Goal: Task Accomplishment & Management: Use online tool/utility

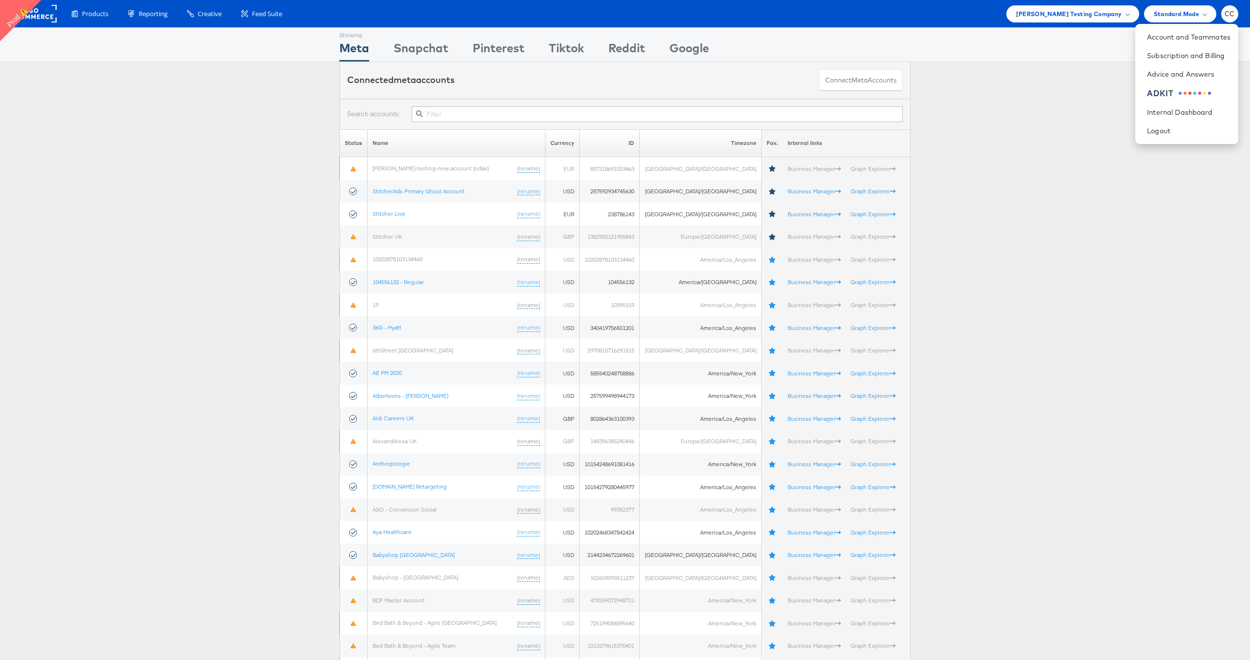
click at [1077, 16] on span "[PERSON_NAME] Testing Company" at bounding box center [1069, 14] width 106 height 10
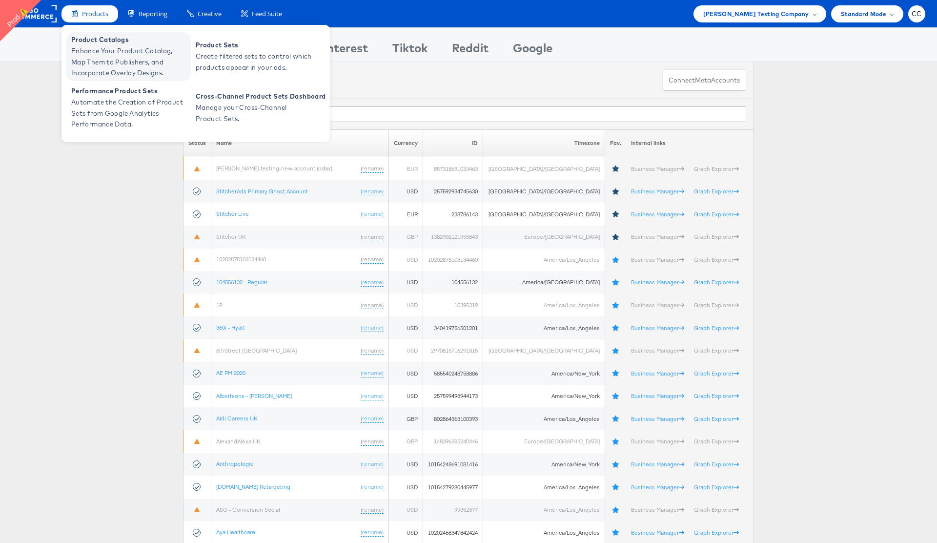
click at [108, 61] on span "Enhance Your Product Catalog, Map Them to Publishers, and Incorporate Overlay D…" at bounding box center [129, 61] width 117 height 33
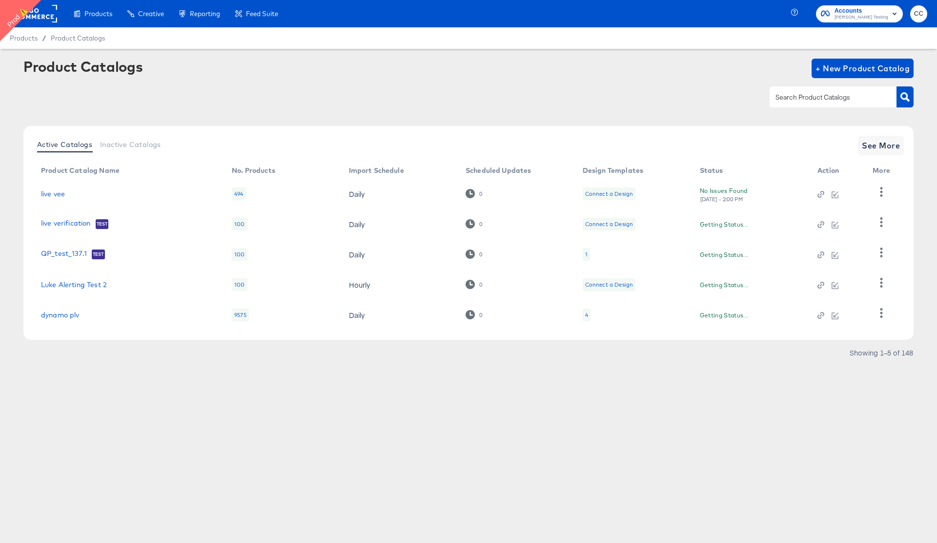
click at [810, 101] on input "text" at bounding box center [826, 97] width 104 height 11
paste input "CTV prod test cc"
type input "CTV prod test cc"
click at [904, 95] on icon "button" at bounding box center [905, 96] width 9 height 9
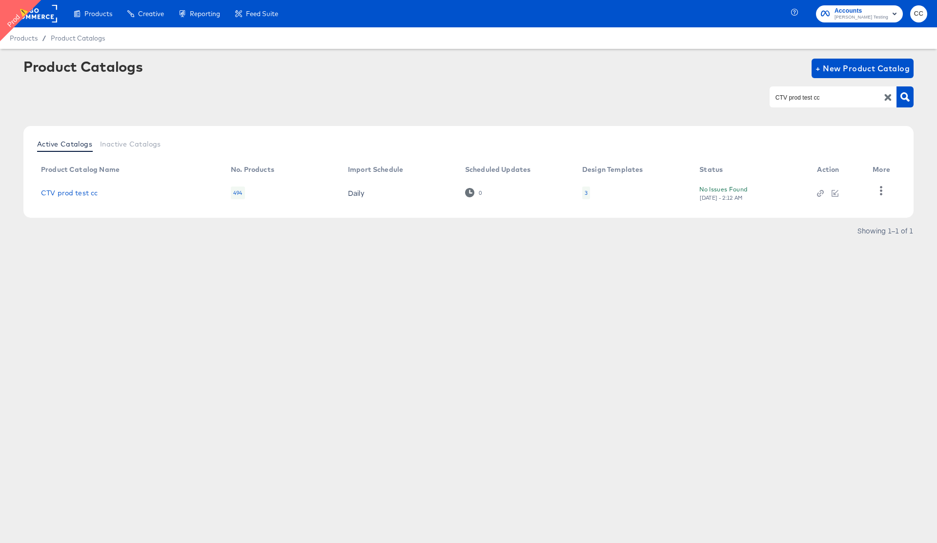
click at [70, 187] on td "CTV prod test cc" at bounding box center [128, 193] width 190 height 30
click at [63, 190] on link "CTV prod test cc" at bounding box center [69, 193] width 57 height 8
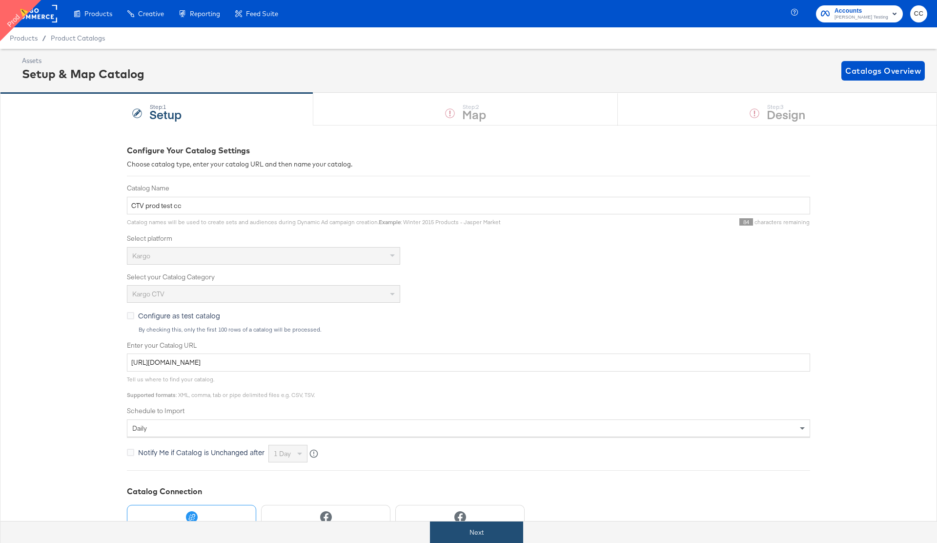
click at [467, 533] on button "Next" at bounding box center [476, 532] width 93 height 22
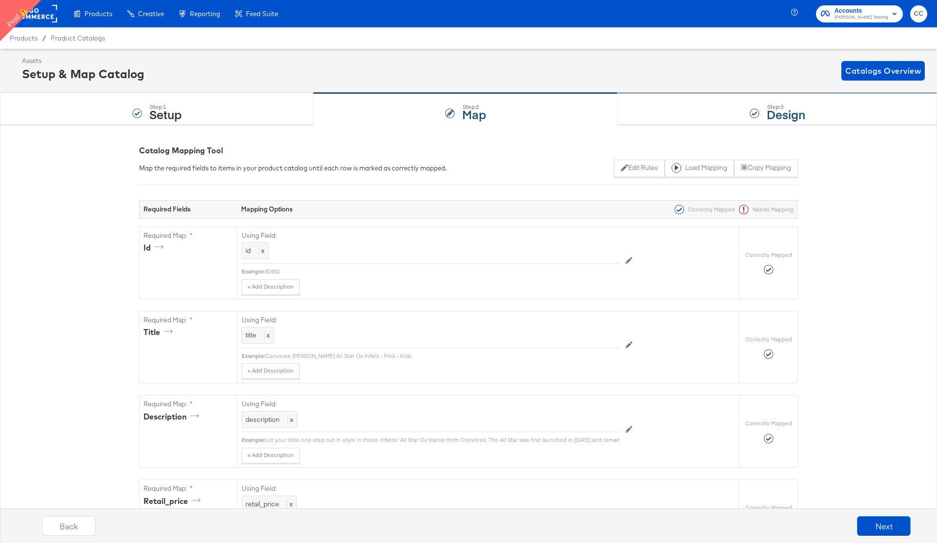
click at [734, 105] on div "Step: 3 Design" at bounding box center [777, 109] width 319 height 32
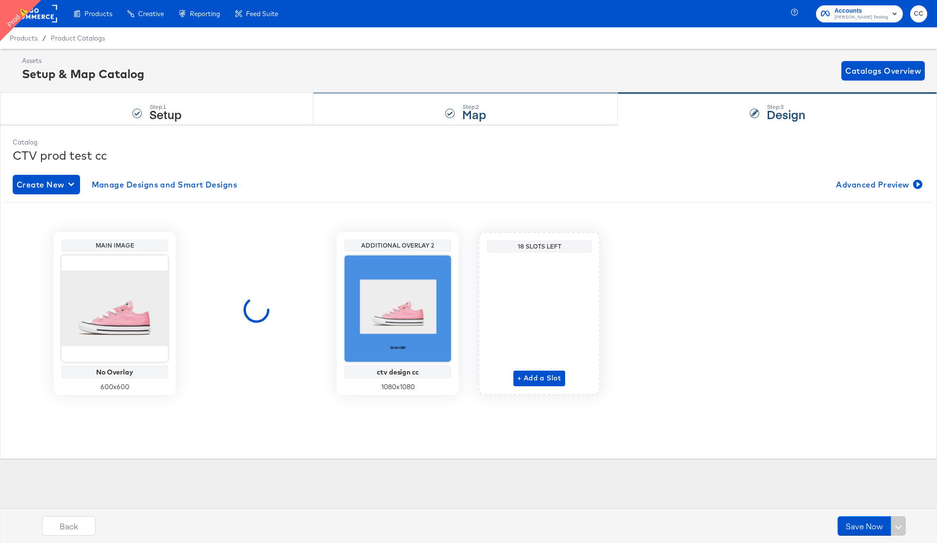
click at [533, 107] on div "Step: 2 Map" at bounding box center [465, 109] width 305 height 32
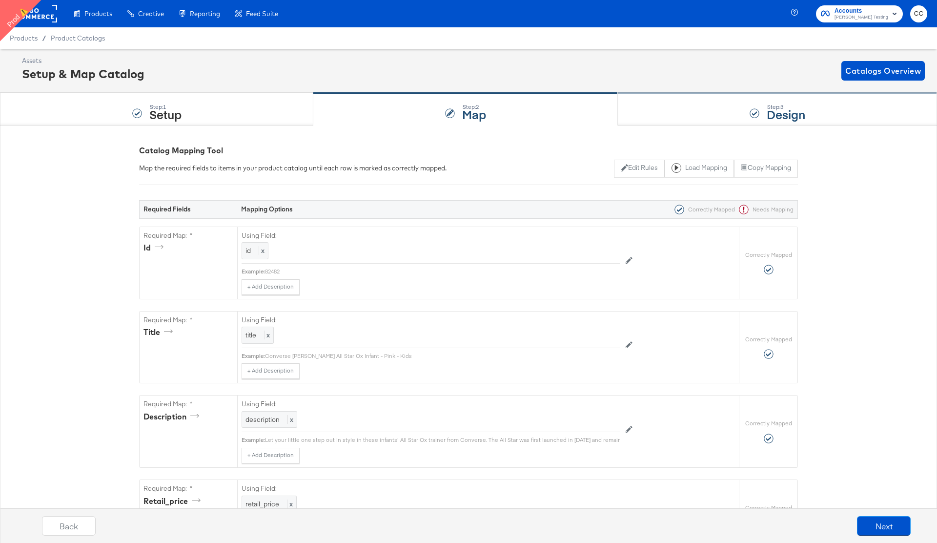
click at [682, 104] on div "Step: 3 Design" at bounding box center [777, 109] width 319 height 32
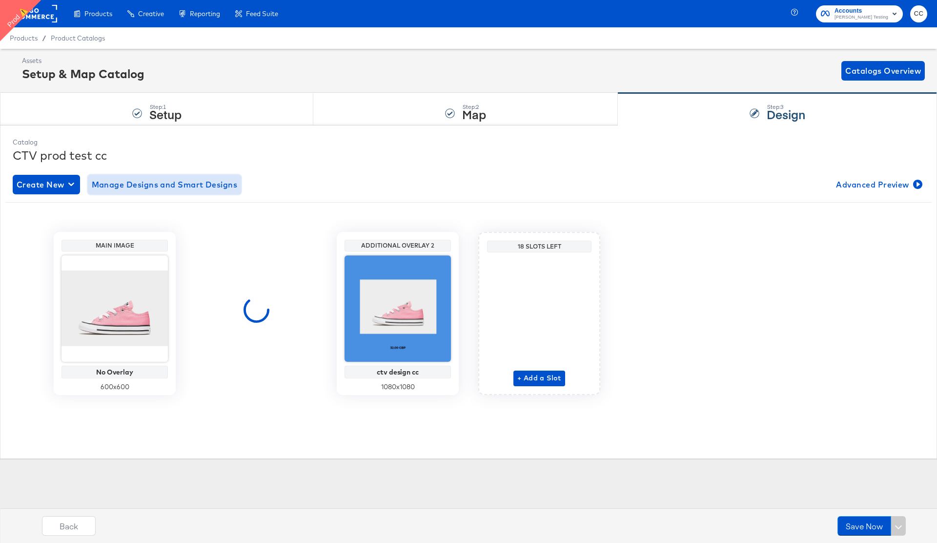
click at [164, 187] on span "Manage Designs and Smart Designs" at bounding box center [165, 185] width 146 height 14
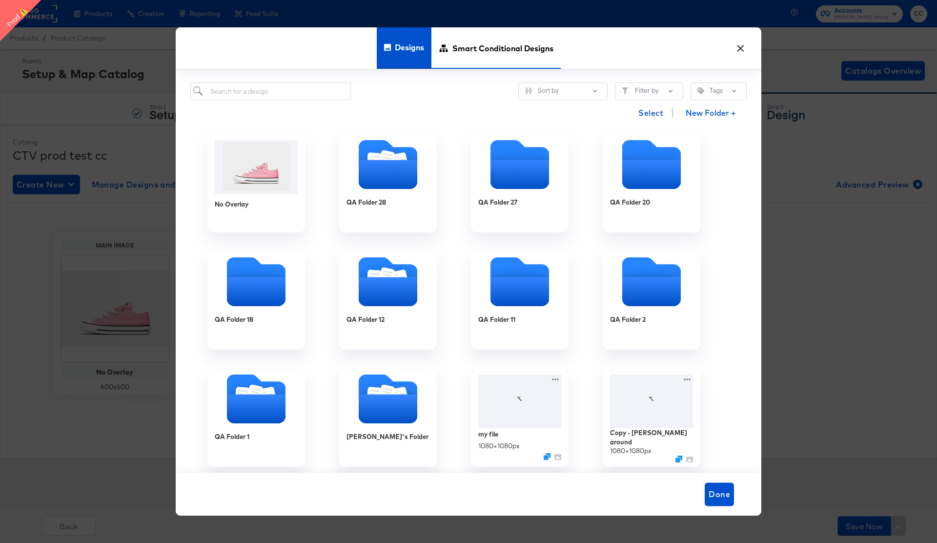
click at [482, 45] on span "Smart Conditional Designs" at bounding box center [503, 47] width 101 height 43
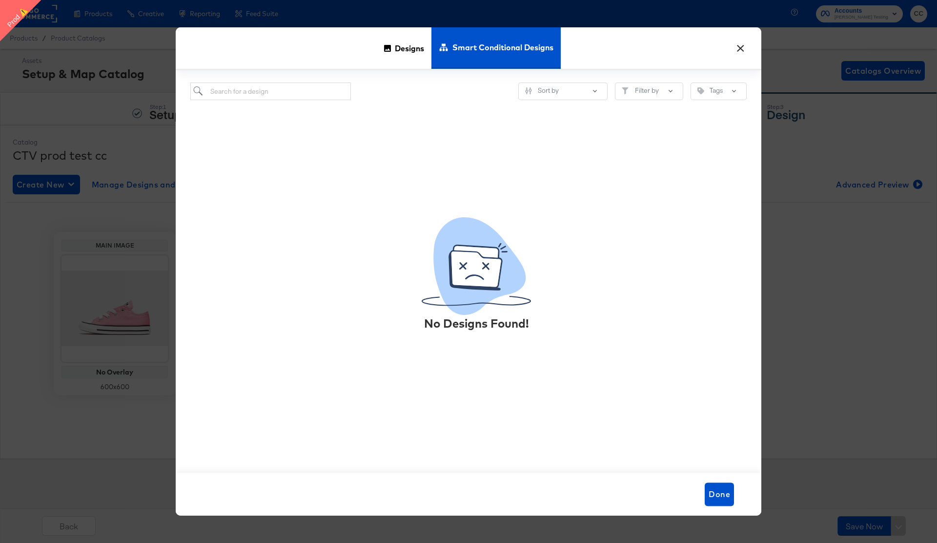
click at [742, 49] on button "×" at bounding box center [741, 46] width 18 height 18
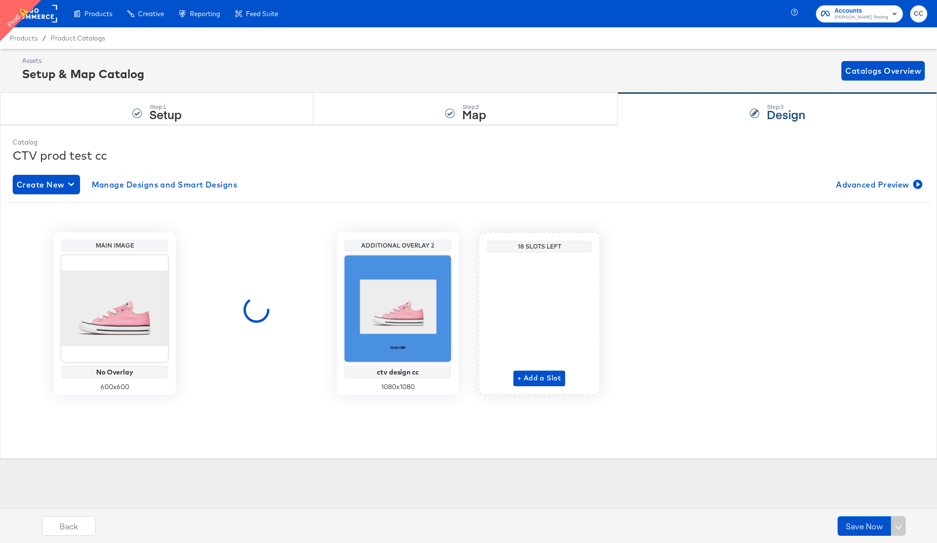
click at [43, 16] on rect at bounding box center [34, 14] width 45 height 18
click at [41, 16] on rect at bounding box center [34, 14] width 45 height 18
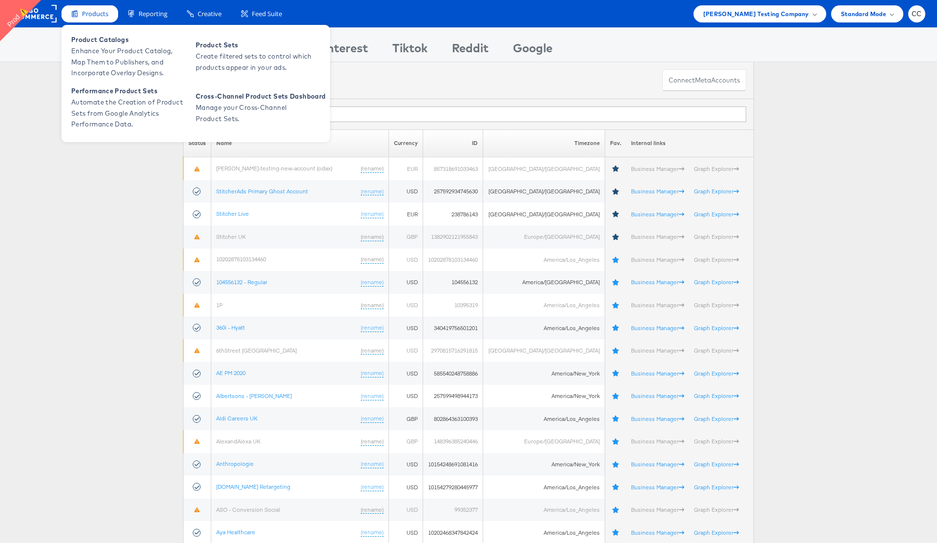
click at [98, 18] on div "Products" at bounding box center [90, 13] width 57 height 17
click at [120, 65] on span "Enhance Your Product Catalog, Map Them to Publishers, and Incorporate Overlay D…" at bounding box center [129, 61] width 117 height 33
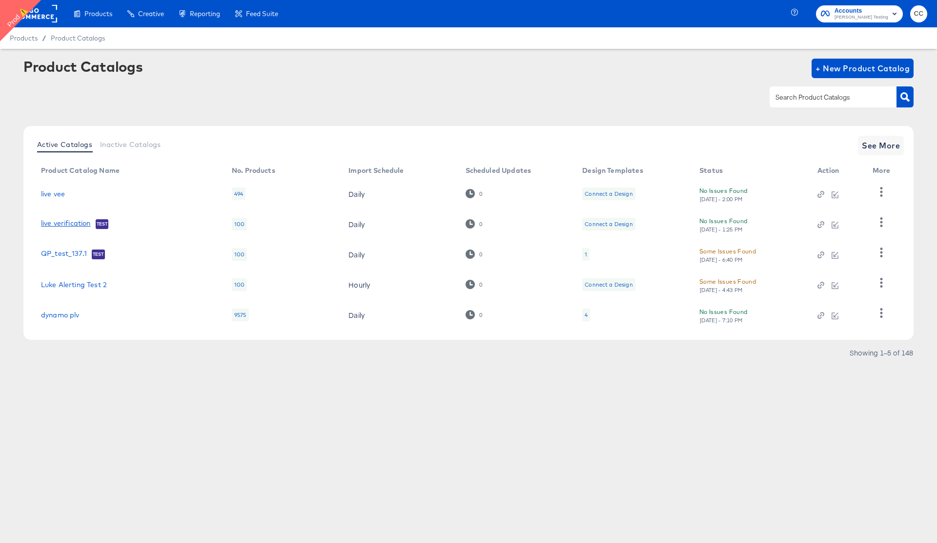
click at [69, 221] on link "live verification" at bounding box center [66, 224] width 50 height 10
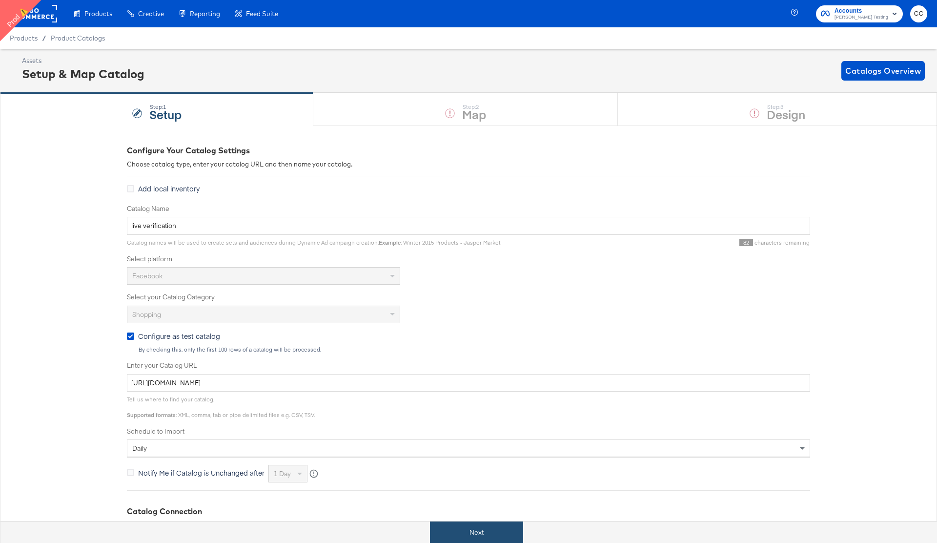
click at [483, 532] on button "Next" at bounding box center [476, 532] width 93 height 22
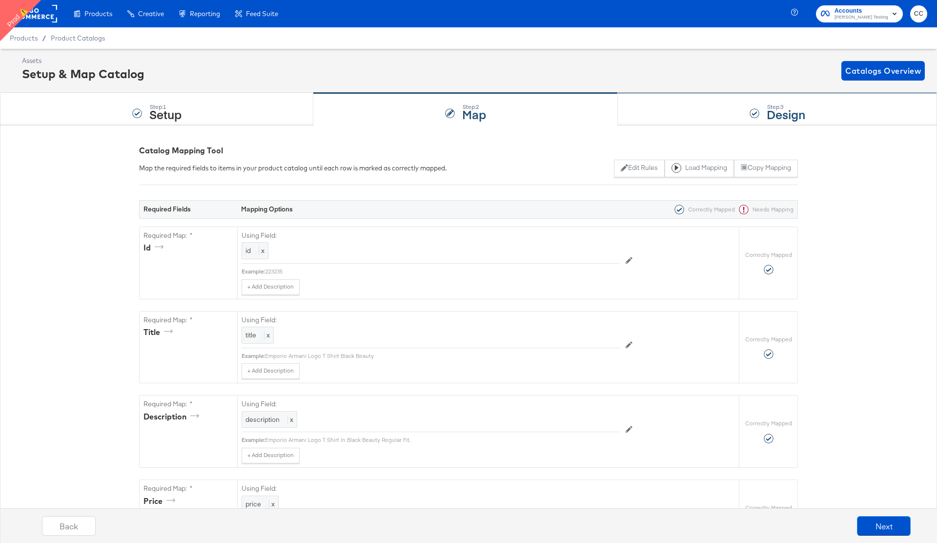
click at [747, 115] on div "Step: 3 Design" at bounding box center [777, 109] width 319 height 32
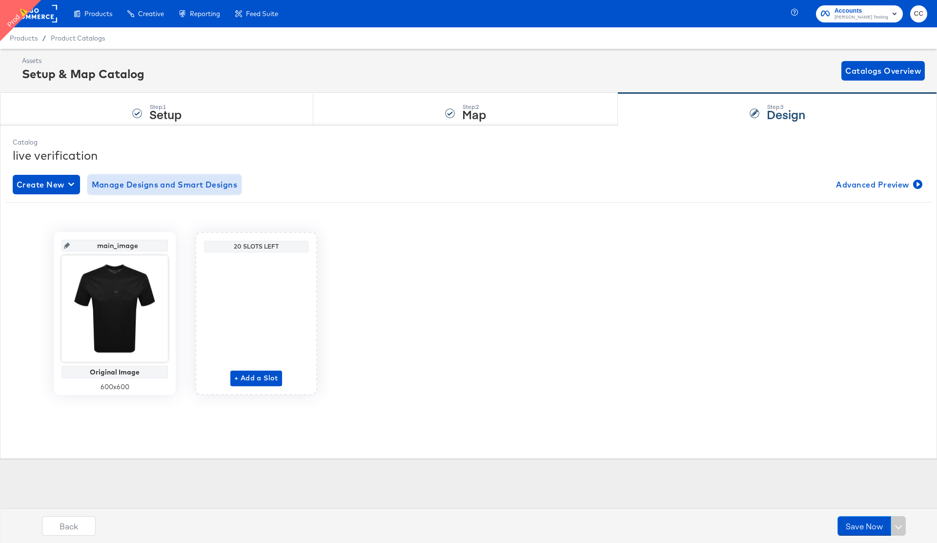
click at [204, 186] on span "Manage Designs and Smart Designs" at bounding box center [165, 185] width 146 height 14
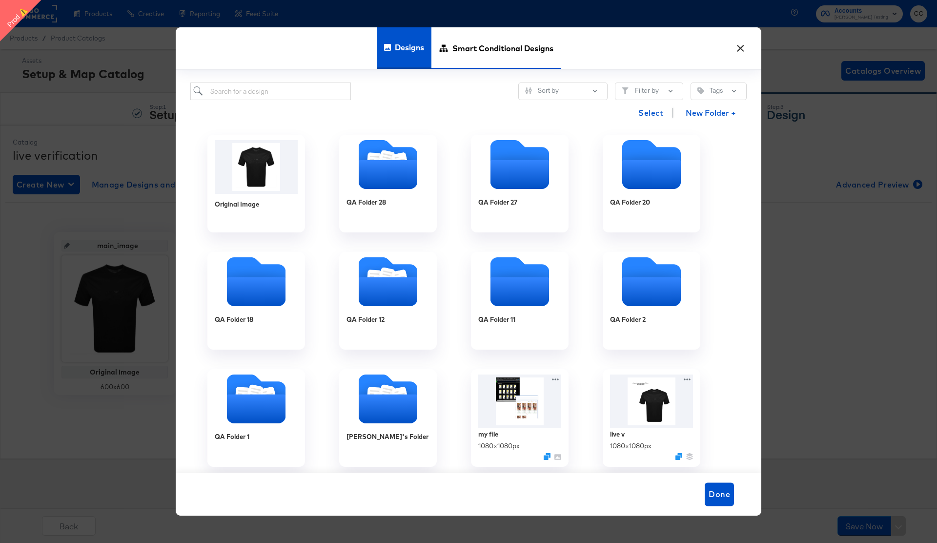
click at [499, 48] on span "Smart Conditional Designs" at bounding box center [503, 47] width 101 height 43
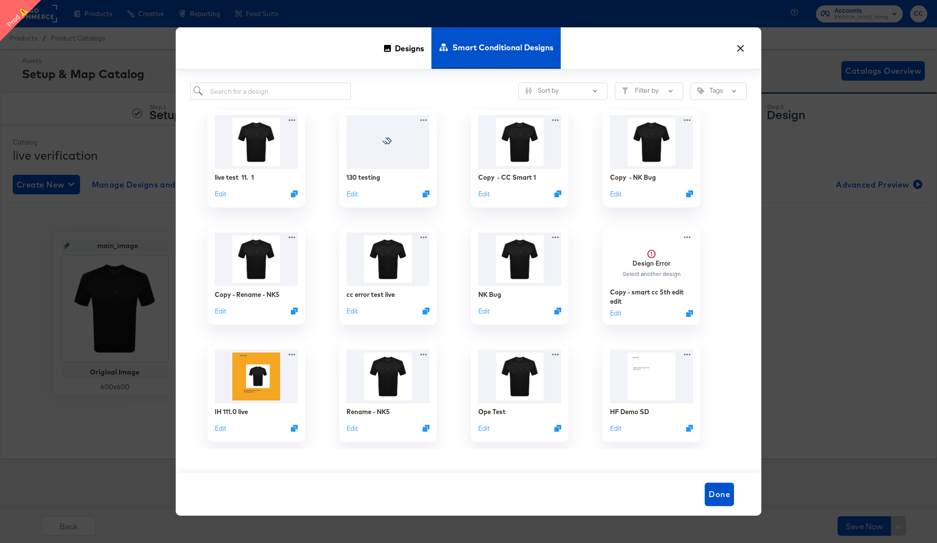
click at [740, 51] on button "×" at bounding box center [741, 46] width 18 height 18
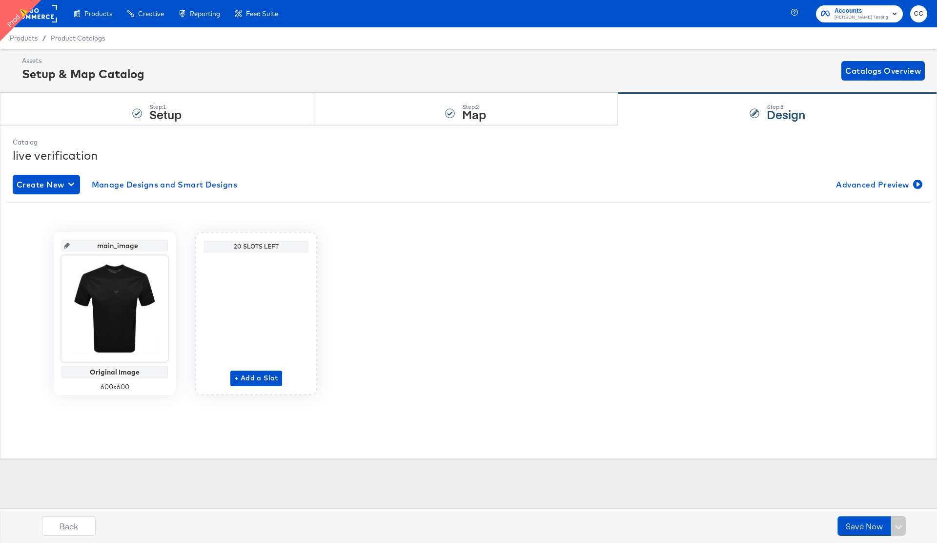
click at [25, 40] on span "Products" at bounding box center [24, 38] width 28 height 8
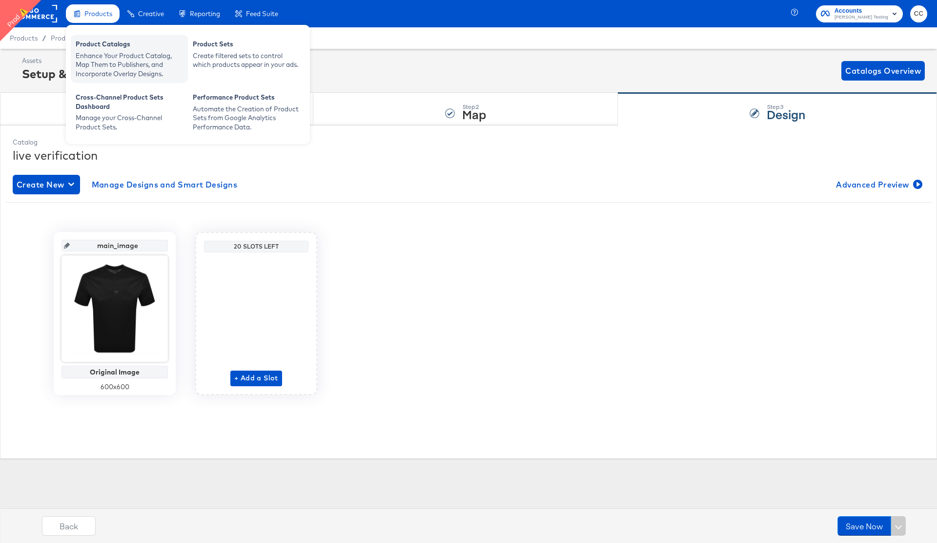
click at [110, 53] on div "Enhance Your Product Catalog, Map Them to Publishers, and Incorporate Overlay D…" at bounding box center [129, 64] width 107 height 27
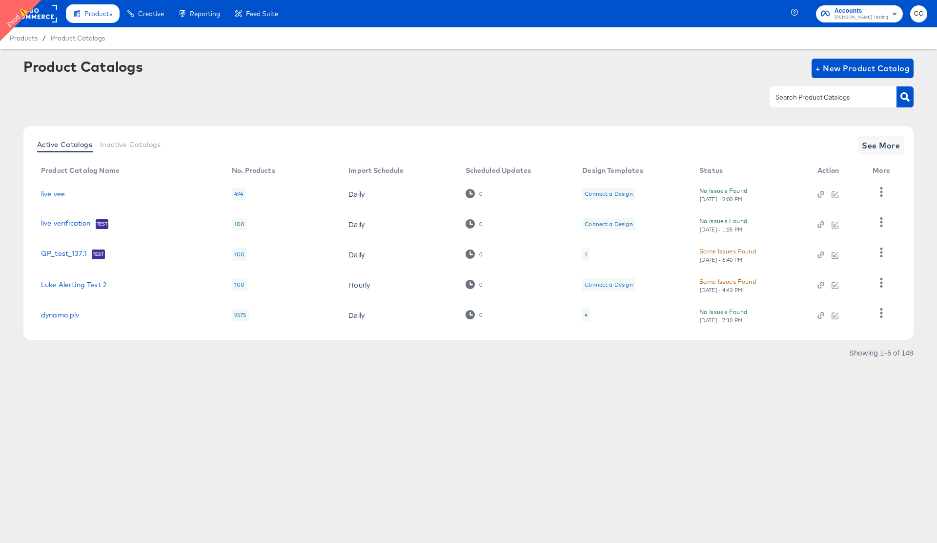
click at [801, 96] on input "text" at bounding box center [826, 97] width 104 height 11
paste input "CTV prod test cc"
type input "CTV prod test cc"
click at [899, 99] on button "button" at bounding box center [905, 96] width 17 height 21
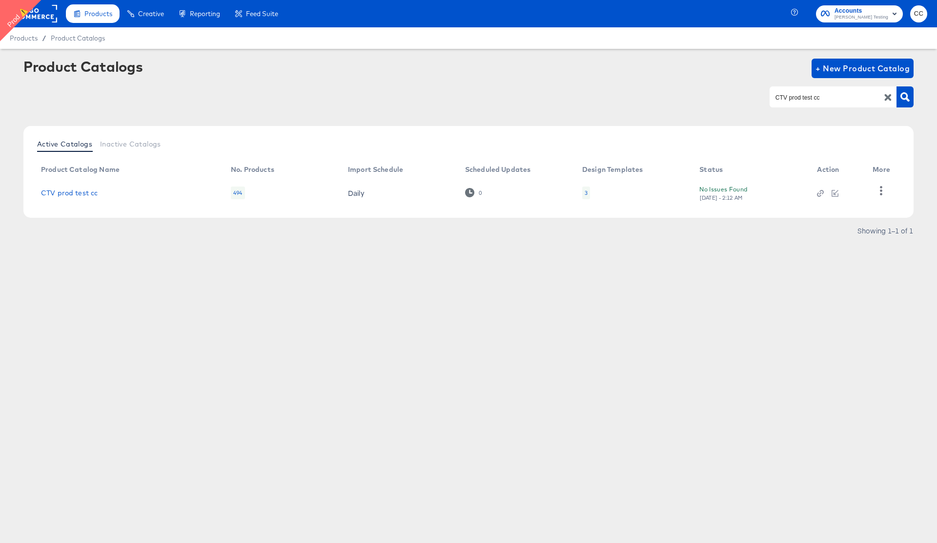
click at [587, 192] on div "3" at bounding box center [586, 193] width 3 height 8
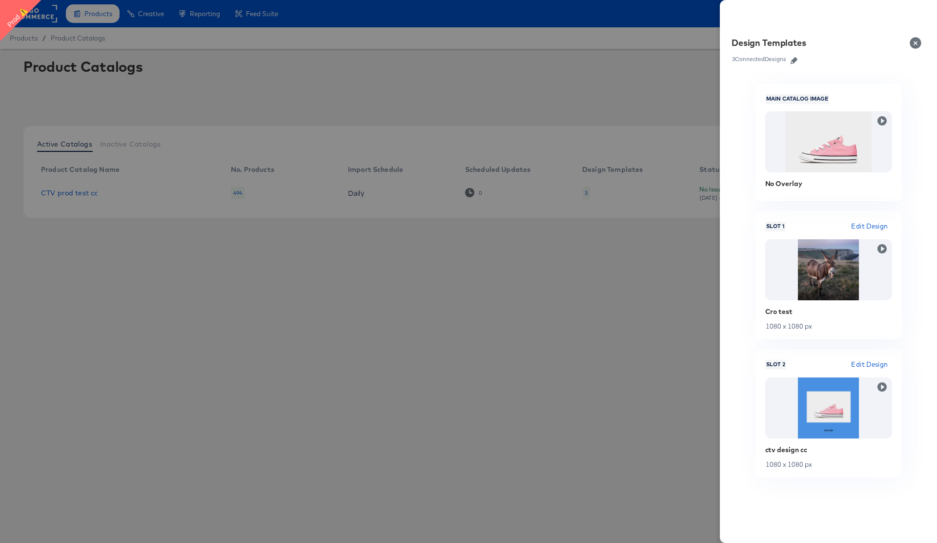
click at [873, 227] on span "Edit Design" at bounding box center [870, 226] width 37 height 11
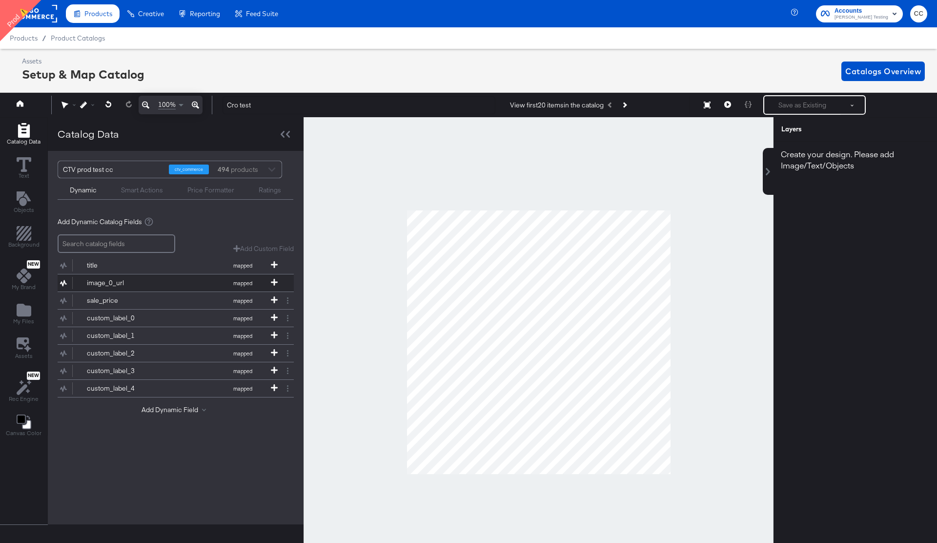
click at [105, 283] on div "image_0_url" at bounding box center [122, 282] width 71 height 9
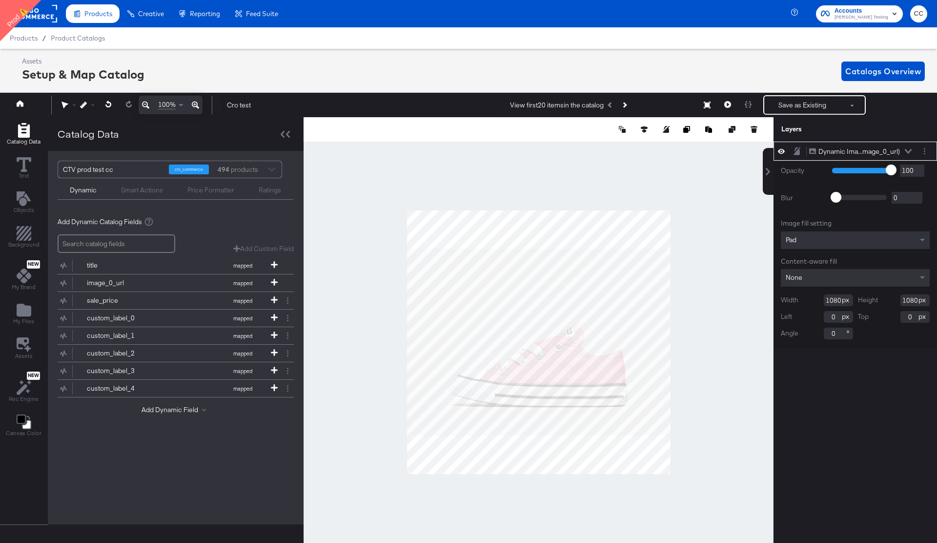
type input "832"
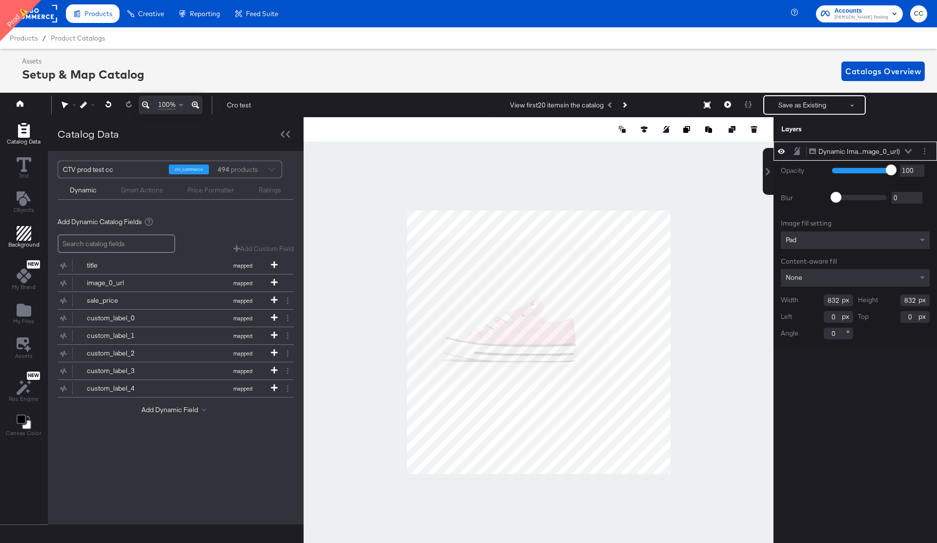
click at [24, 235] on icon "Add Rectangle" at bounding box center [24, 233] width 15 height 15
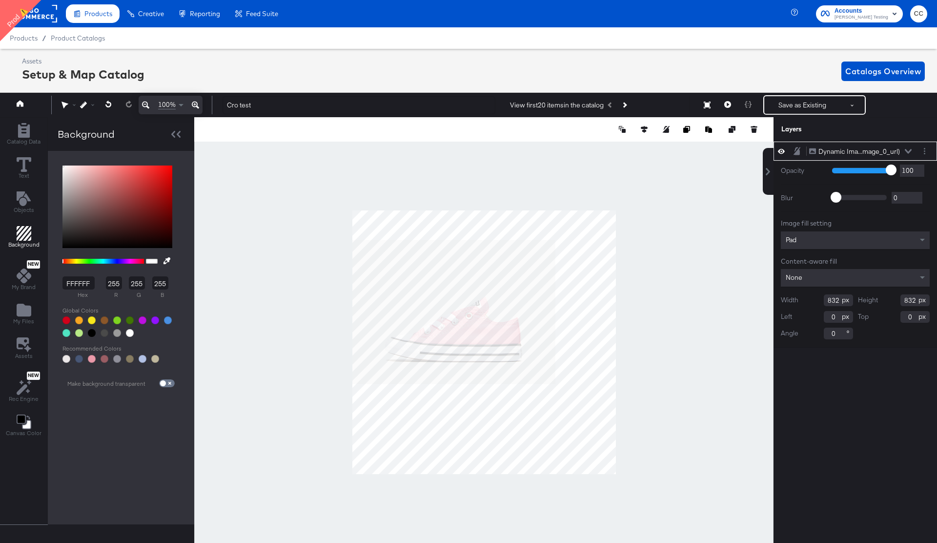
type input "F40909"
type input "244"
type input "9"
click at [167, 169] on div at bounding box center [117, 207] width 110 height 83
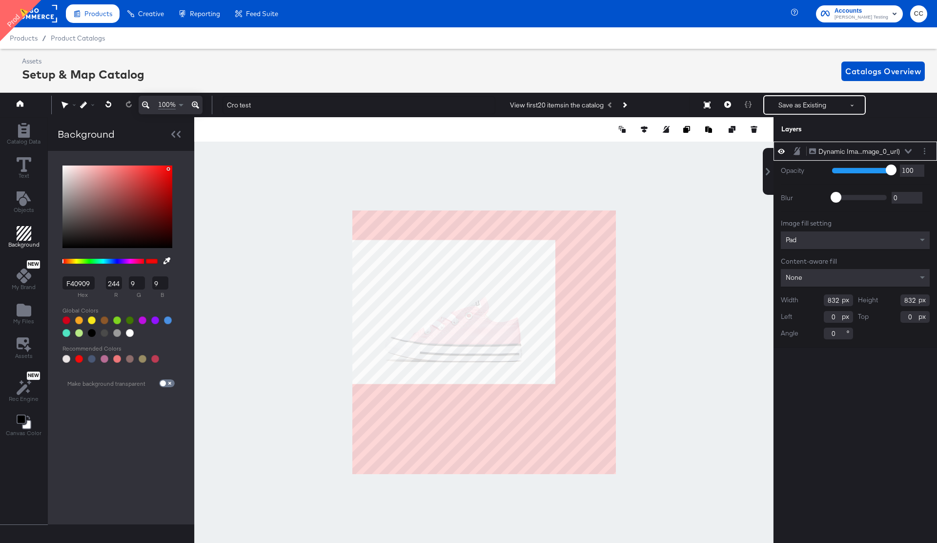
type input "68"
type input "114"
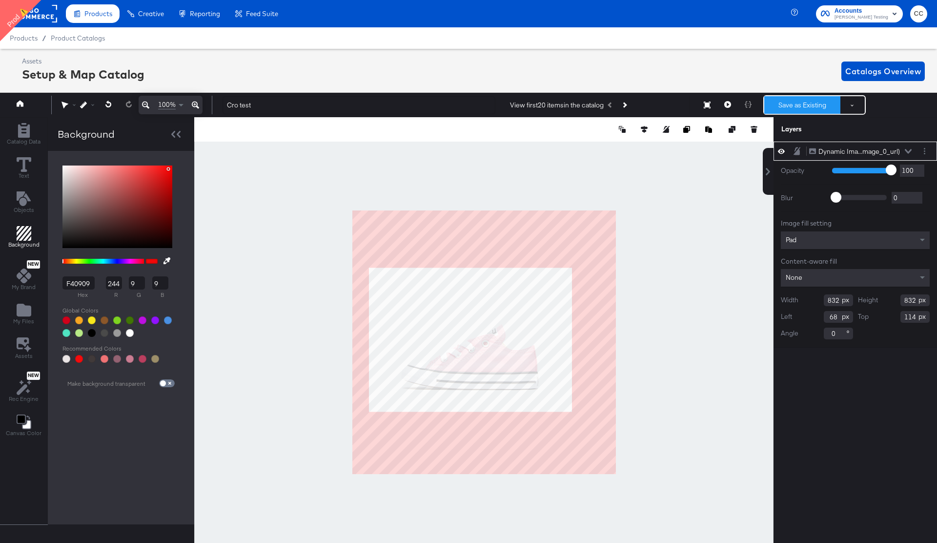
click at [803, 105] on button "Save as Existing" at bounding box center [803, 105] width 76 height 18
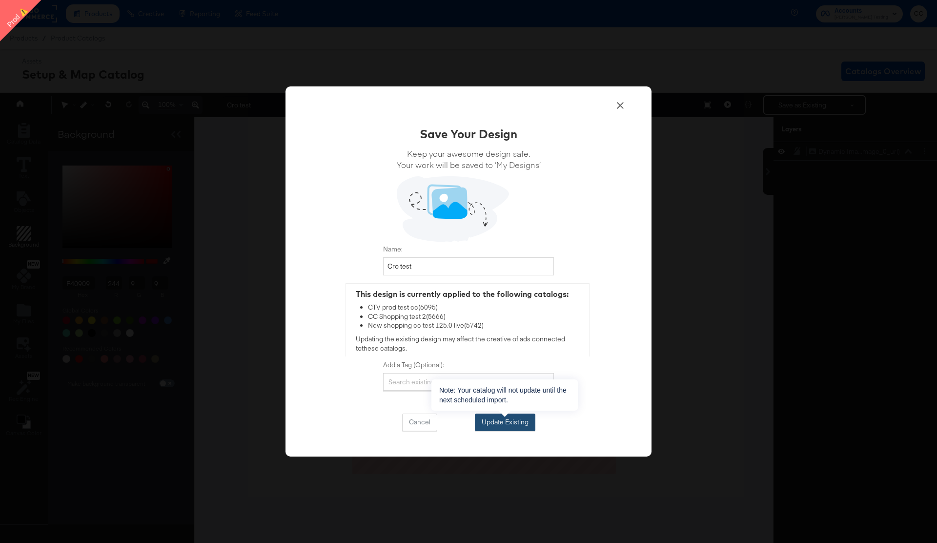
click at [510, 425] on div "Update Existing" at bounding box center [505, 421] width 47 height 9
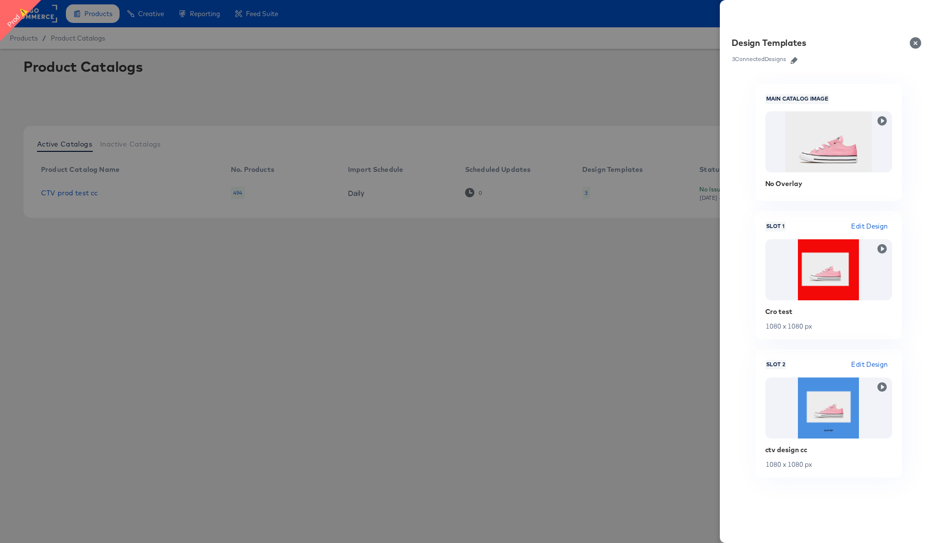
click at [794, 61] on icon "button" at bounding box center [794, 60] width 7 height 7
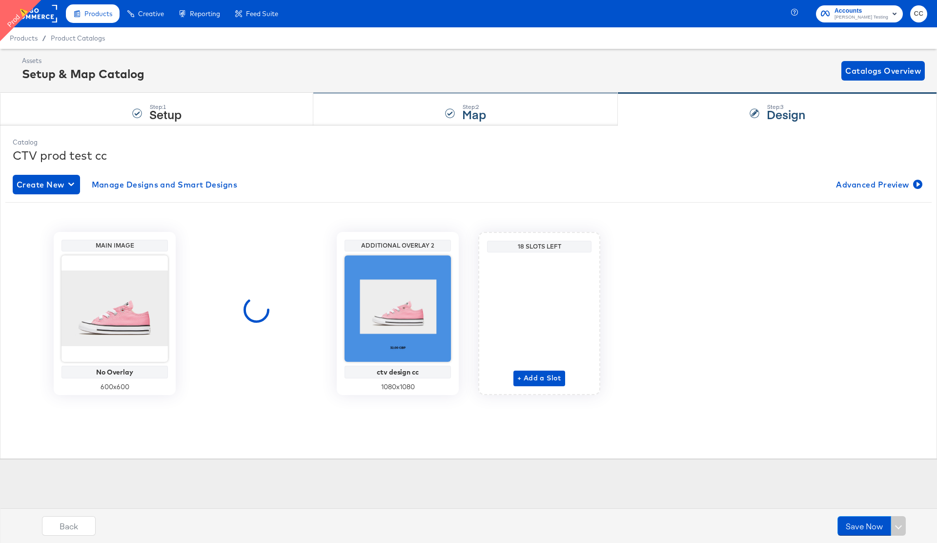
click at [390, 116] on div "Step: 2 Map" at bounding box center [465, 109] width 305 height 32
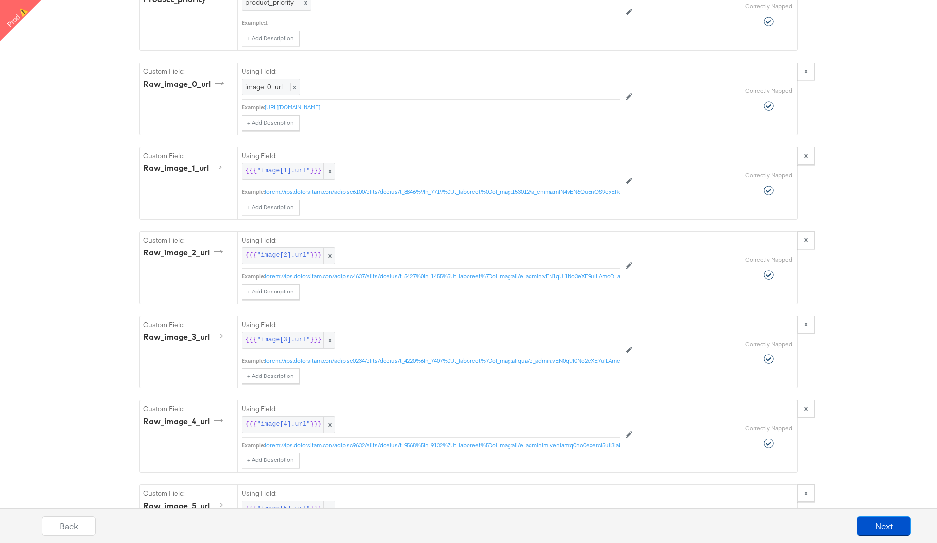
scroll to position [1932, 0]
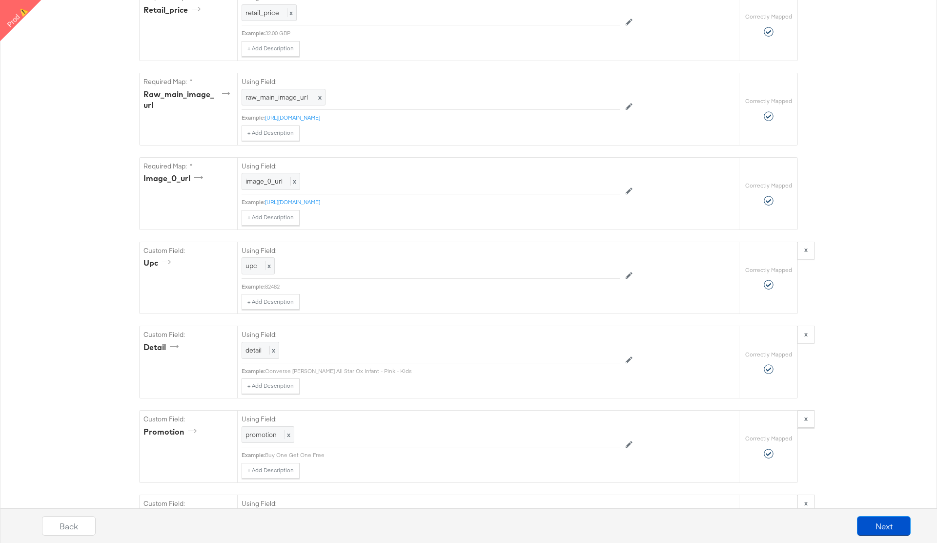
scroll to position [0, 0]
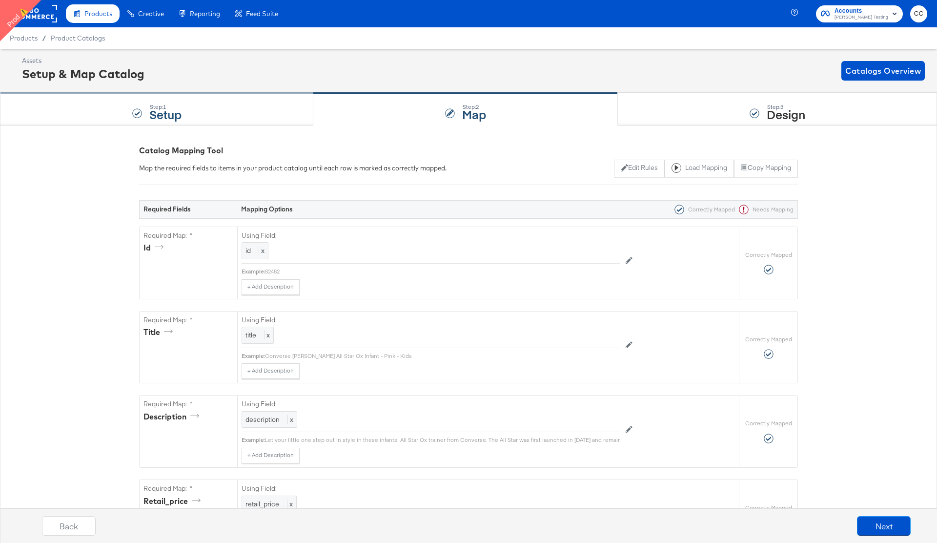
click at [213, 109] on div "Step: 1 Setup" at bounding box center [156, 109] width 313 height 32
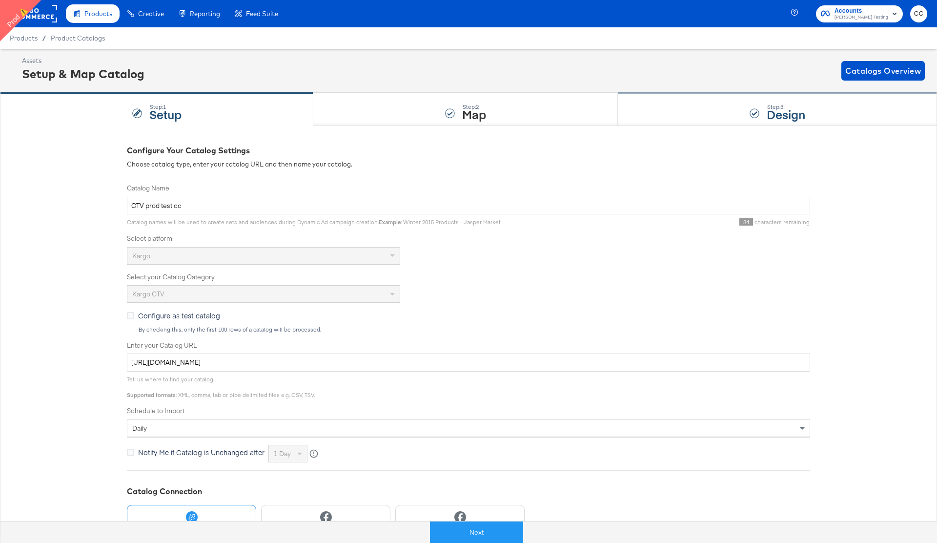
click at [728, 117] on div "Step: 3 Design" at bounding box center [777, 109] width 319 height 32
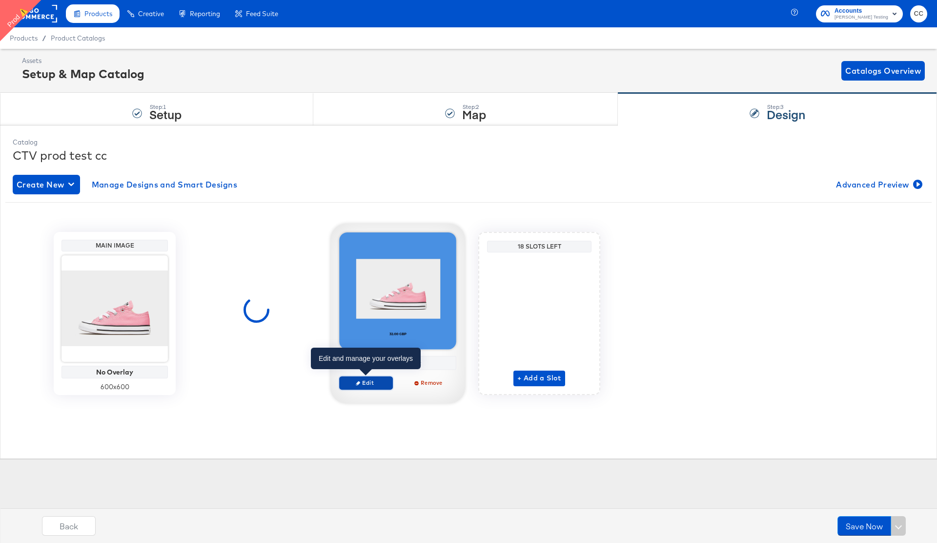
click at [370, 384] on span "Edit" at bounding box center [366, 382] width 45 height 7
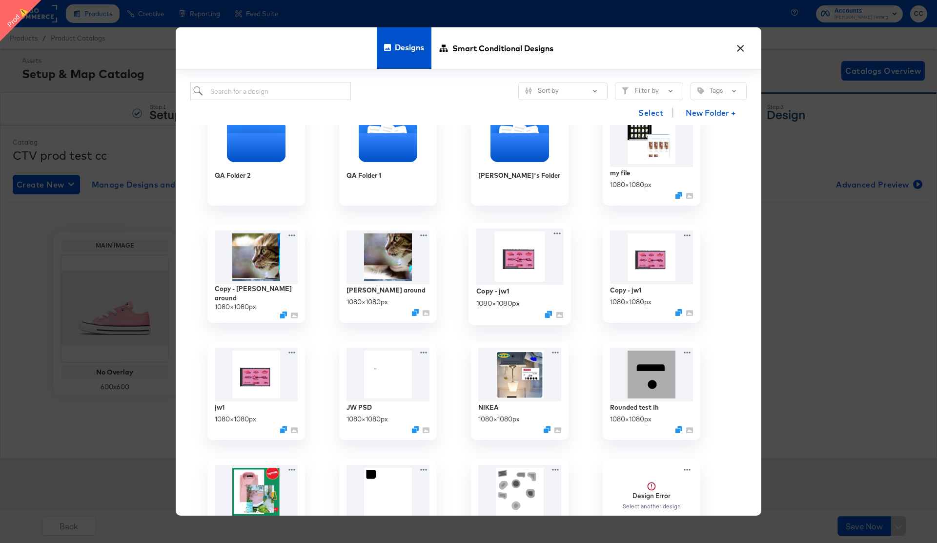
scroll to position [263, 0]
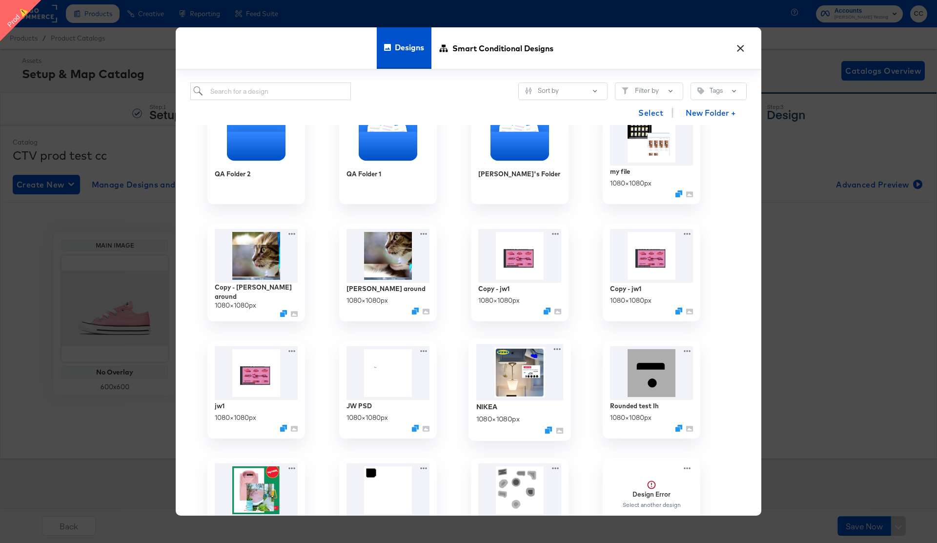
click at [519, 375] on img at bounding box center [520, 372] width 87 height 57
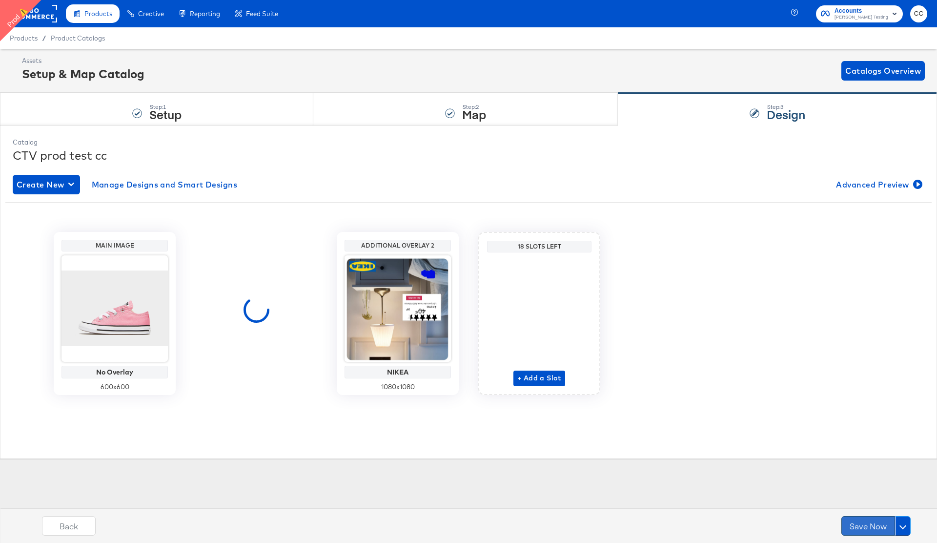
click at [865, 527] on button "Save Now" at bounding box center [869, 526] width 54 height 20
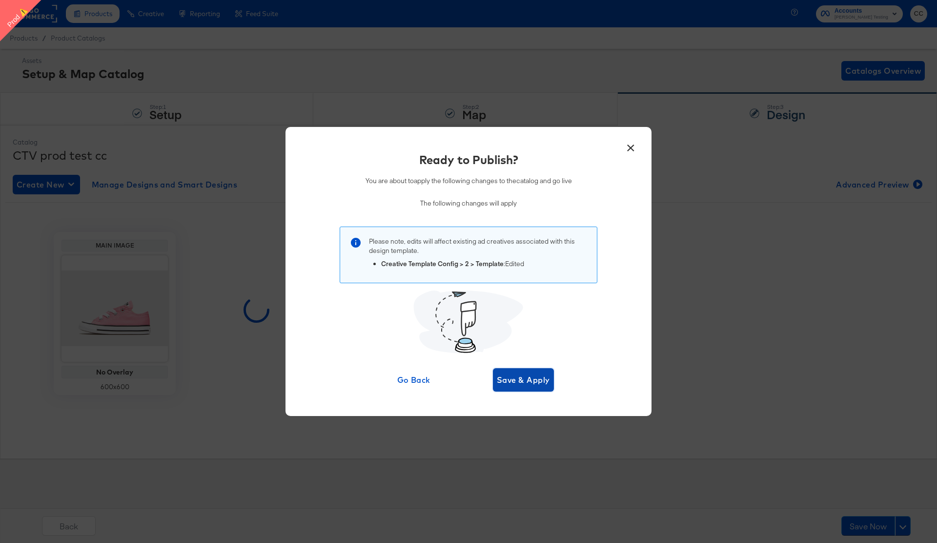
click at [525, 377] on span "Save & Apply" at bounding box center [523, 380] width 53 height 14
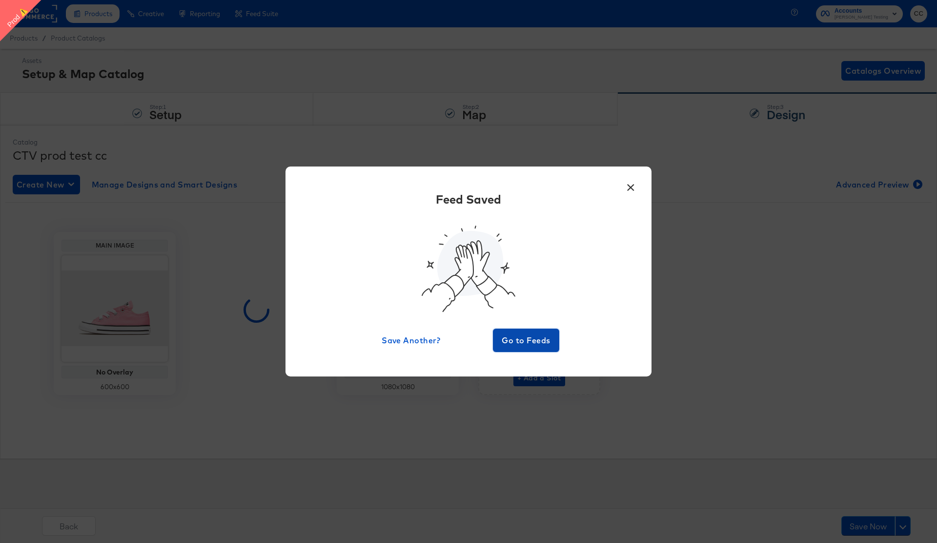
click at [511, 343] on span "Go to Feeds" at bounding box center [526, 340] width 59 height 14
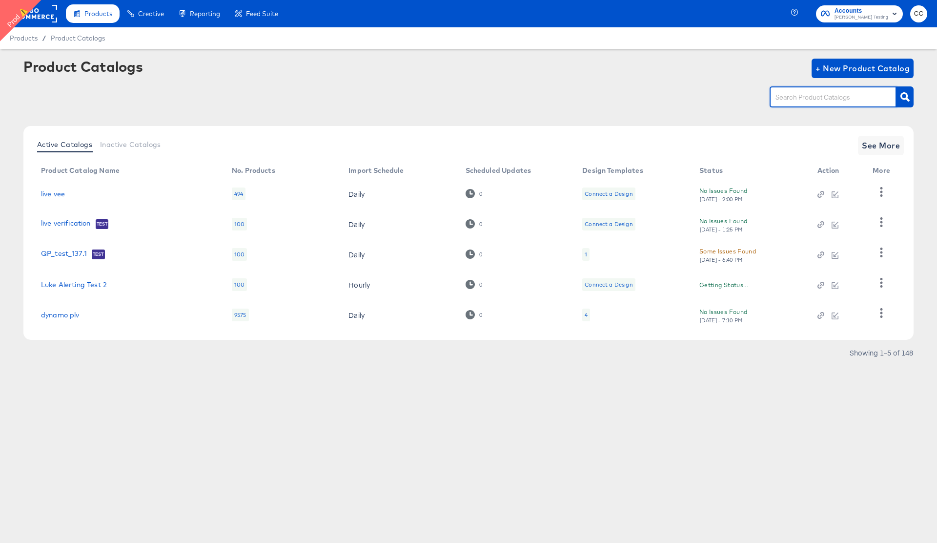
click at [809, 103] on input "text" at bounding box center [826, 97] width 104 height 11
paste input "CTV prod test cc"
type input "CTV prod test cc"
click at [910, 101] on icon "button" at bounding box center [905, 96] width 9 height 9
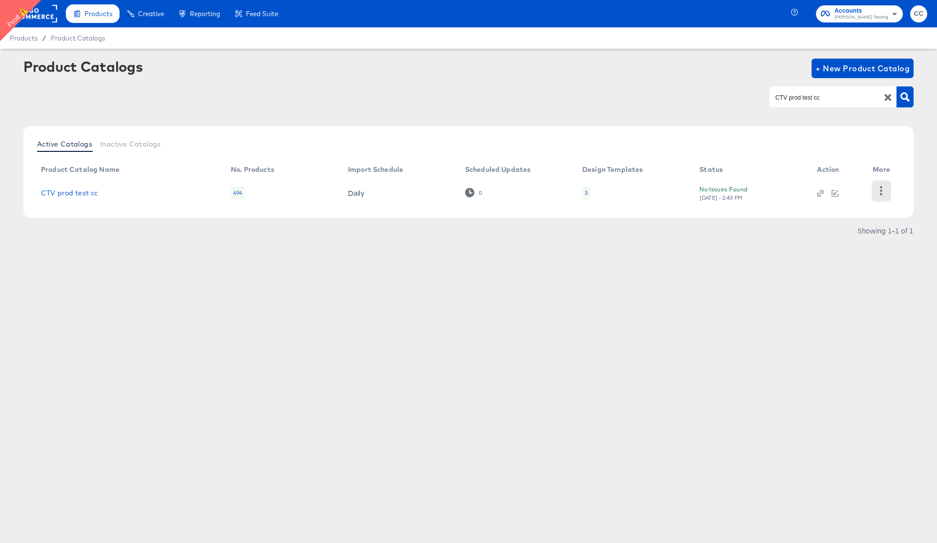
click at [882, 193] on icon "button" at bounding box center [882, 190] width 2 height 9
click at [852, 186] on div "HUD Checks (Internal)" at bounding box center [842, 191] width 98 height 16
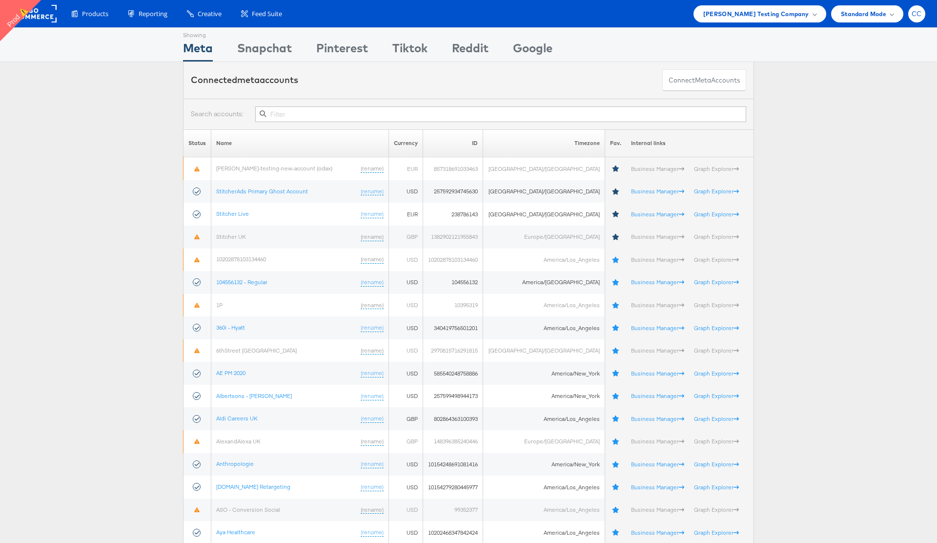
click at [919, 17] on span "CC" at bounding box center [917, 14] width 10 height 6
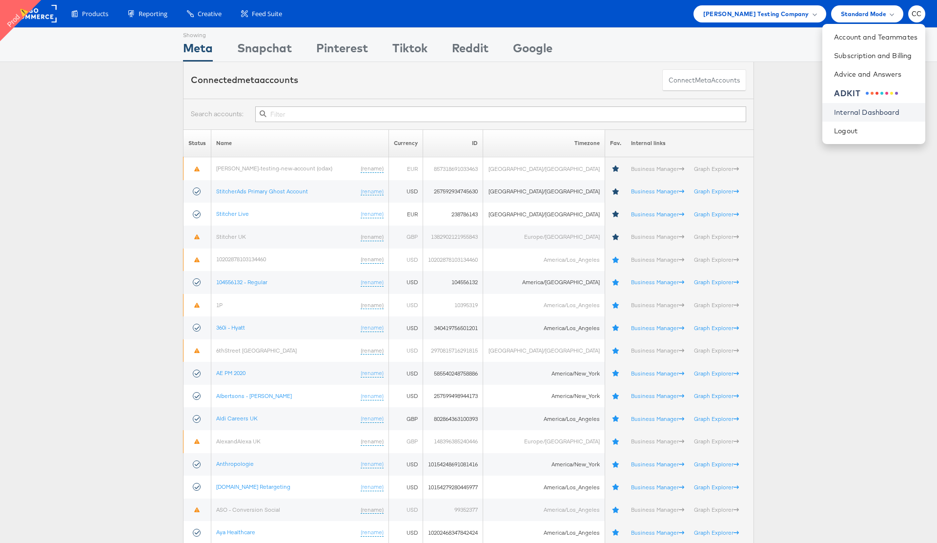
click at [873, 111] on link "Internal Dashboard" at bounding box center [875, 112] width 83 height 10
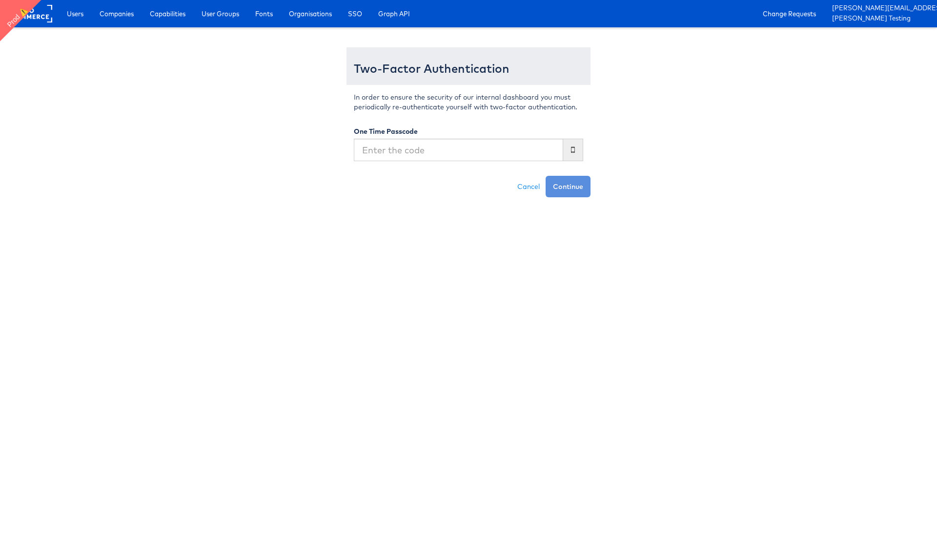
click at [391, 149] on input "text" at bounding box center [458, 150] width 209 height 22
type input "495777"
click at [546, 176] on button "Continue" at bounding box center [568, 186] width 45 height 21
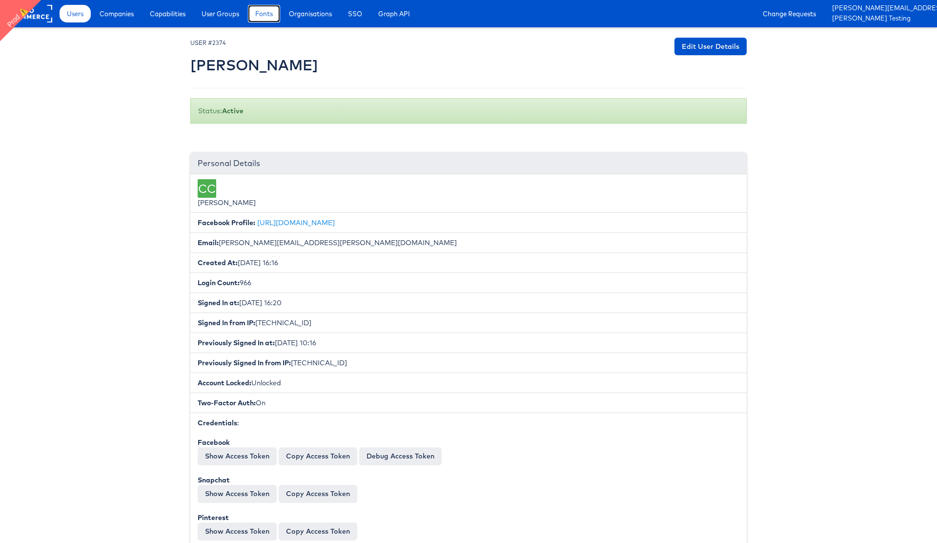
click at [270, 18] on span "Fonts" at bounding box center [264, 14] width 18 height 10
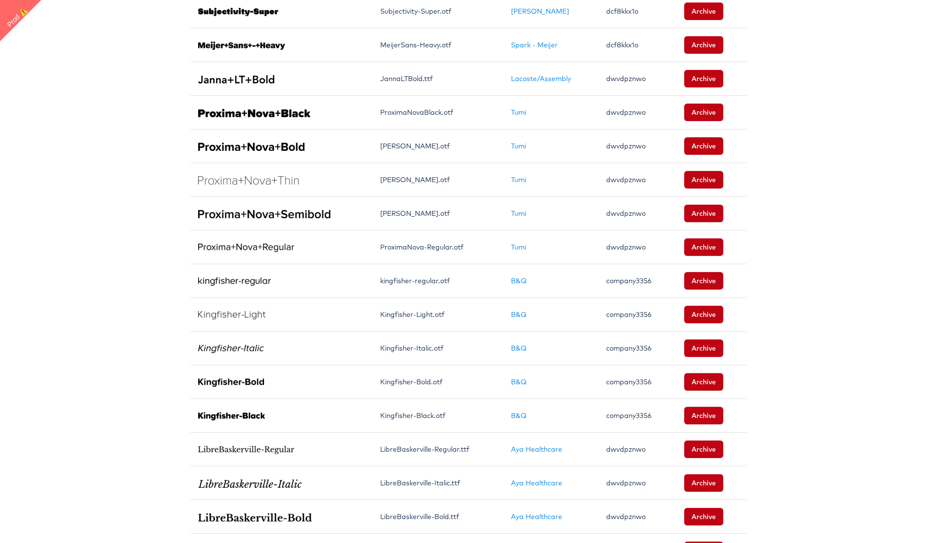
scroll to position [534, 0]
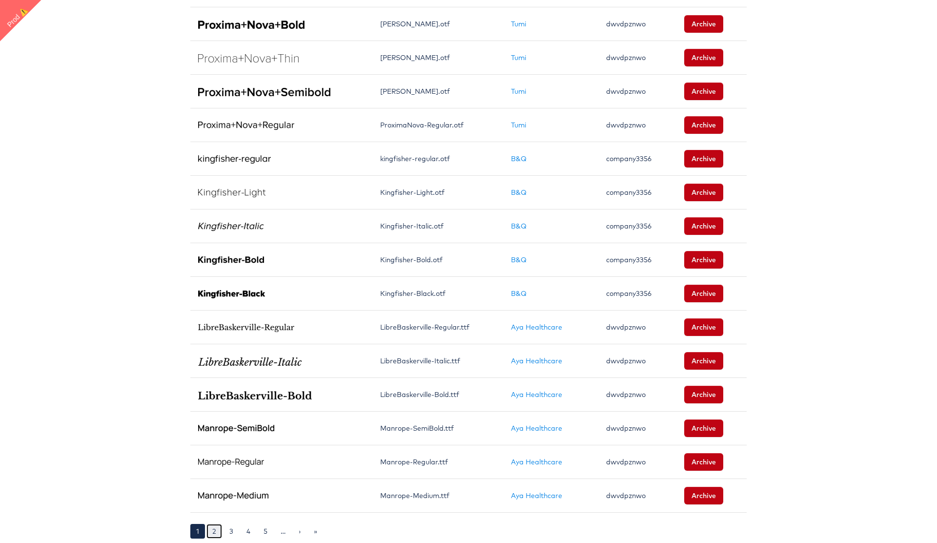
click at [217, 534] on link "2" at bounding box center [215, 531] width 16 height 15
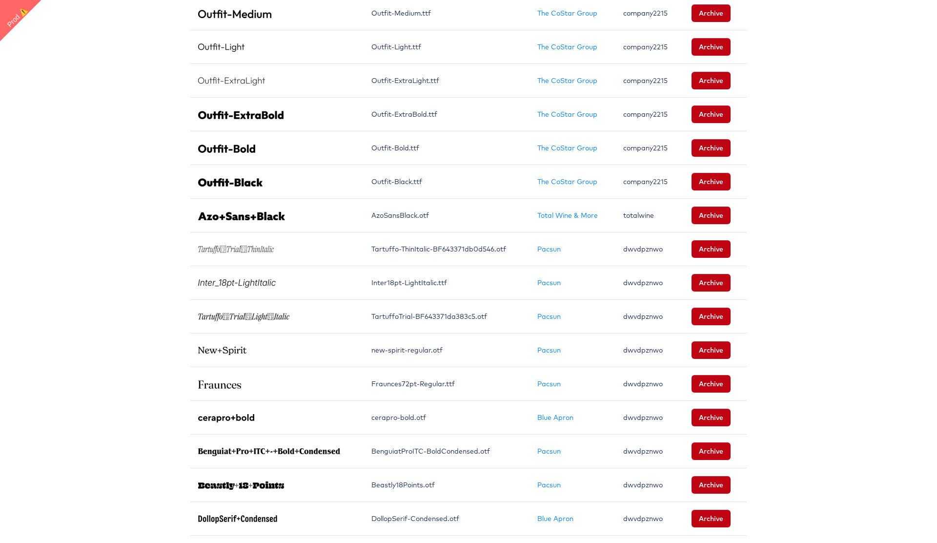
scroll to position [534, 0]
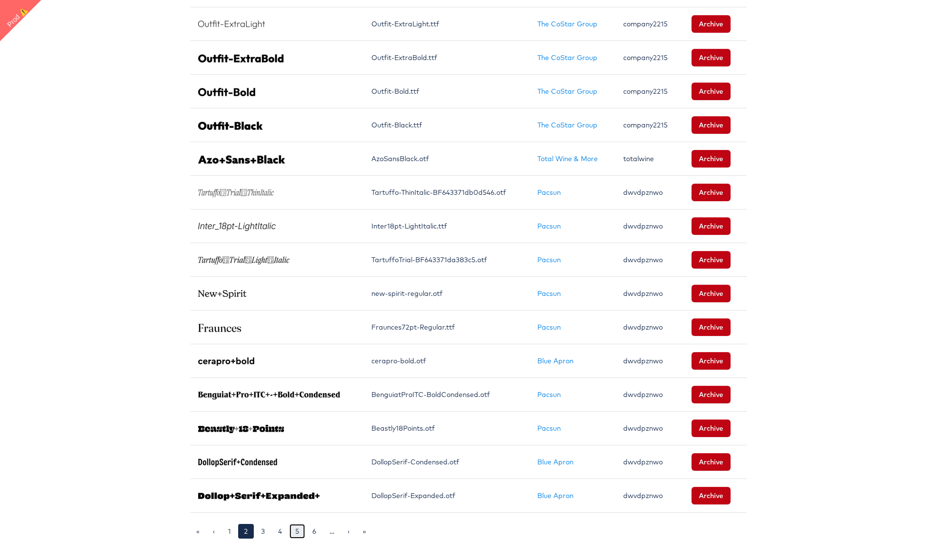
click at [296, 529] on link "5" at bounding box center [298, 531] width 16 height 15
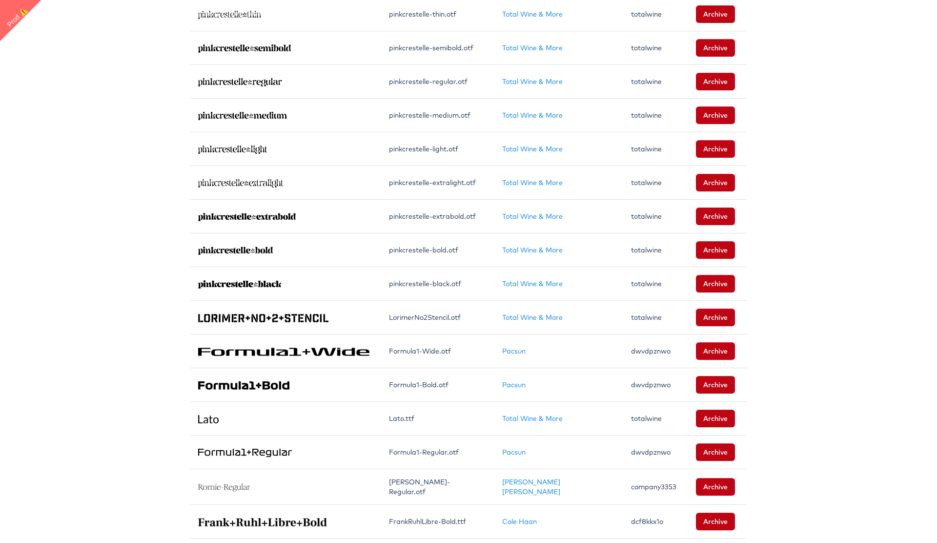
scroll to position [534, 0]
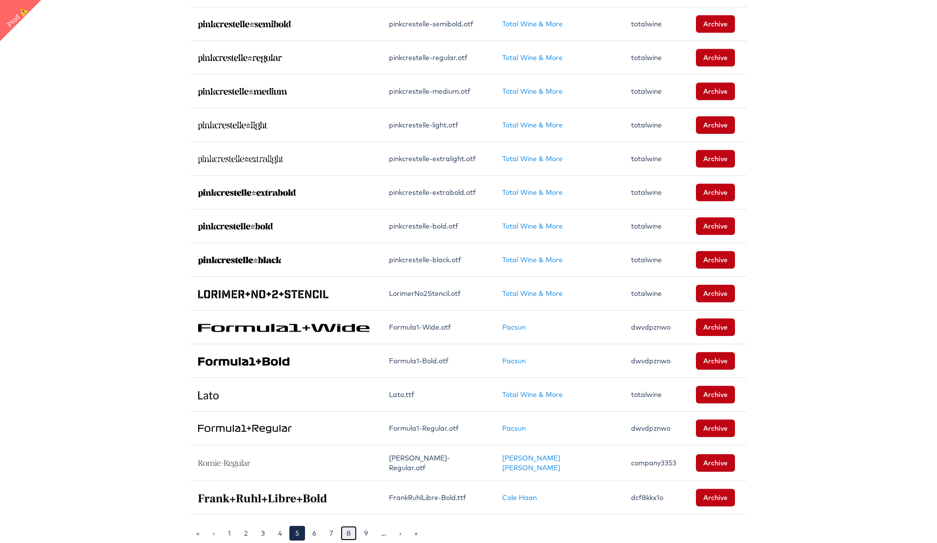
click at [346, 531] on link "8" at bounding box center [349, 533] width 16 height 15
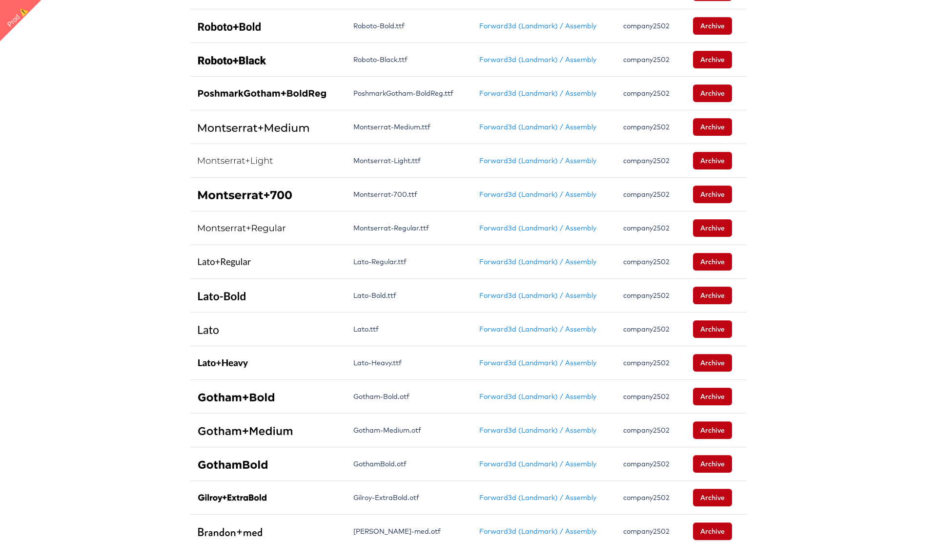
scroll to position [534, 0]
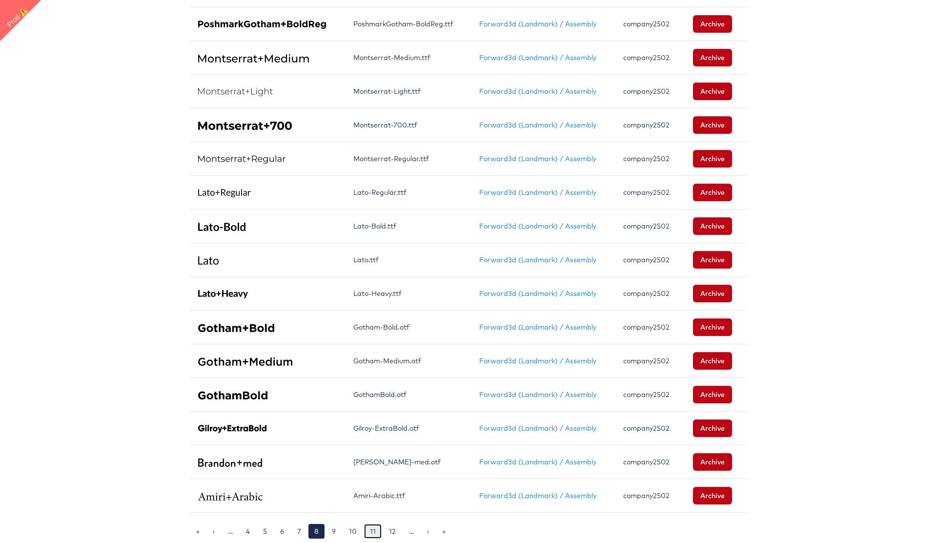
click at [372, 532] on link "11" at bounding box center [373, 531] width 18 height 15
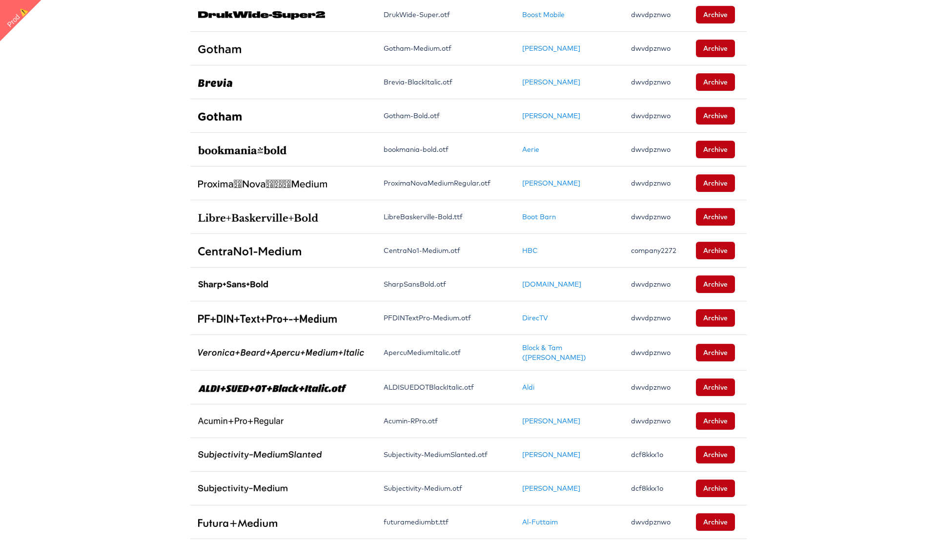
scroll to position [538, 0]
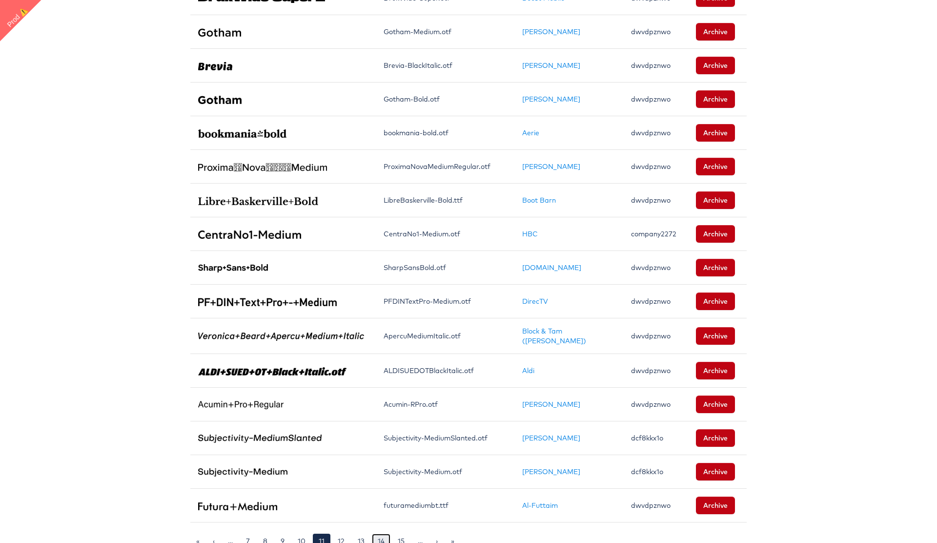
click at [382, 534] on link "14" at bounding box center [381, 541] width 19 height 15
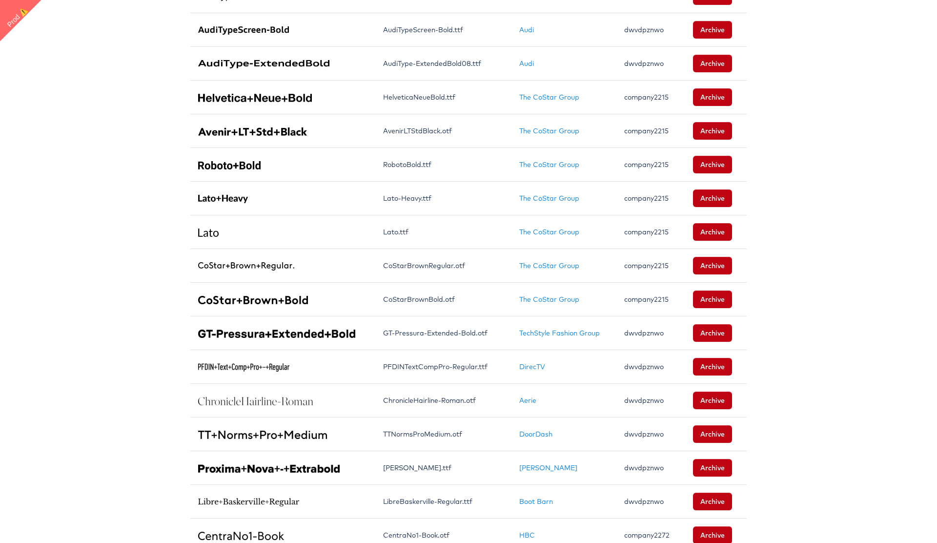
scroll to position [534, 0]
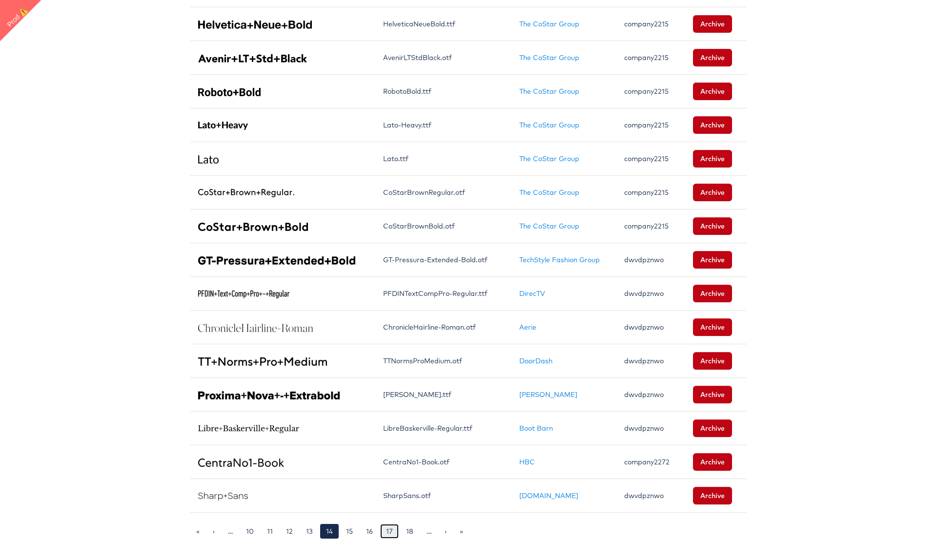
click at [394, 530] on link "17" at bounding box center [389, 531] width 19 height 15
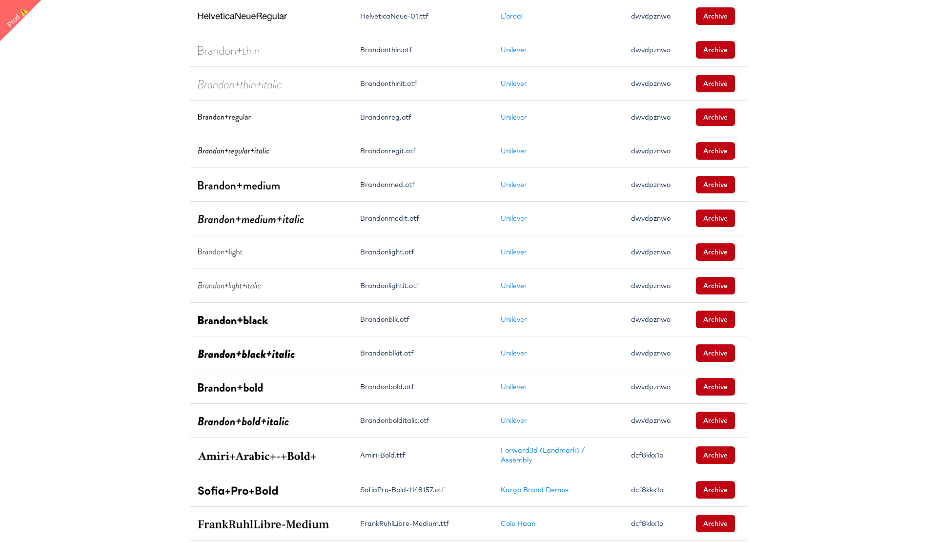
scroll to position [540, 0]
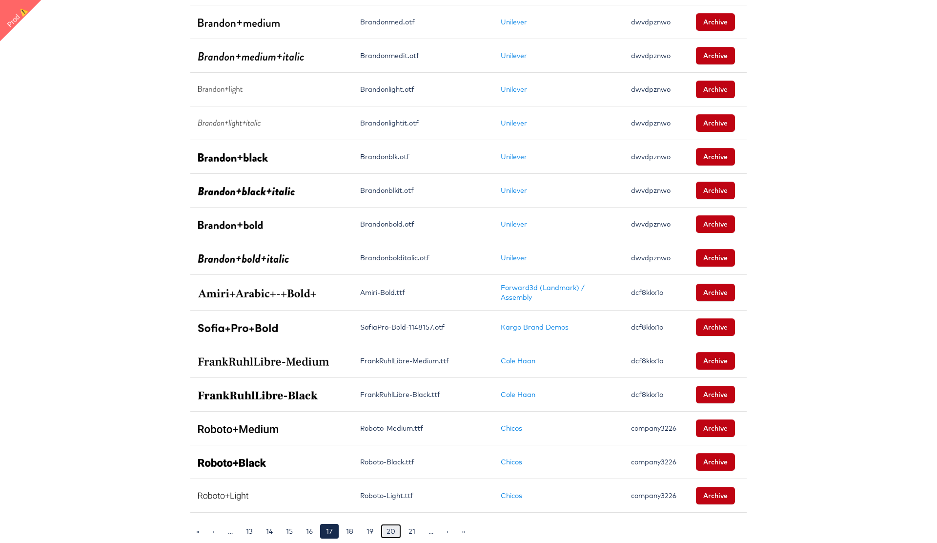
click at [395, 532] on link "20" at bounding box center [391, 531] width 21 height 15
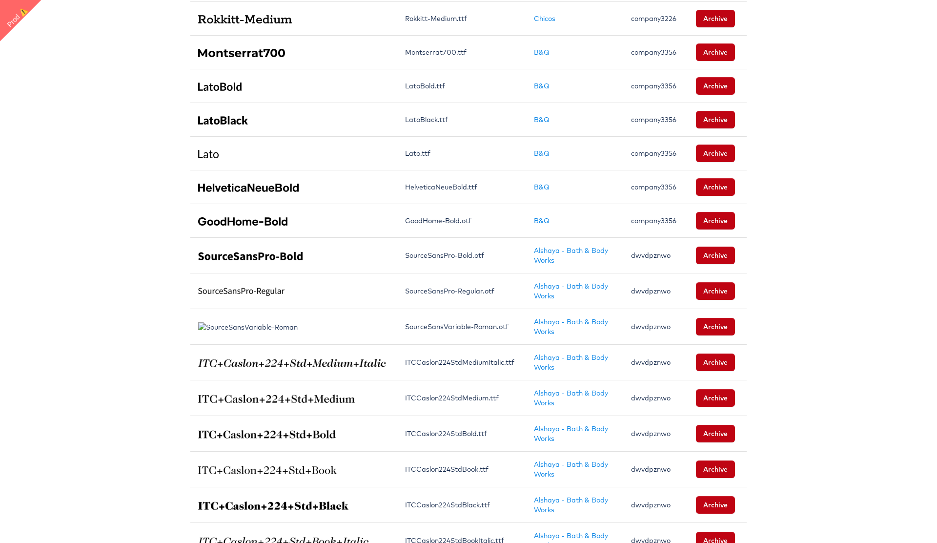
scroll to position [552, 0]
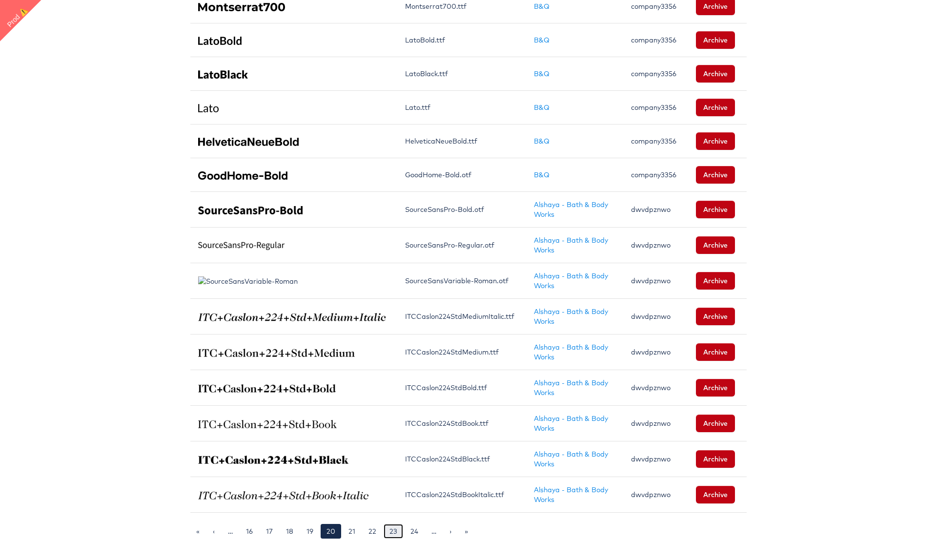
click at [395, 533] on link "23" at bounding box center [394, 531] width 20 height 15
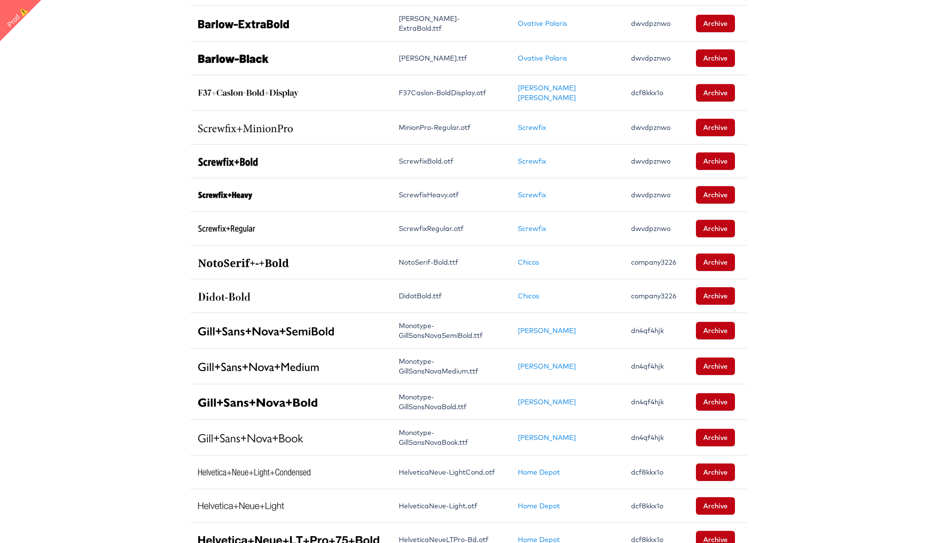
scroll to position [534, 0]
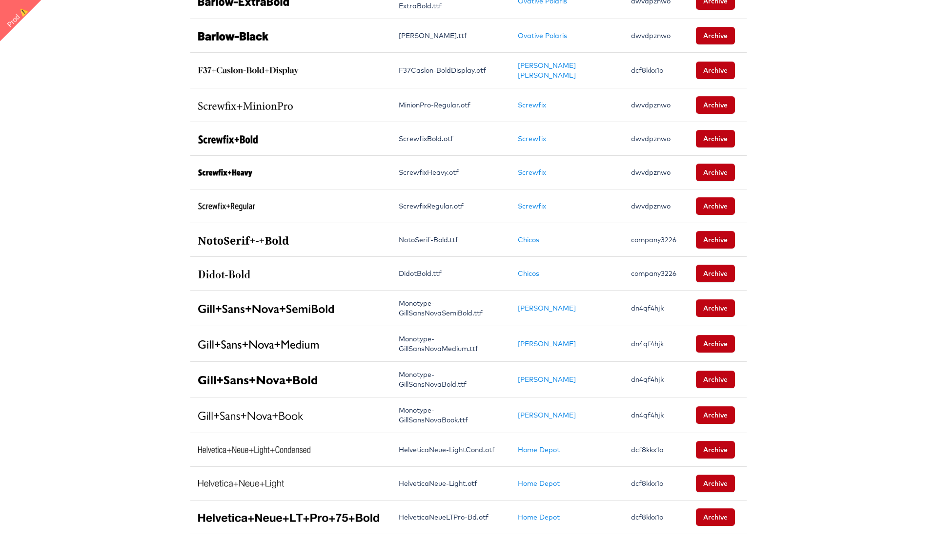
click at [420, 542] on link "27" at bounding box center [417, 552] width 20 height 15
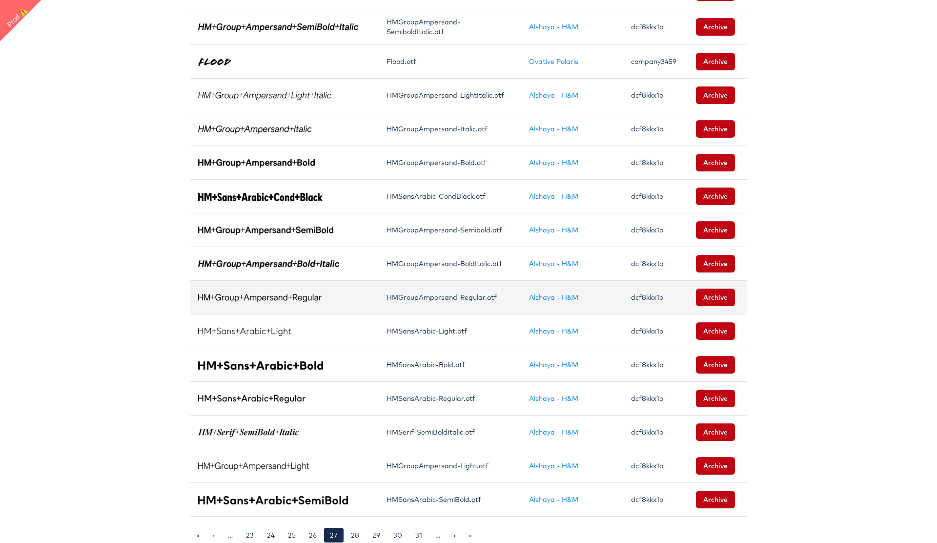
scroll to position [536, 0]
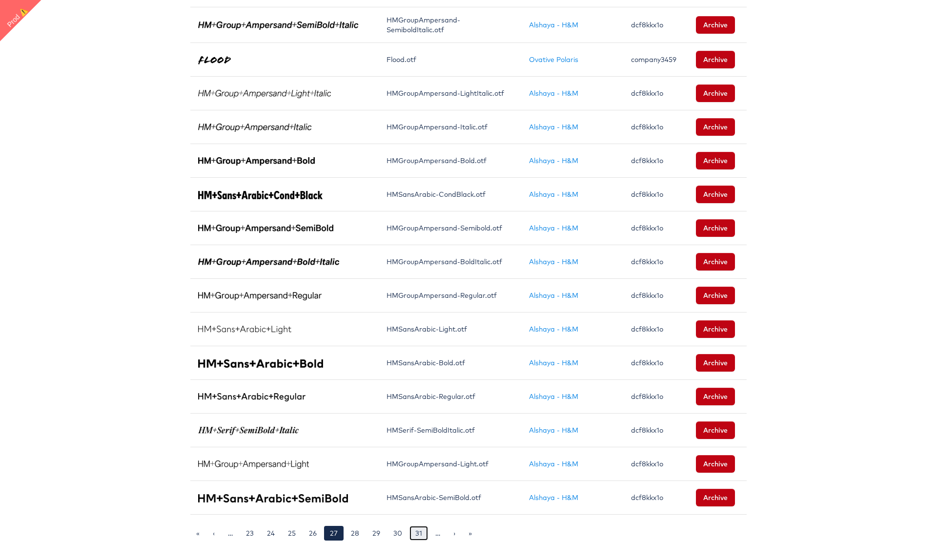
click at [416, 537] on link "31" at bounding box center [419, 533] width 19 height 15
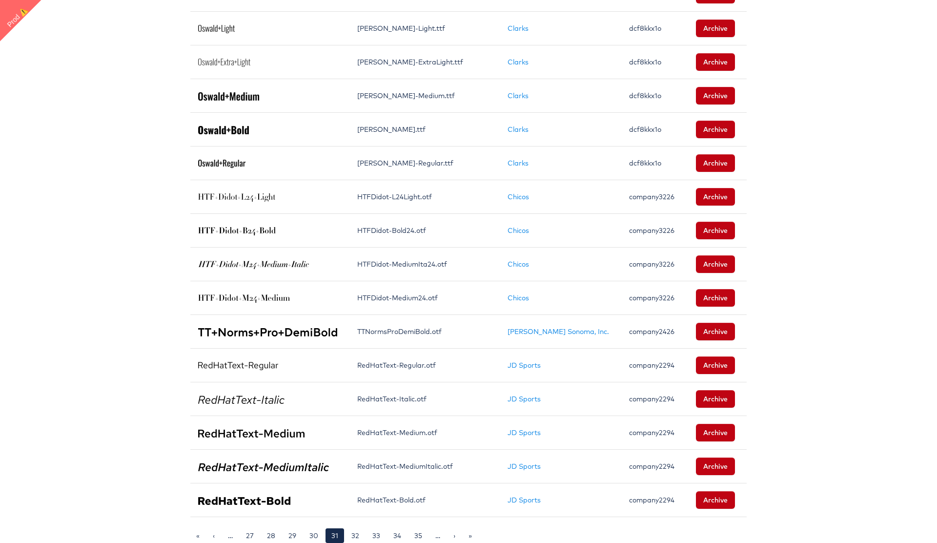
scroll to position [534, 0]
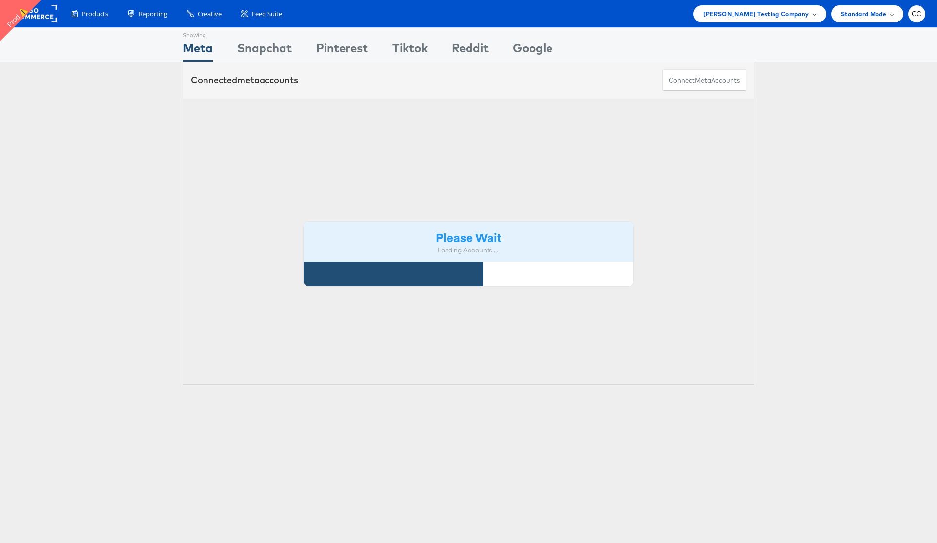
click at [803, 10] on span "[PERSON_NAME] Testing Company" at bounding box center [757, 14] width 106 height 10
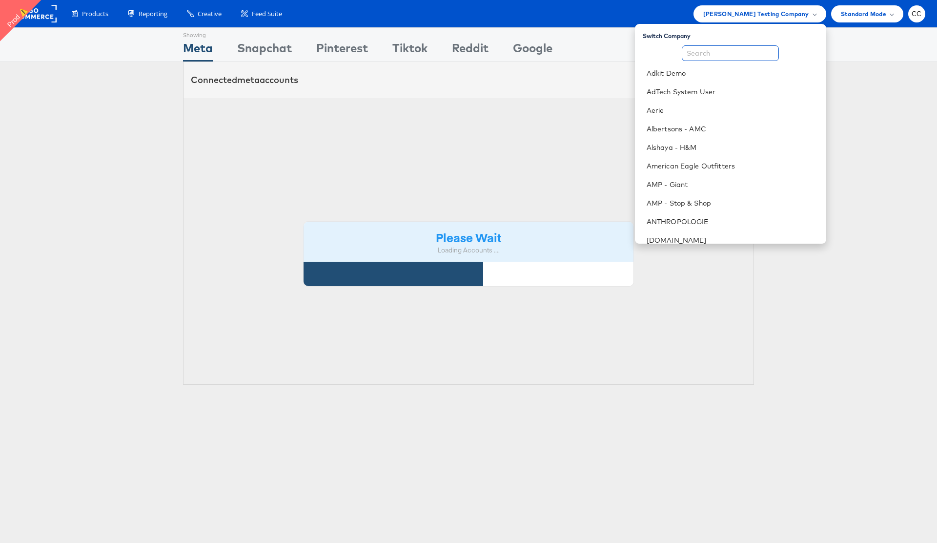
click at [724, 48] on input "text" at bounding box center [730, 53] width 97 height 16
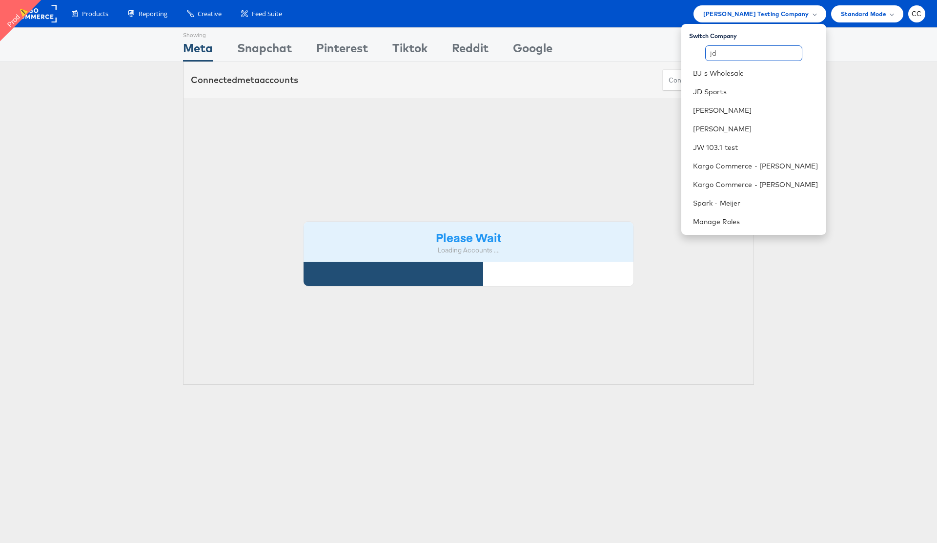
type input "jd"
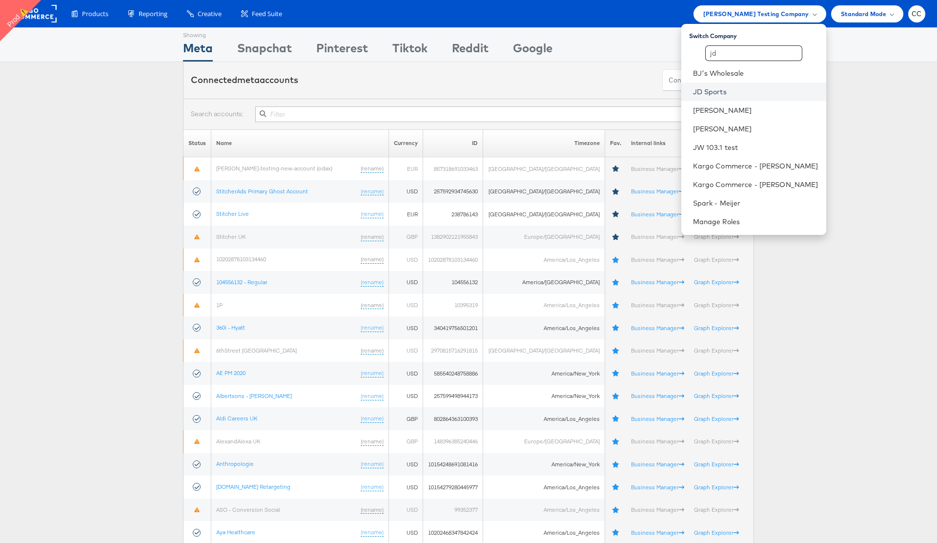
click at [735, 90] on link "JD Sports" at bounding box center [755, 92] width 125 height 10
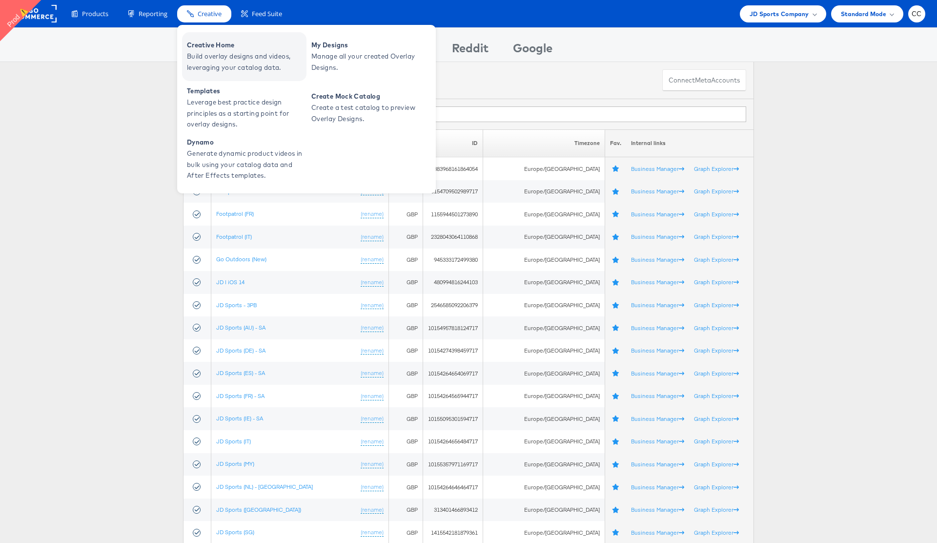
click at [232, 57] on span "Build overlay designs and videos, leveraging your catalog data." at bounding box center [245, 62] width 117 height 22
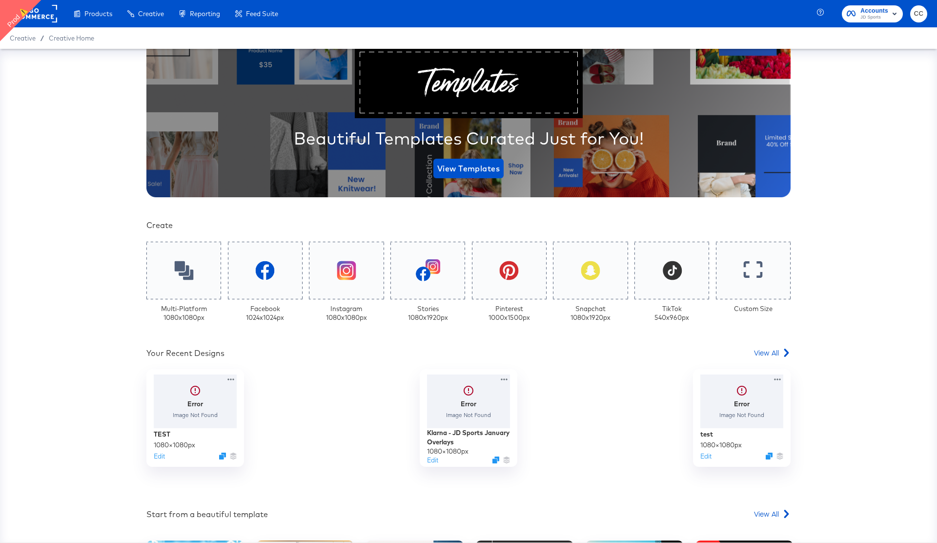
scroll to position [75, 0]
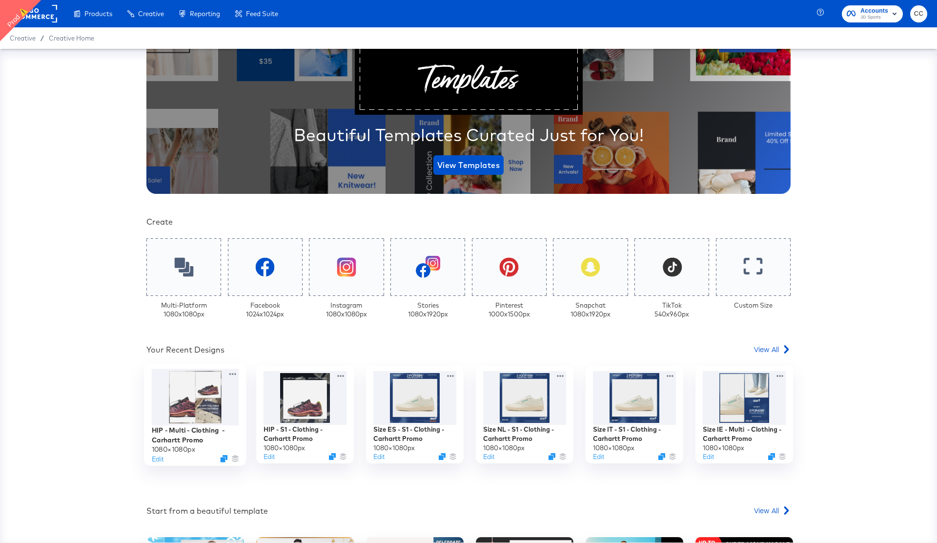
click at [197, 414] on div at bounding box center [195, 397] width 87 height 57
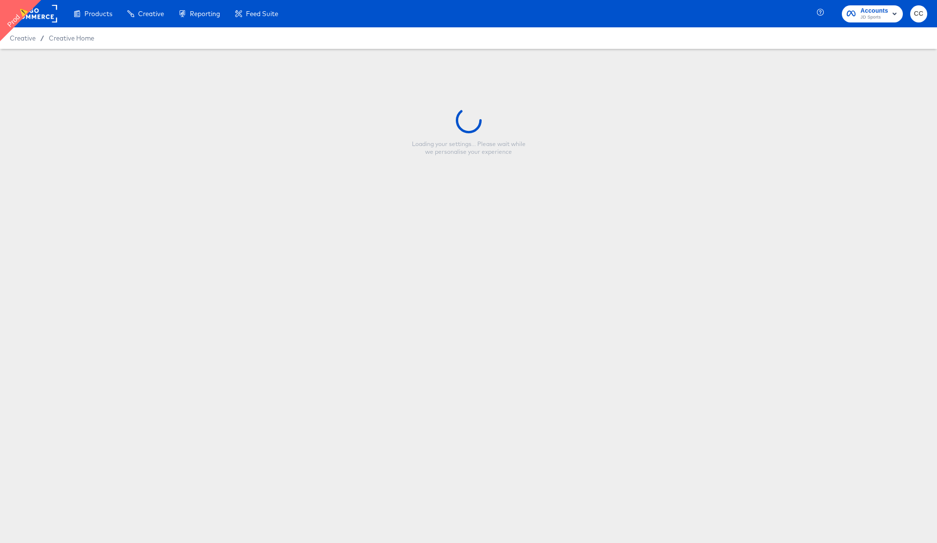
type input "HIP - Multi - Clothing - Carhartt Promo"
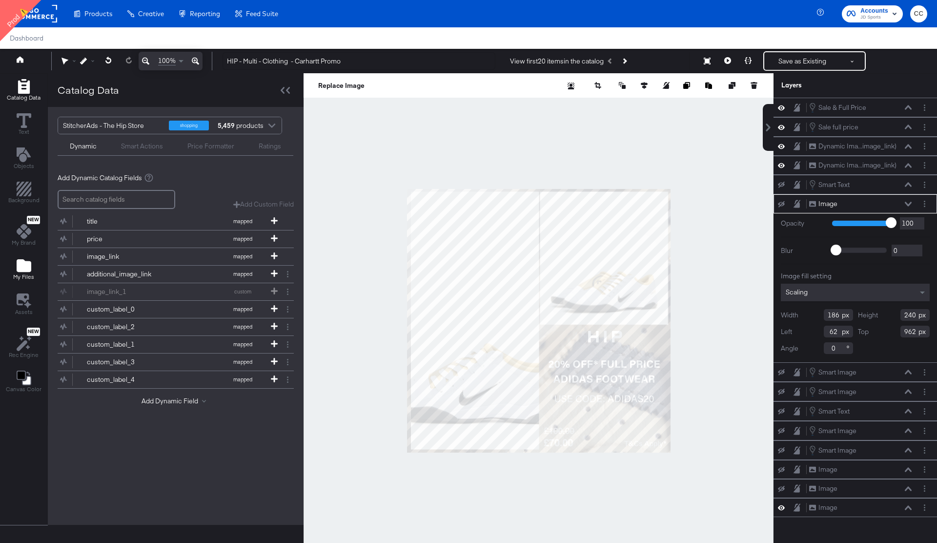
click at [23, 266] on icon "Add Files" at bounding box center [24, 265] width 15 height 13
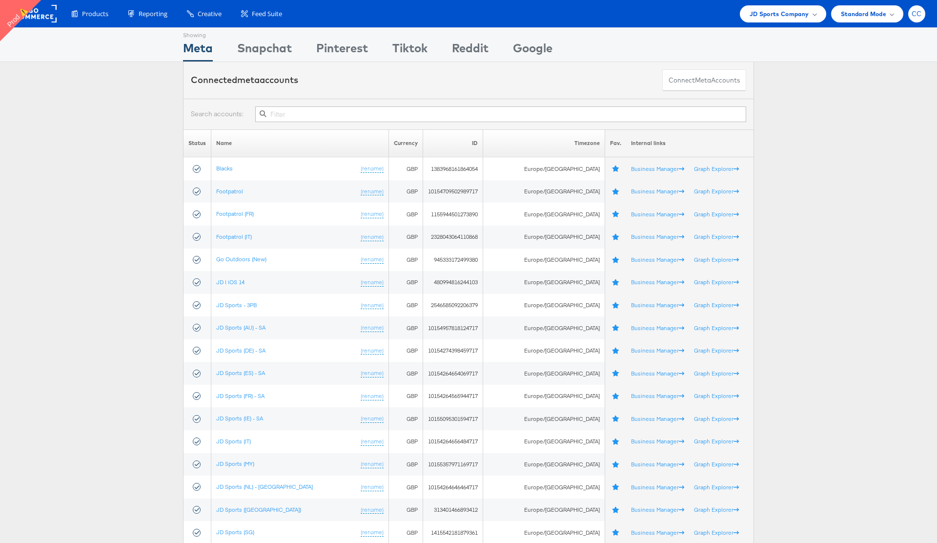
click at [921, 15] on span "CC" at bounding box center [917, 14] width 10 height 6
click at [810, 15] on div "JD Sports Company" at bounding box center [783, 14] width 67 height 10
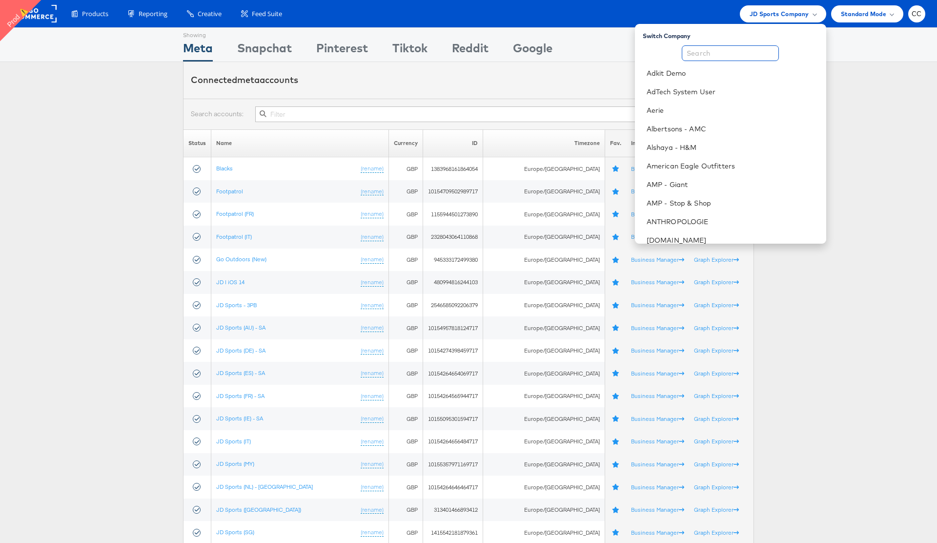
click at [725, 54] on input "text" at bounding box center [730, 53] width 97 height 16
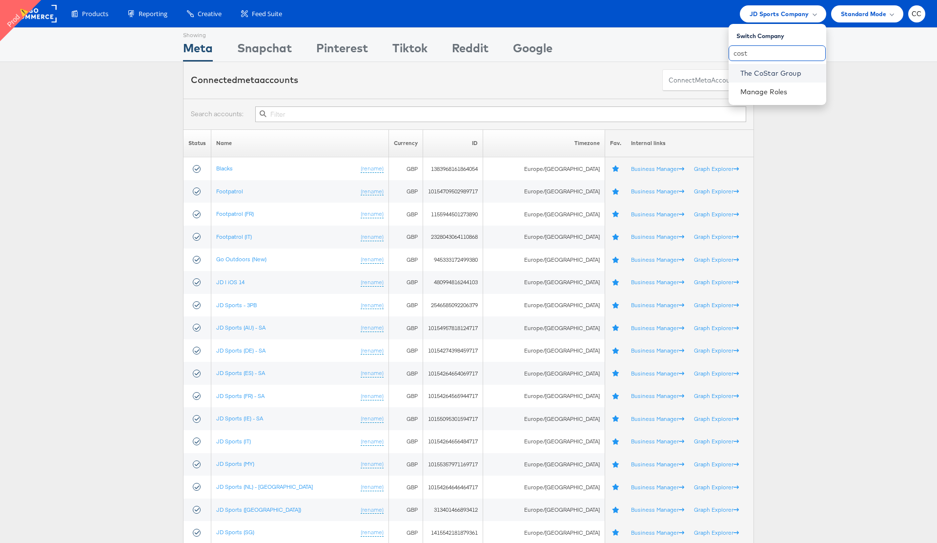
type input "cost"
click at [772, 74] on link "The CoStar Group" at bounding box center [780, 73] width 78 height 10
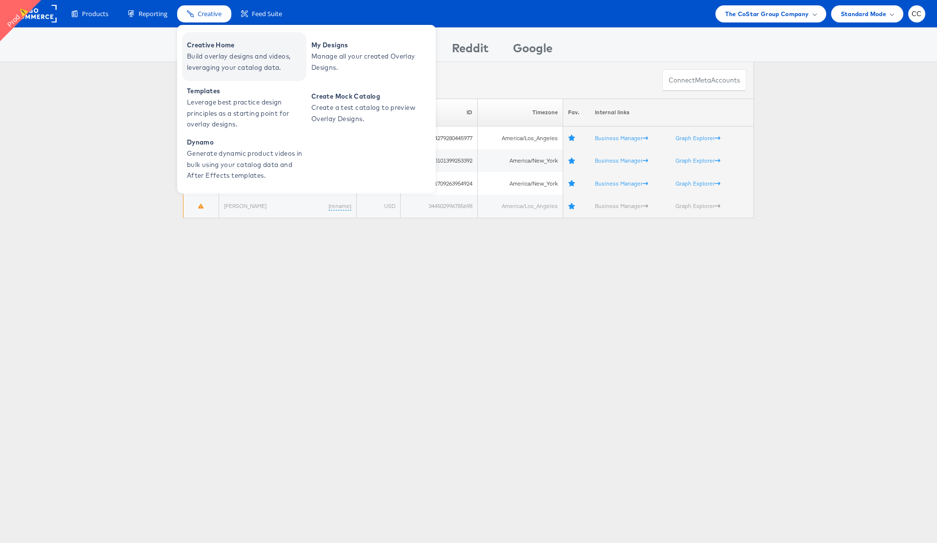
click at [221, 49] on span "Creative Home" at bounding box center [245, 45] width 117 height 11
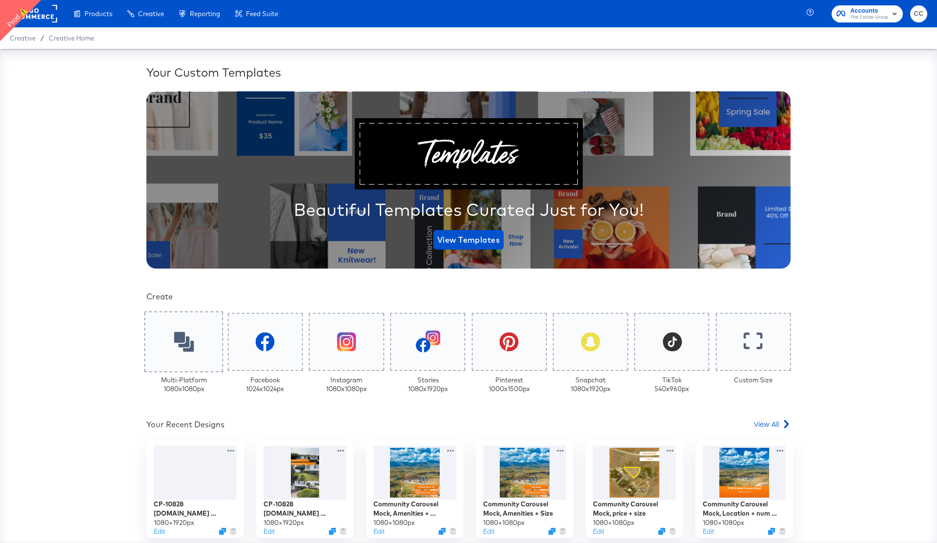
click at [180, 348] on icon at bounding box center [184, 342] width 20 height 20
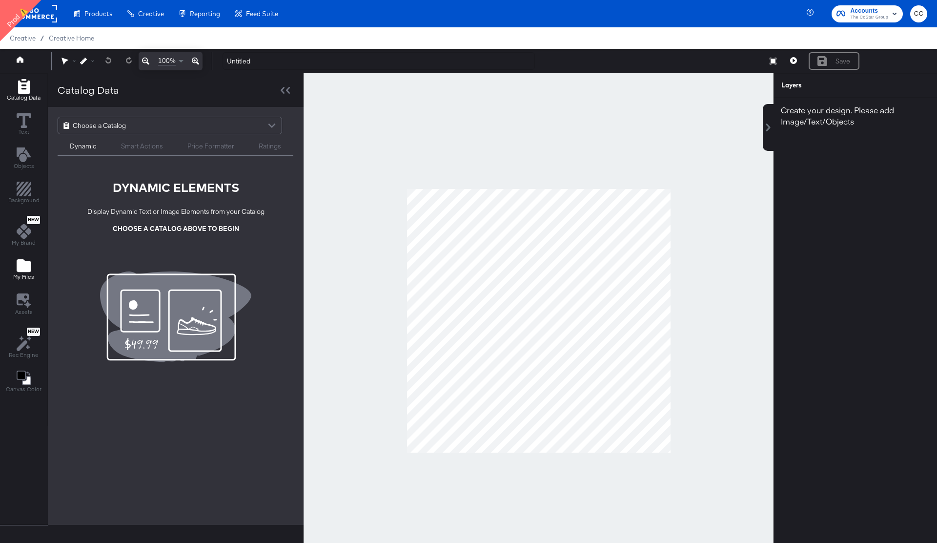
click at [24, 269] on icon "Add Files" at bounding box center [24, 265] width 15 height 13
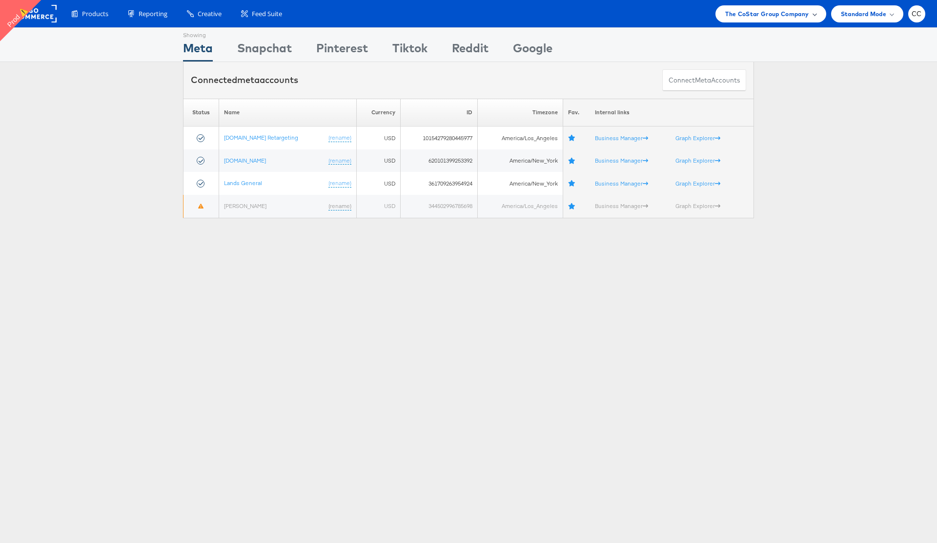
click at [816, 15] on div "The CoStar Group Company" at bounding box center [771, 13] width 110 height 17
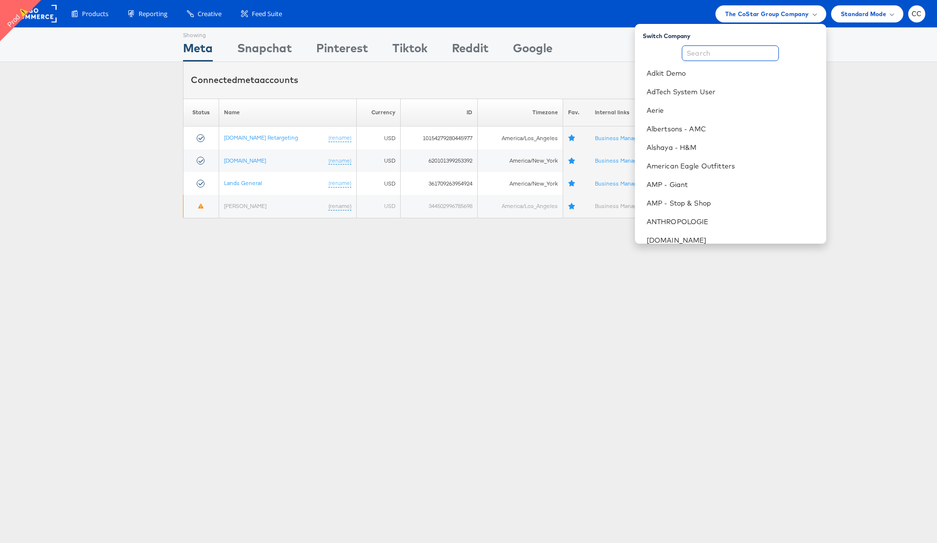
click at [727, 55] on input "text" at bounding box center [730, 53] width 97 height 16
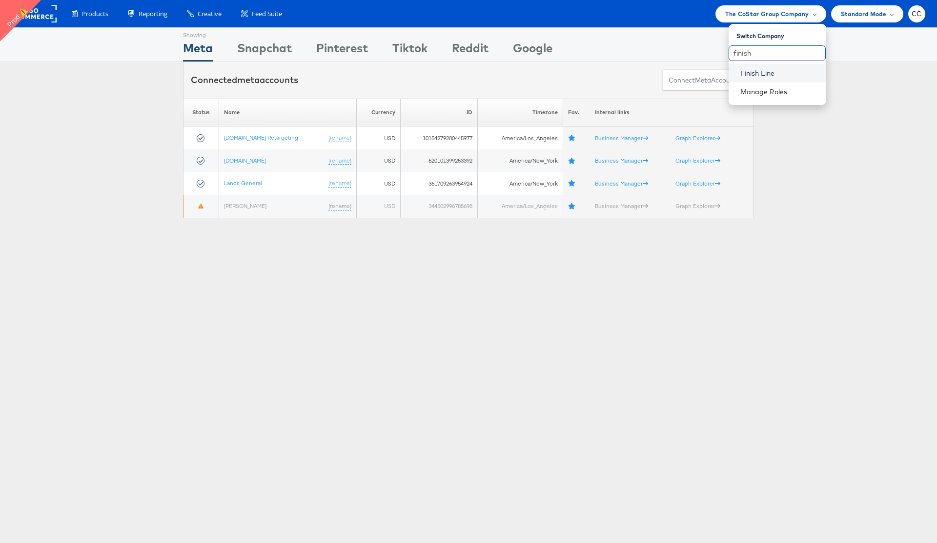
type input "finish"
click at [762, 71] on link "Finish Line" at bounding box center [780, 73] width 78 height 10
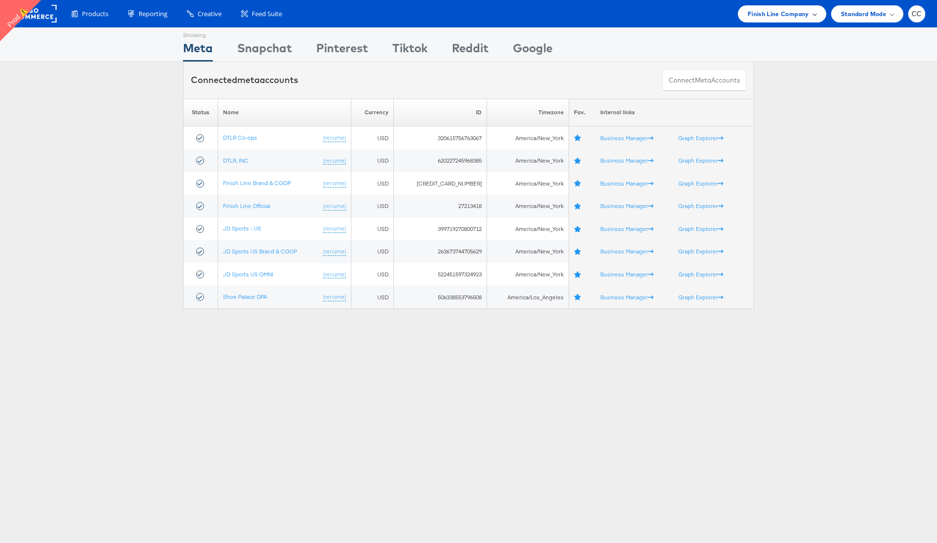
click at [813, 15] on span at bounding box center [814, 13] width 5 height 5
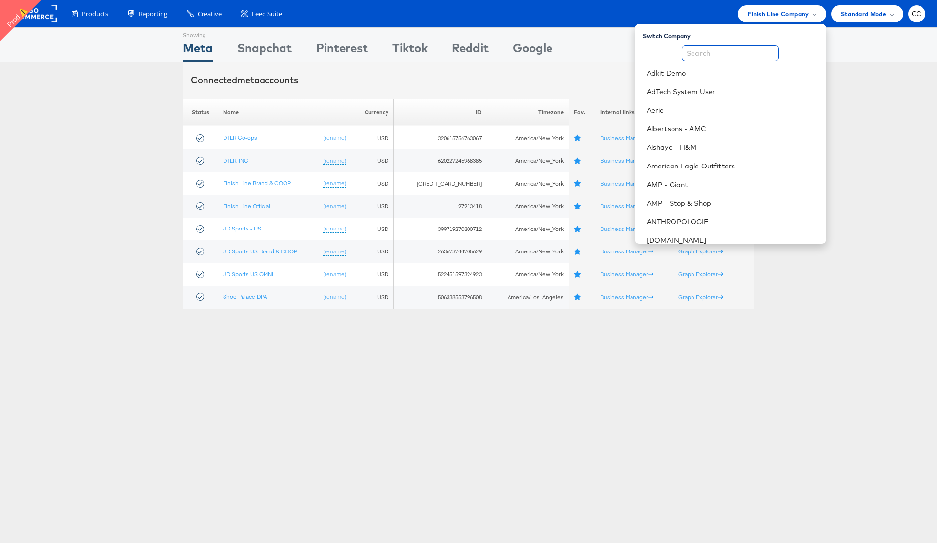
click at [725, 53] on input "text" at bounding box center [730, 53] width 97 height 16
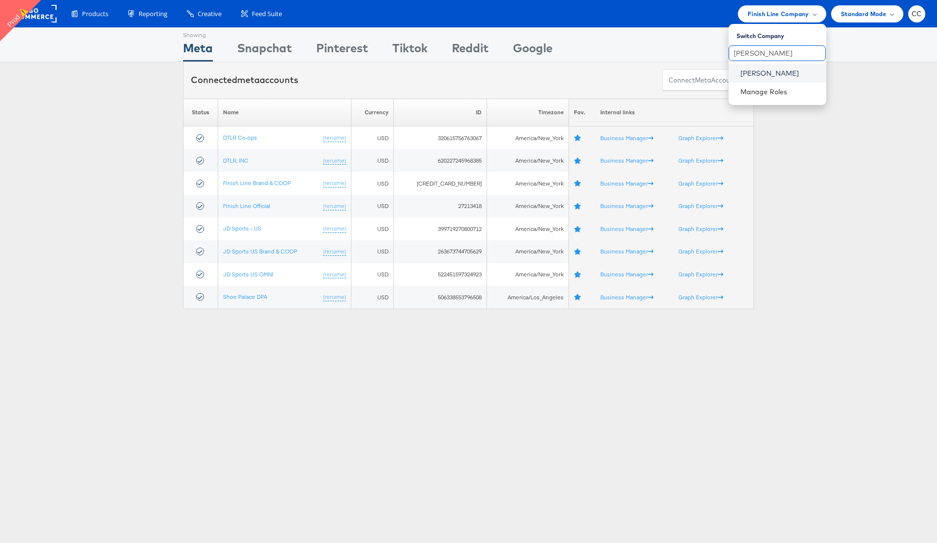
type input "belk"
click at [760, 70] on link "Belk" at bounding box center [780, 73] width 78 height 10
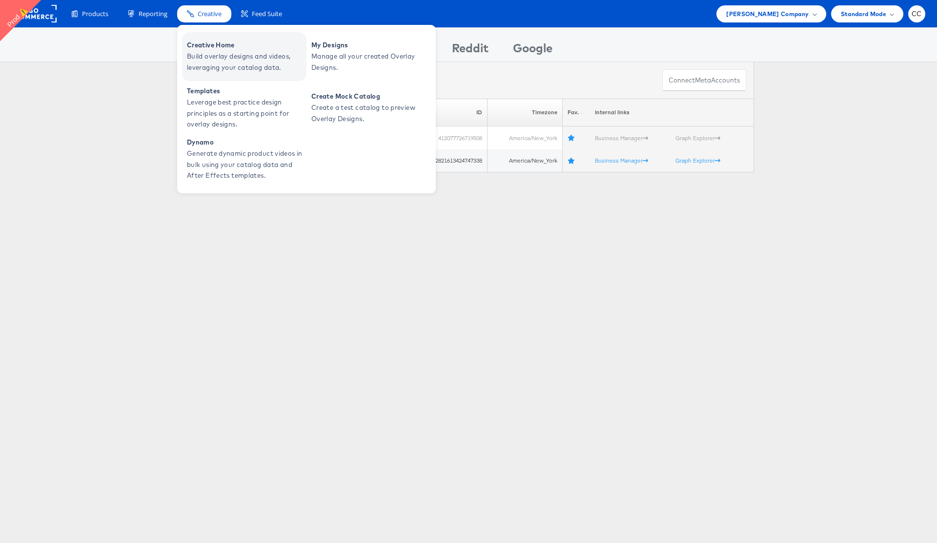
click at [218, 56] on span "Build overlay designs and videos, leveraging your catalog data." at bounding box center [245, 62] width 117 height 22
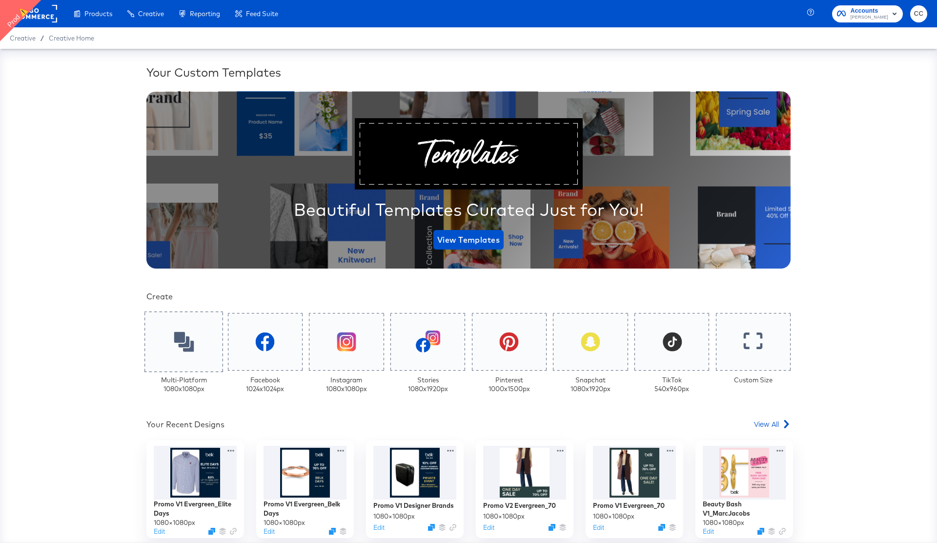
click at [187, 350] on icon at bounding box center [184, 342] width 20 height 20
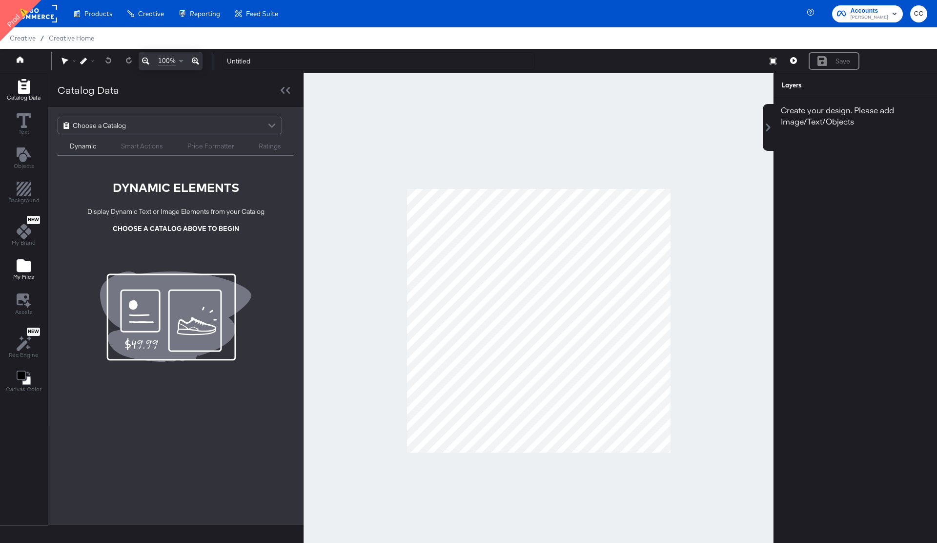
click at [21, 268] on icon "Add Files" at bounding box center [24, 265] width 15 height 13
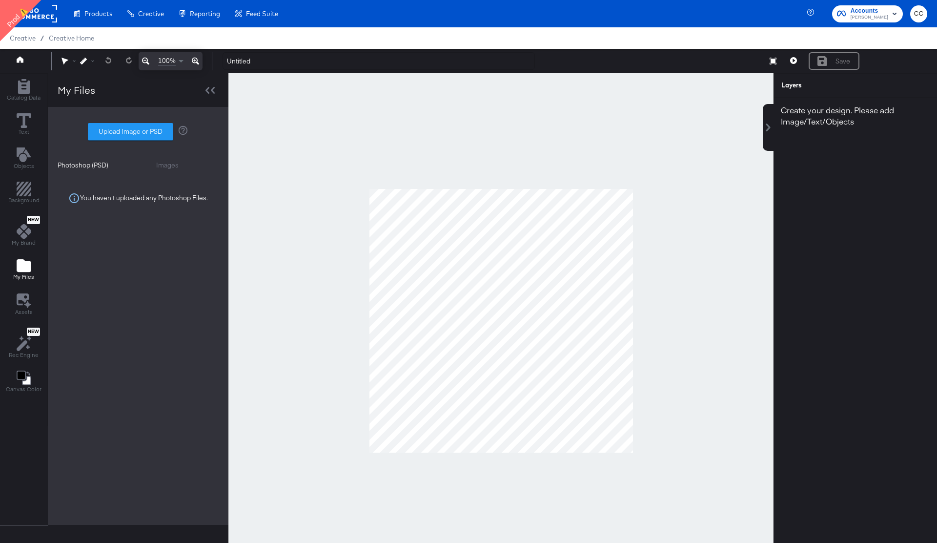
click at [165, 167] on div "Images" at bounding box center [167, 165] width 22 height 9
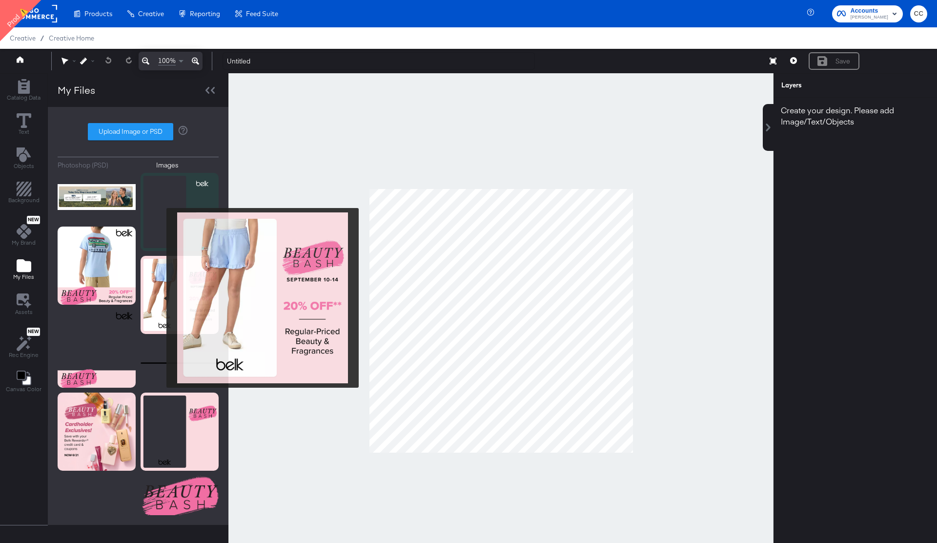
click at [160, 298] on img at bounding box center [180, 295] width 78 height 78
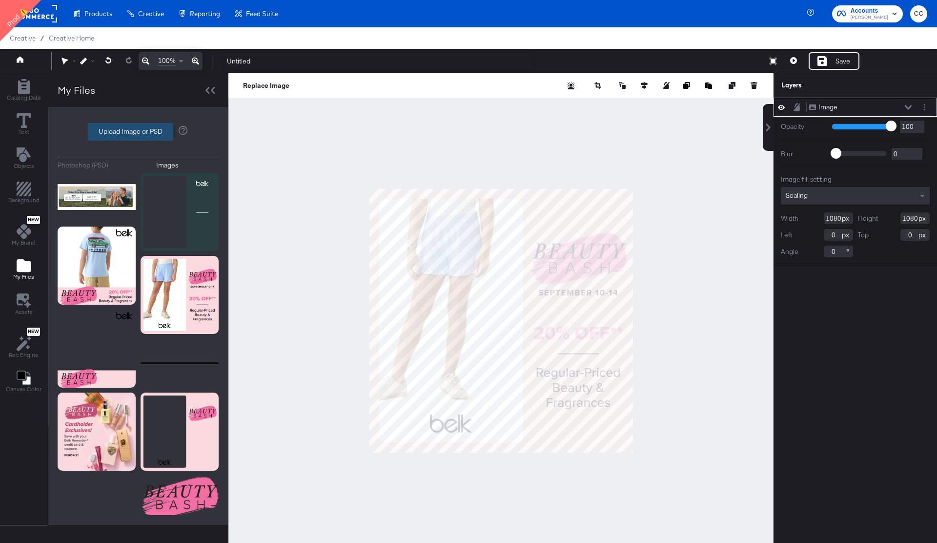
click at [119, 130] on label "Upload Image or PSD" at bounding box center [130, 132] width 84 height 17
click at [138, 132] on input "Upload Image or PSD" at bounding box center [138, 132] width 0 height 0
type input "C:\fakepath\Screenshot 2025-10-02 at 15.21.09.png"
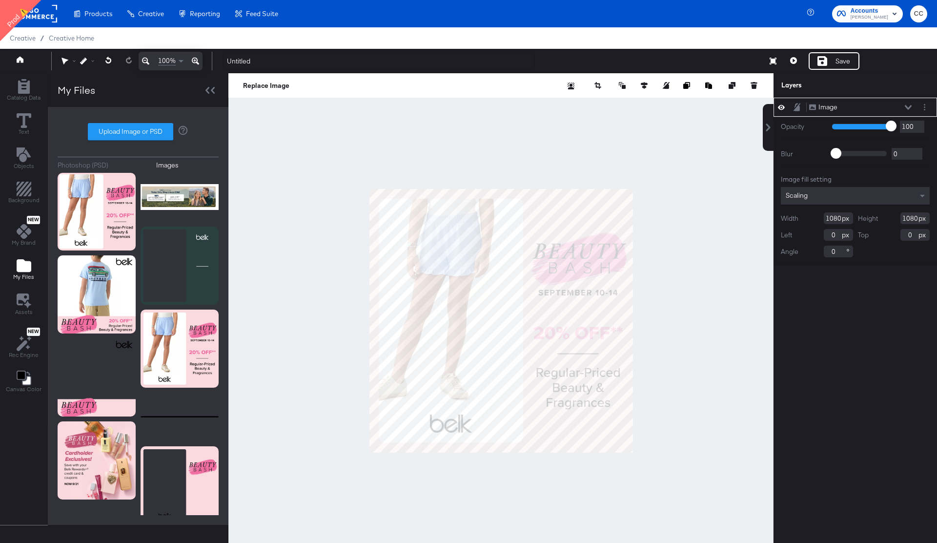
click at [52, 16] on rect at bounding box center [34, 14] width 45 height 18
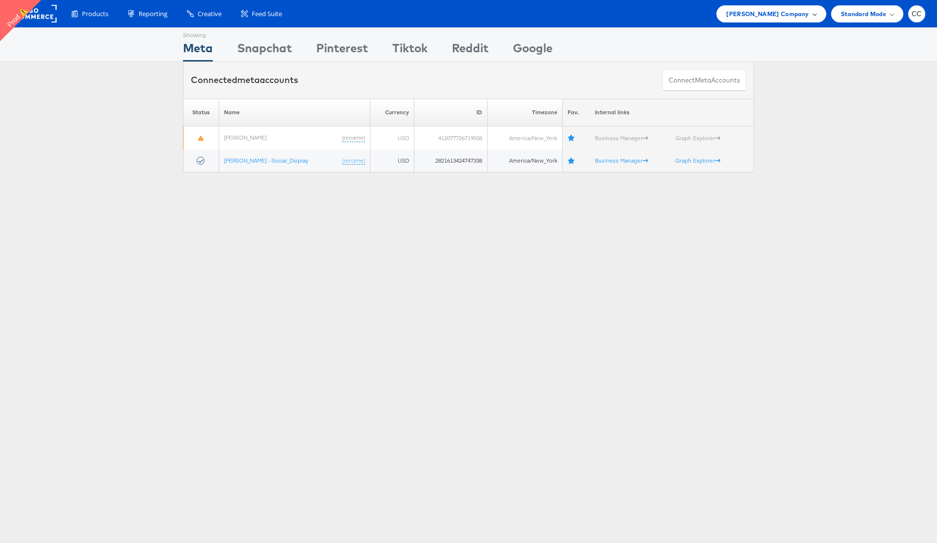
click at [812, 15] on span at bounding box center [814, 13] width 5 height 5
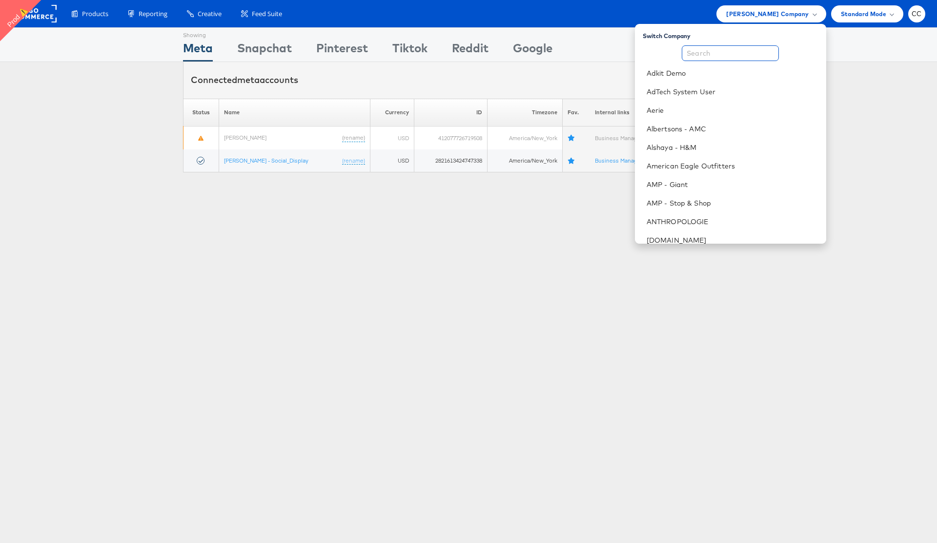
click at [731, 58] on input "text" at bounding box center [730, 53] width 97 height 16
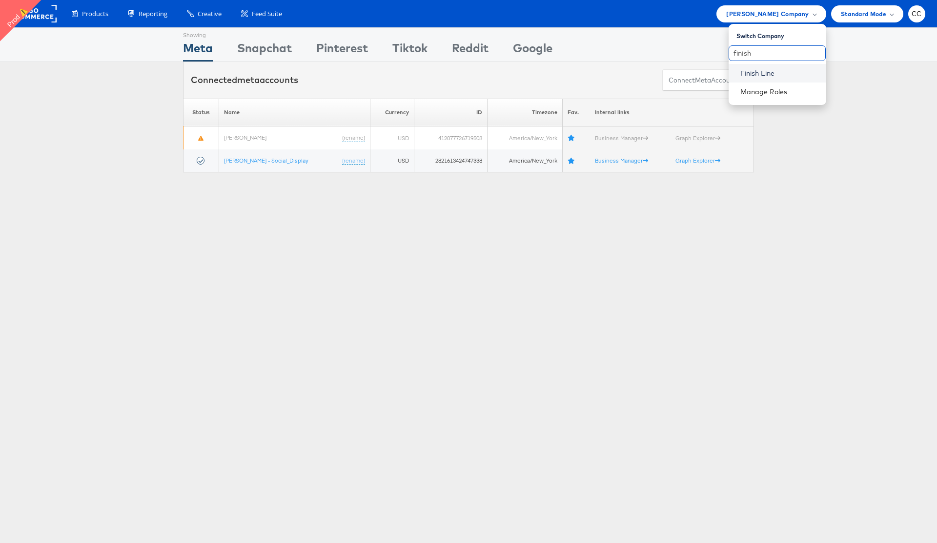
type input "finish"
click at [778, 74] on link "Finish Line" at bounding box center [780, 73] width 78 height 10
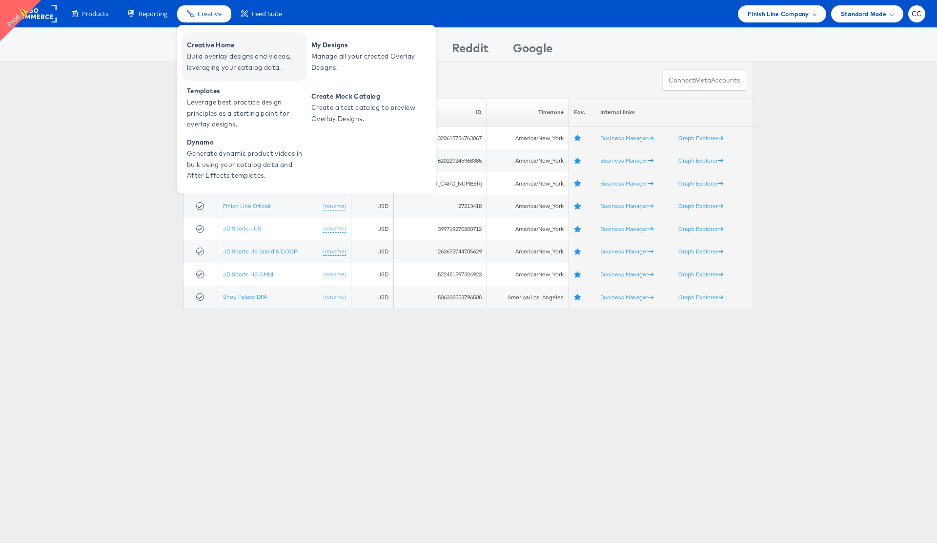
click at [245, 55] on span "Build overlay designs and videos, leveraging your catalog data." at bounding box center [245, 62] width 117 height 22
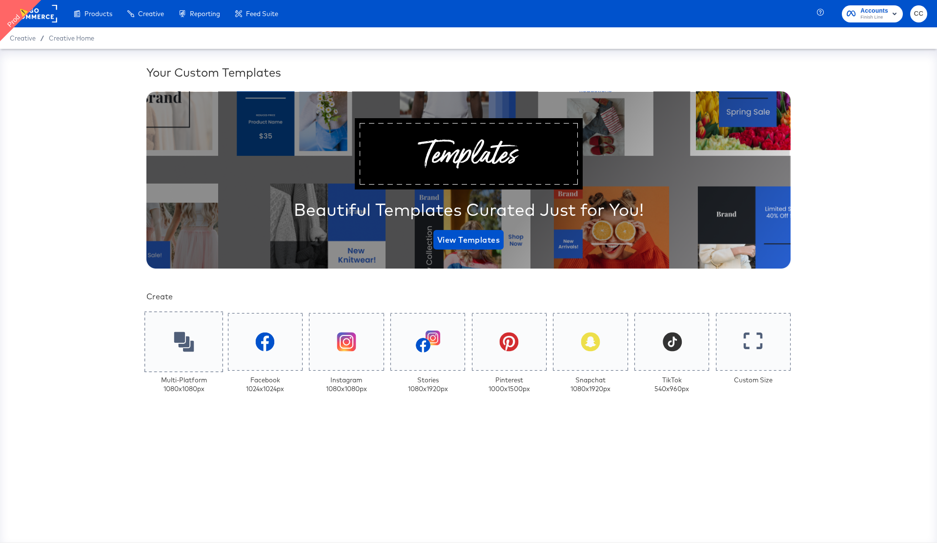
click at [185, 340] on icon at bounding box center [184, 342] width 20 height 20
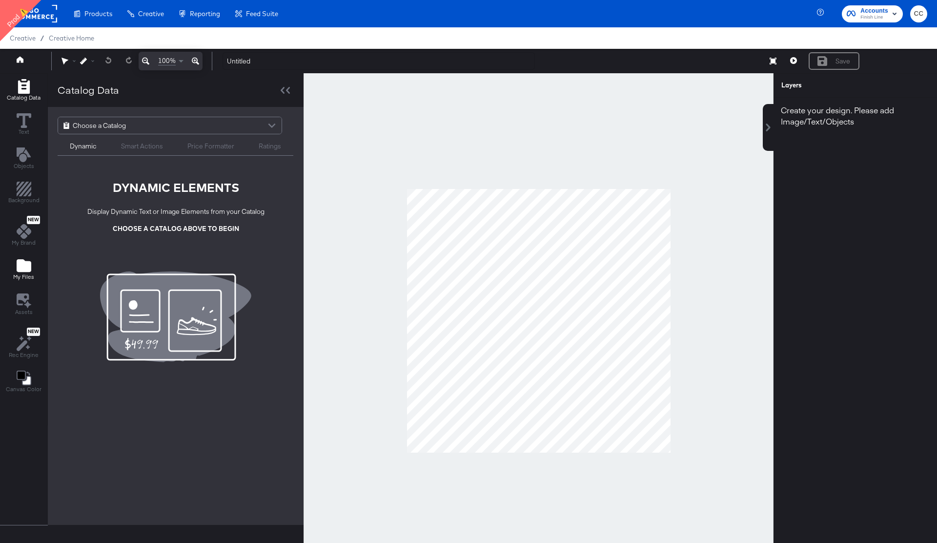
click at [22, 269] on icon "Add Files" at bounding box center [24, 265] width 15 height 13
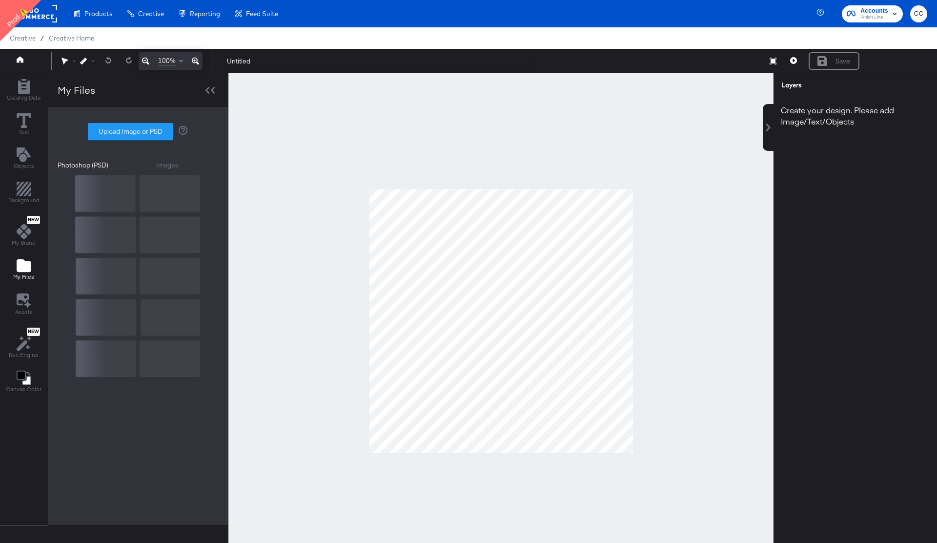
click at [167, 164] on div "Images" at bounding box center [167, 165] width 22 height 9
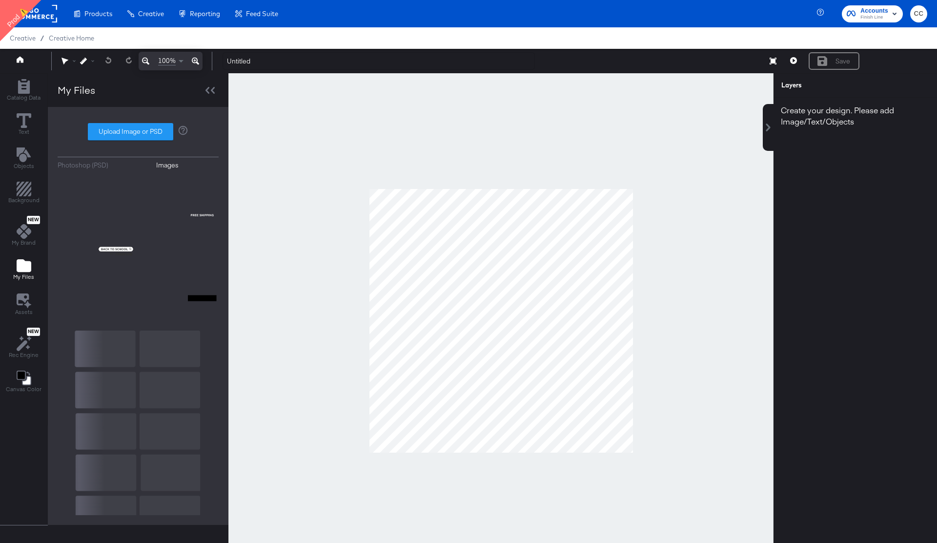
scroll to position [563, 0]
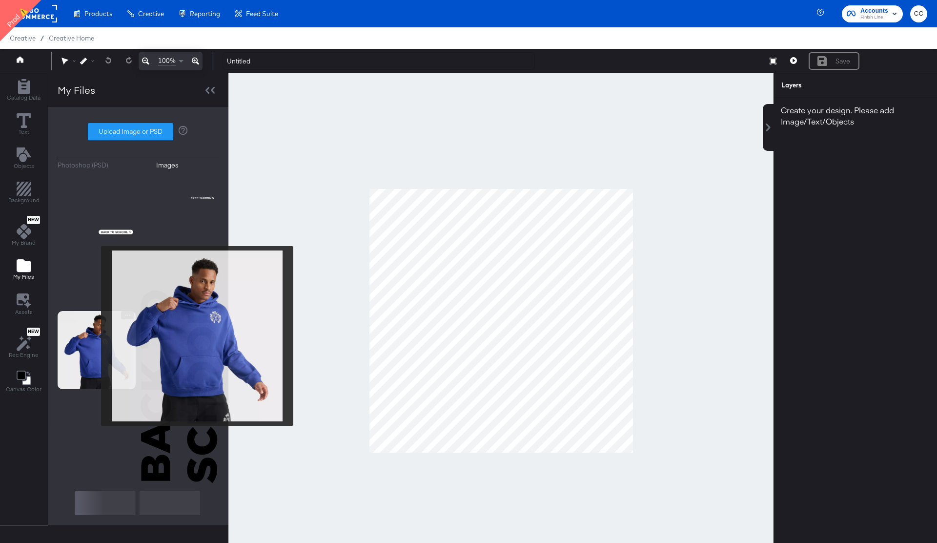
click at [95, 336] on img at bounding box center [97, 350] width 78 height 78
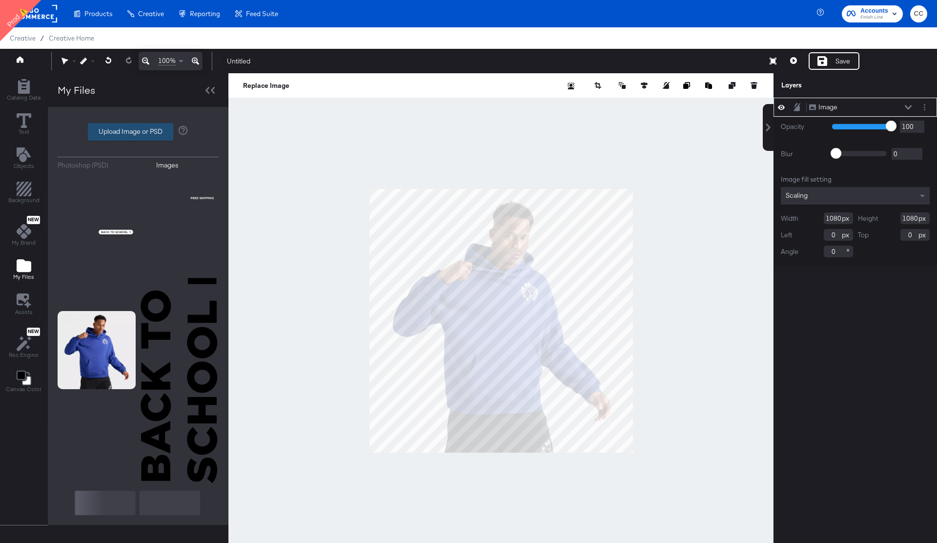
click at [128, 133] on label "Upload Image or PSD" at bounding box center [130, 132] width 84 height 17
click at [138, 132] on input "Upload Image or PSD" at bounding box center [138, 132] width 0 height 0
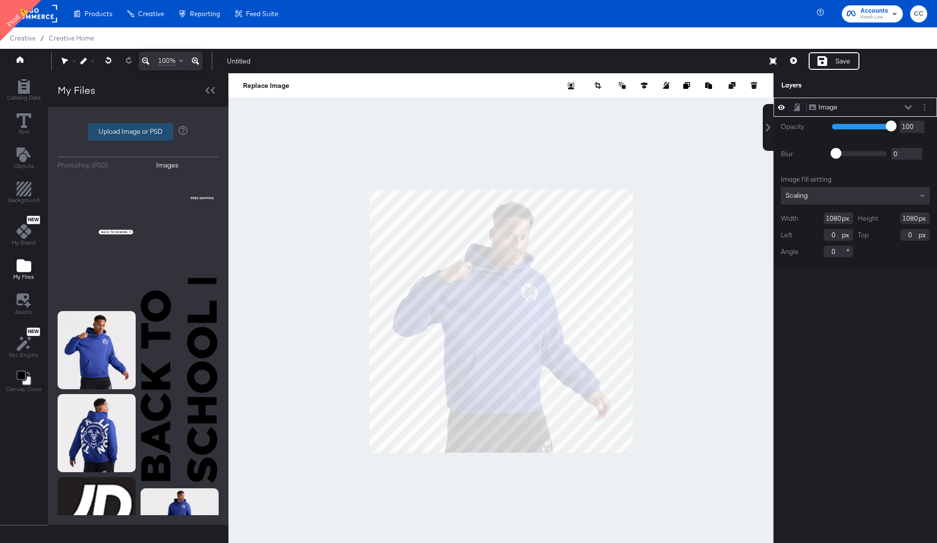
type input "C:\fakepath\Screenshot 2025-10-02 at 15.22.21.png"
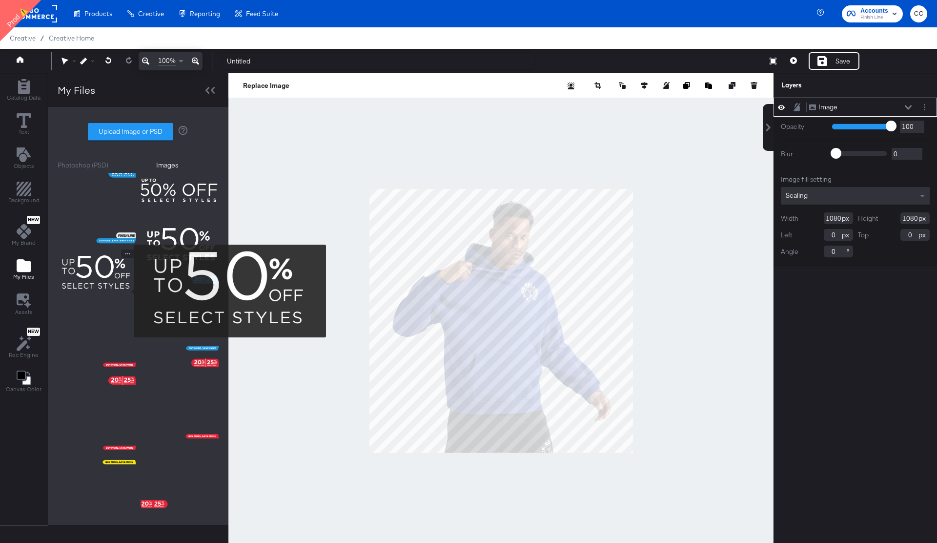
scroll to position [0, 0]
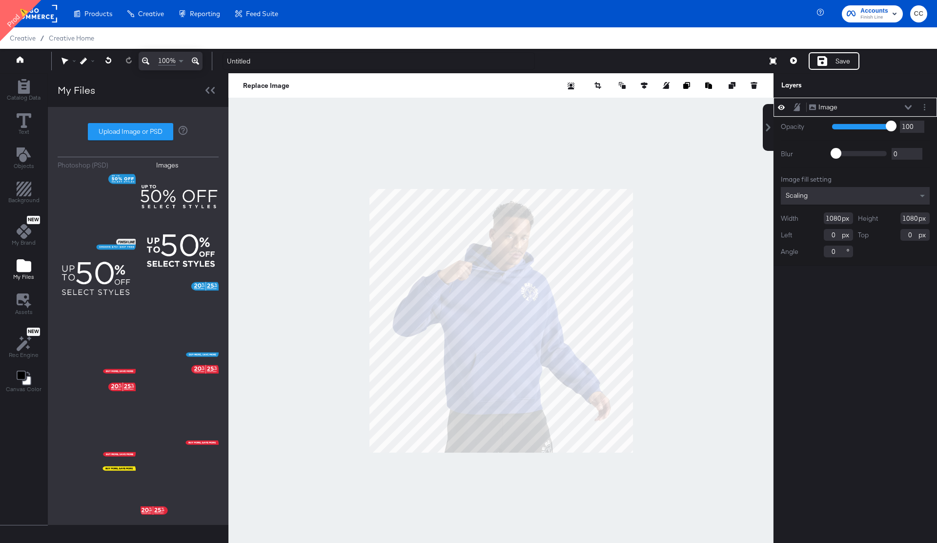
click at [91, 166] on div "Photoshop (PSD)" at bounding box center [83, 165] width 51 height 9
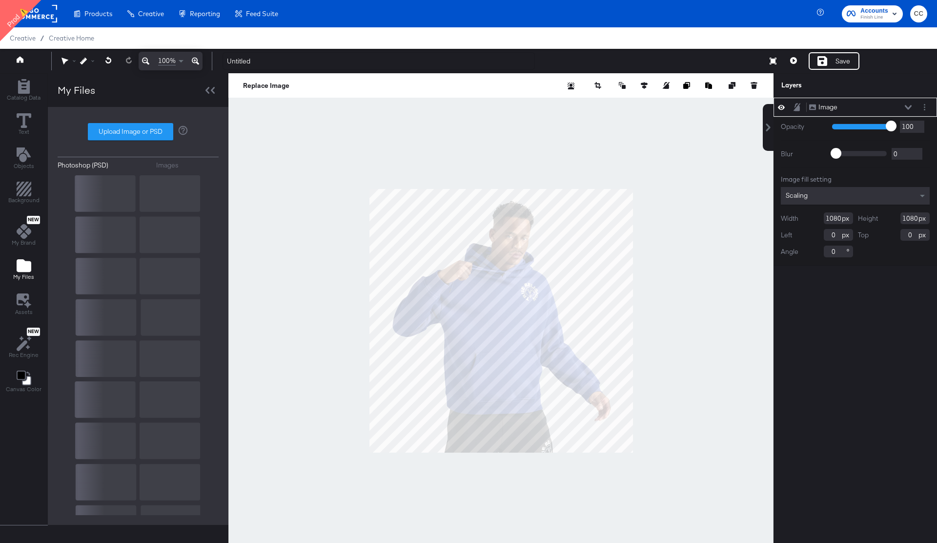
click at [164, 167] on div "Images" at bounding box center [167, 165] width 22 height 9
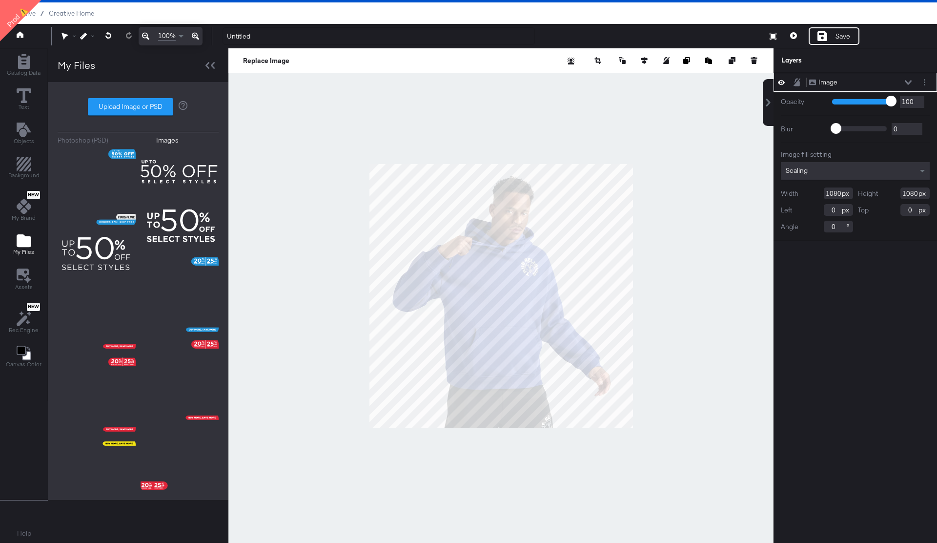
click at [88, 139] on div "Photoshop (PSD)" at bounding box center [83, 140] width 51 height 9
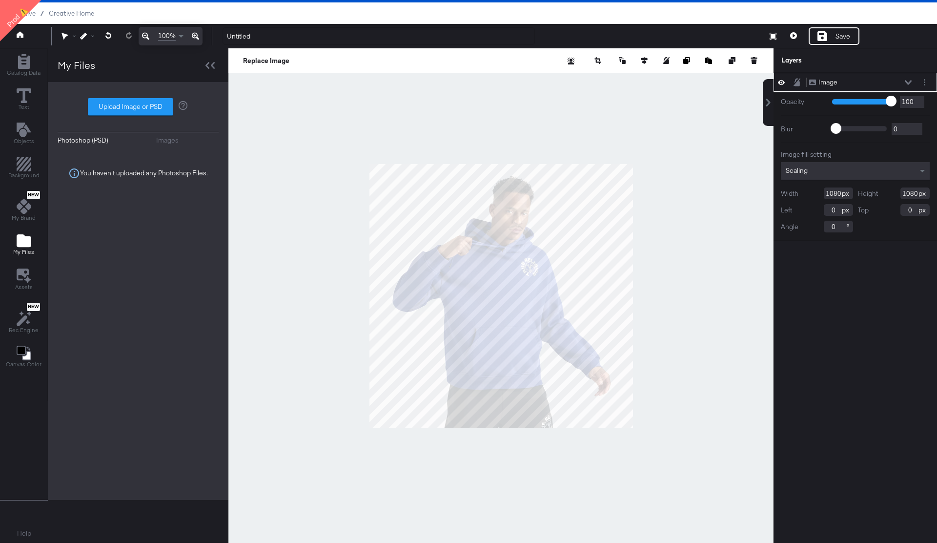
click at [175, 139] on div "Images" at bounding box center [167, 140] width 22 height 9
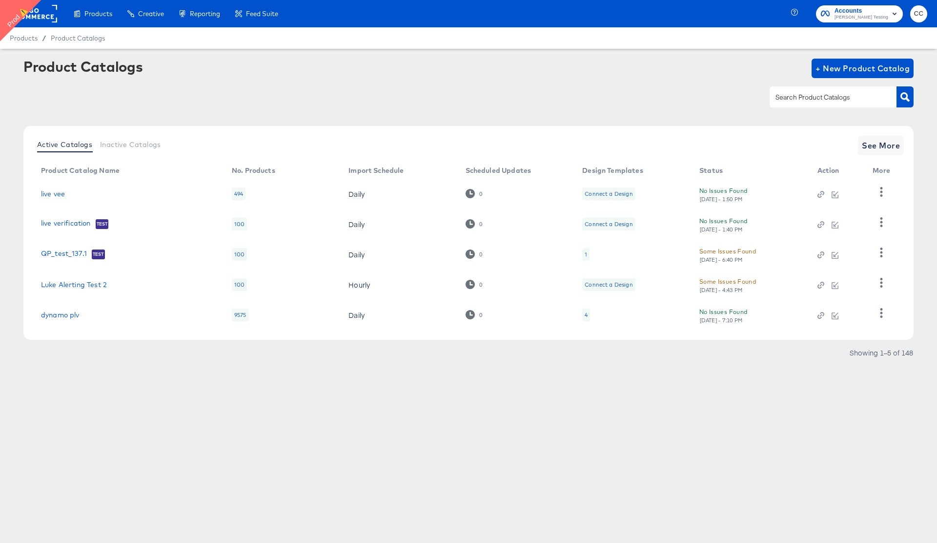
click at [42, 15] on rect at bounding box center [34, 14] width 45 height 18
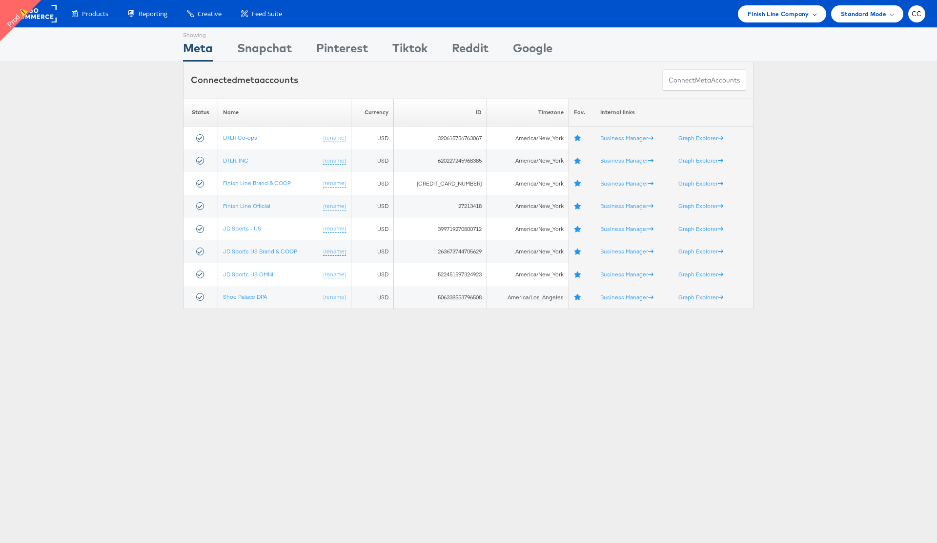
click at [788, 16] on span "Finish Line Company" at bounding box center [779, 14] width 62 height 10
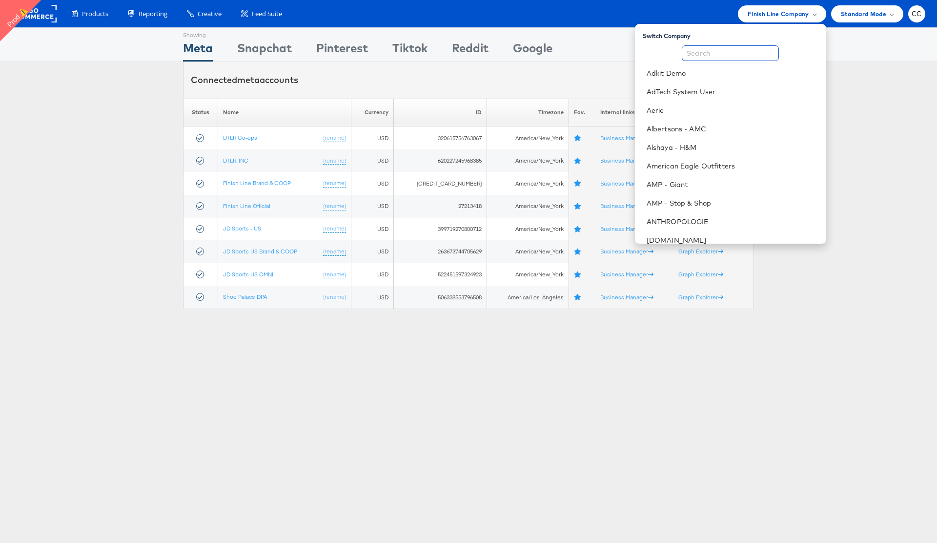
click at [739, 52] on input "text" at bounding box center [730, 53] width 97 height 16
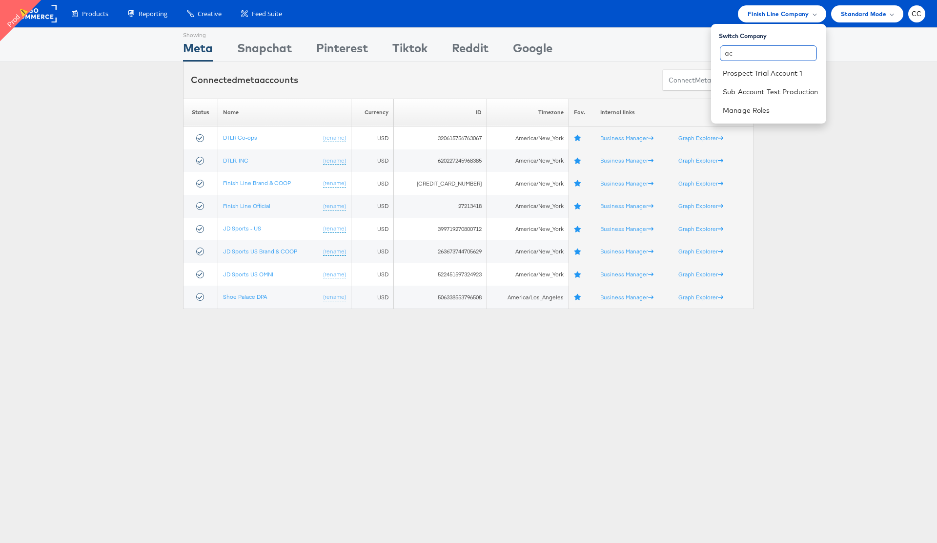
type input "a"
type input "[PERSON_NAME]"
click at [778, 76] on link "[PERSON_NAME] Testing" at bounding box center [767, 73] width 103 height 10
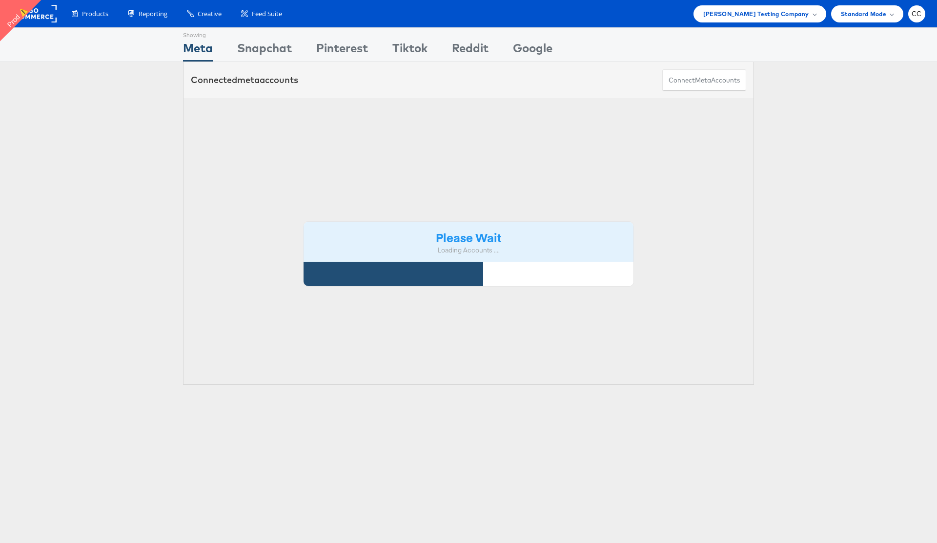
click at [126, 153] on div "Please Wait Loading Accounts .... Status Name Currency ID Timezone Fav. Interna…" at bounding box center [468, 242] width 937 height 287
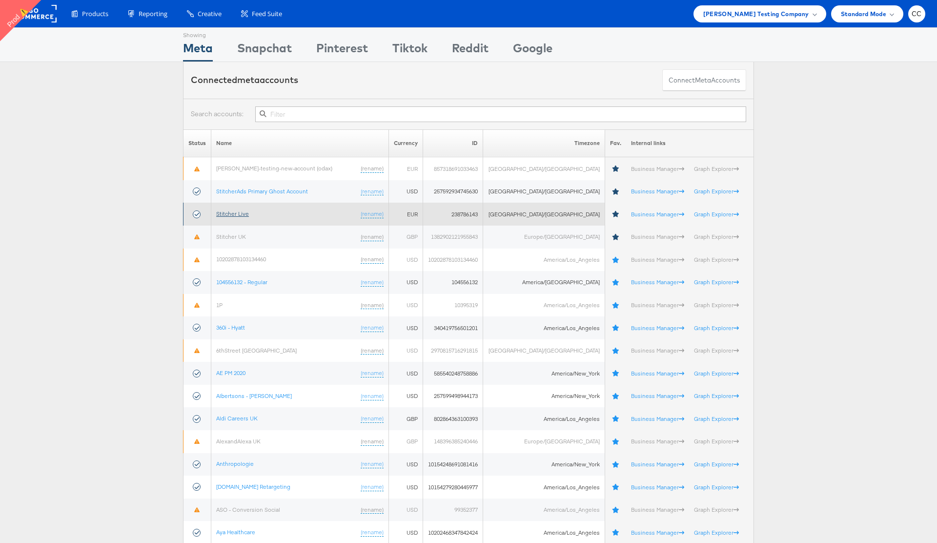
click at [243, 214] on link "Stitcher Live" at bounding box center [232, 213] width 33 height 7
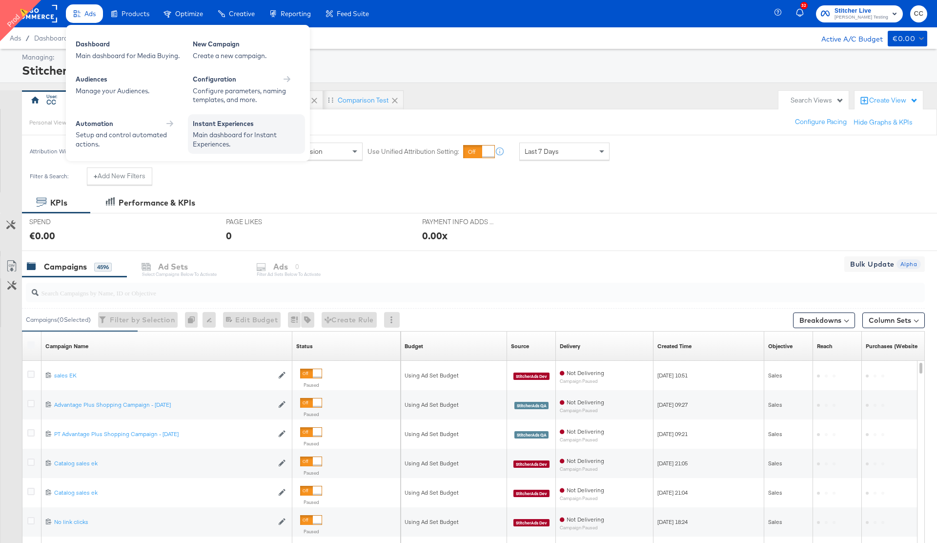
click at [228, 124] on div "Instant Experiences" at bounding box center [246, 125] width 107 height 12
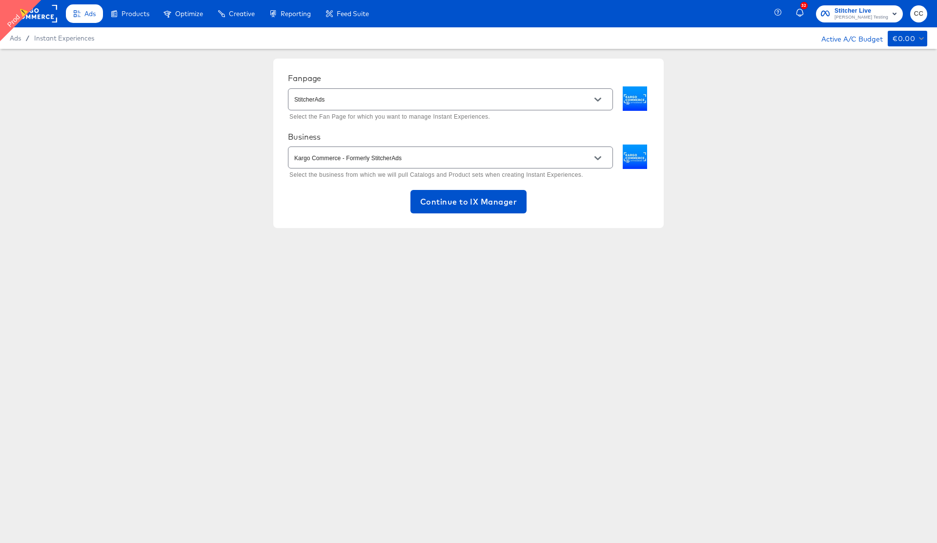
click at [422, 157] on input "Kargo Commerce - Formerly StitcherAds" at bounding box center [442, 157] width 301 height 11
click at [240, 200] on div "Fanpage StitcherAds Select the Fan Page for which you want to manage Instant Ex…" at bounding box center [468, 143] width 937 height 189
click at [402, 97] on input "StitcherAds" at bounding box center [442, 99] width 301 height 11
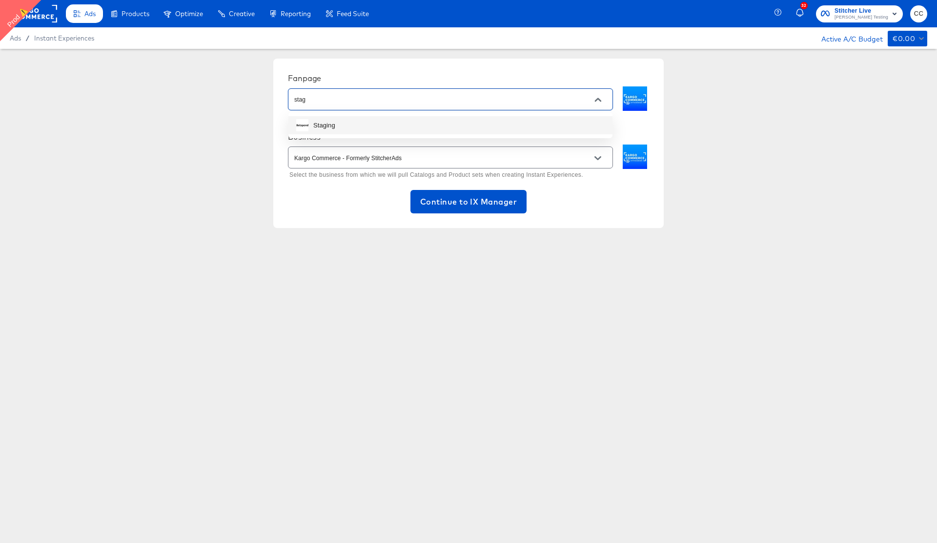
click at [402, 122] on li "Staging" at bounding box center [451, 125] width 324 height 18
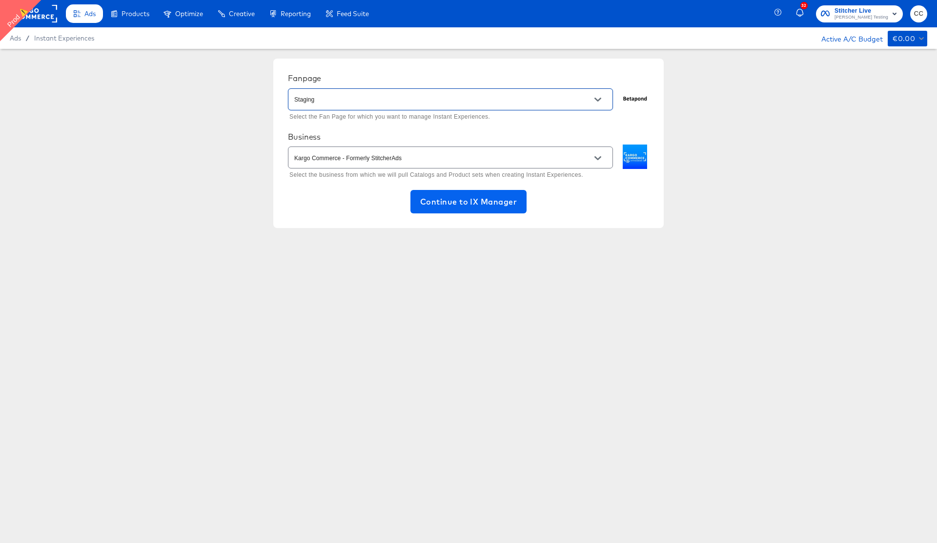
type input "Staging"
click at [452, 200] on span "Continue to IX Manager" at bounding box center [468, 202] width 97 height 14
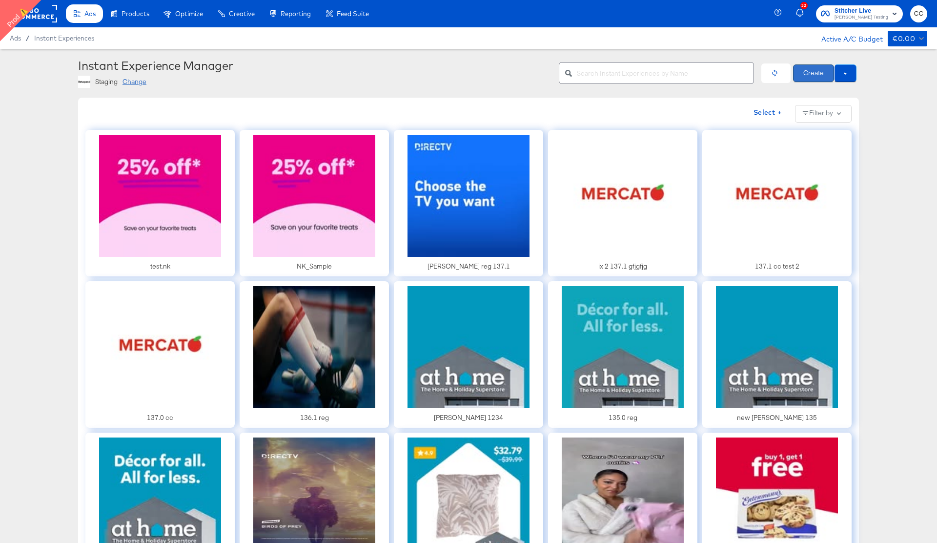
click at [812, 74] on button "Create" at bounding box center [813, 73] width 41 height 18
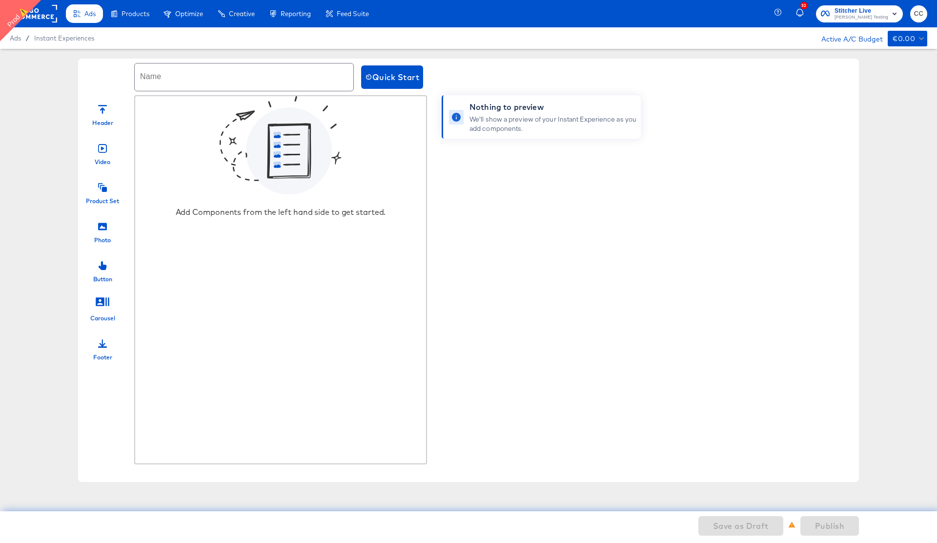
click at [178, 83] on input "text" at bounding box center [244, 76] width 219 height 27
type input "cc 138.1 prod"
click at [97, 111] on div "Header" at bounding box center [102, 112] width 49 height 29
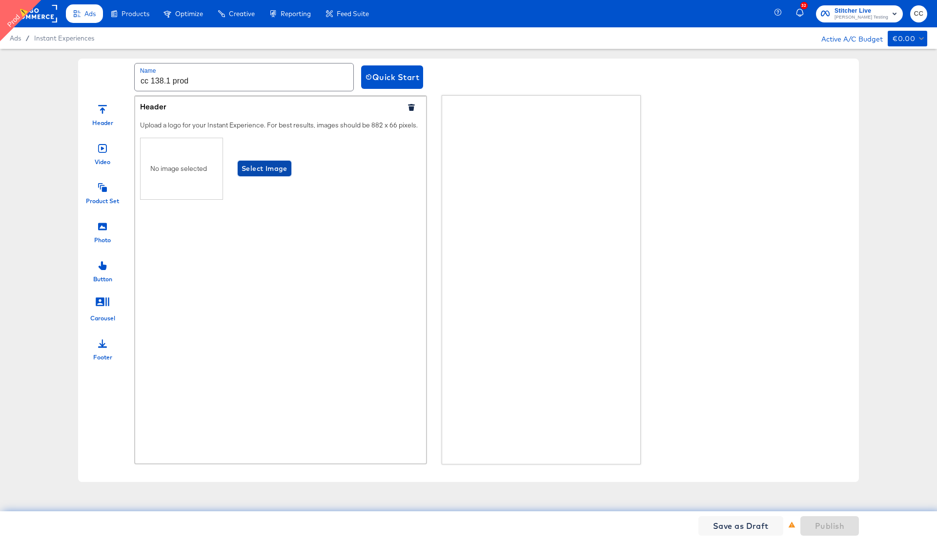
click at [251, 166] on span "Select Image" at bounding box center [265, 169] width 46 height 12
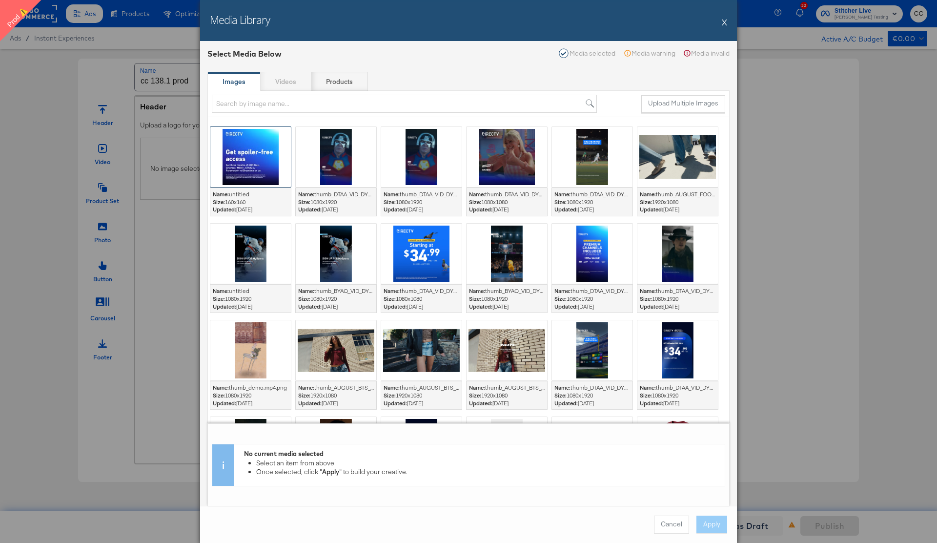
click at [262, 179] on div at bounding box center [250, 157] width 81 height 60
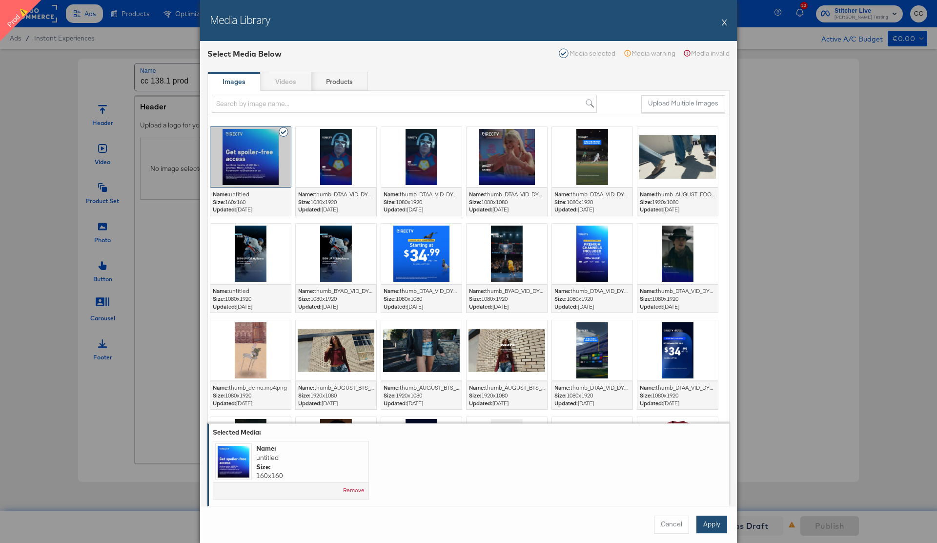
click at [709, 529] on button "Apply" at bounding box center [712, 525] width 31 height 18
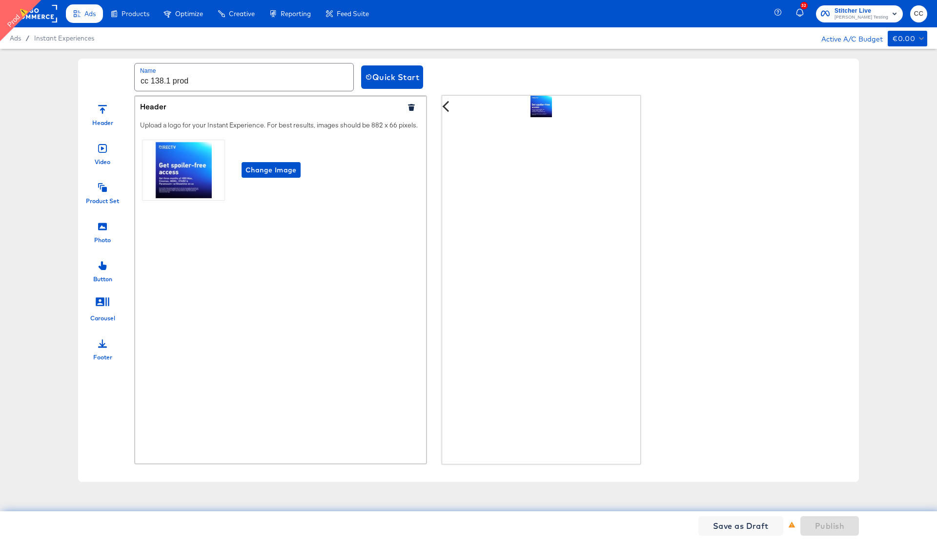
click at [104, 149] on icon at bounding box center [102, 148] width 9 height 9
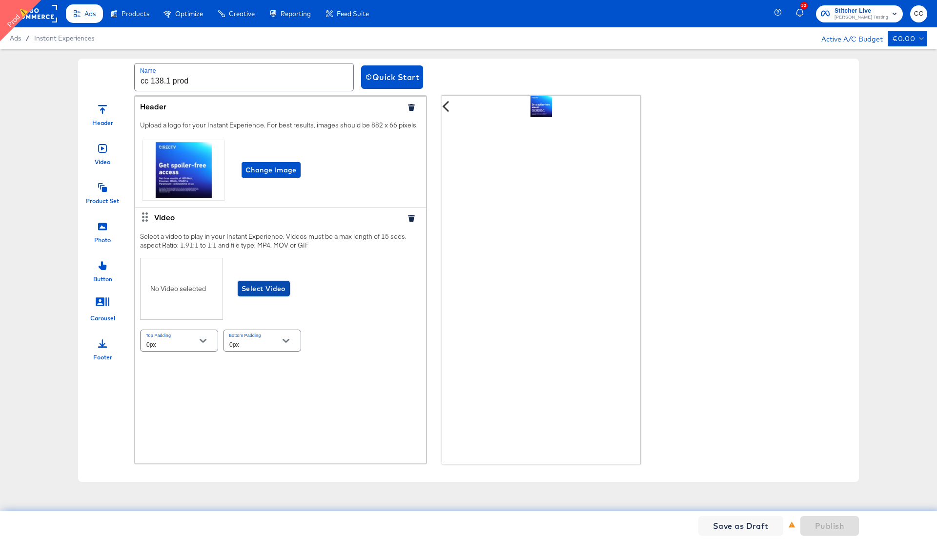
click at [265, 295] on button "Select Video" at bounding box center [264, 289] width 52 height 16
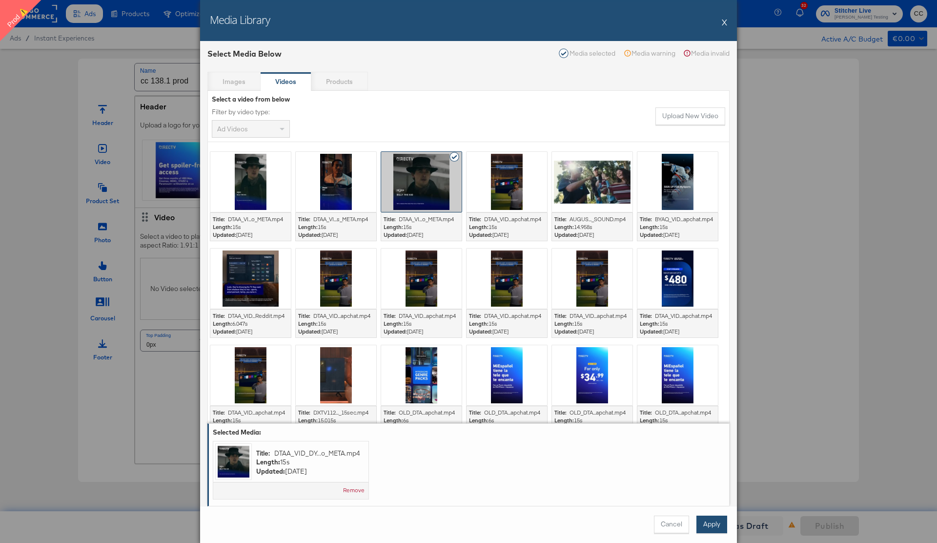
click at [713, 525] on button "Apply" at bounding box center [712, 525] width 31 height 18
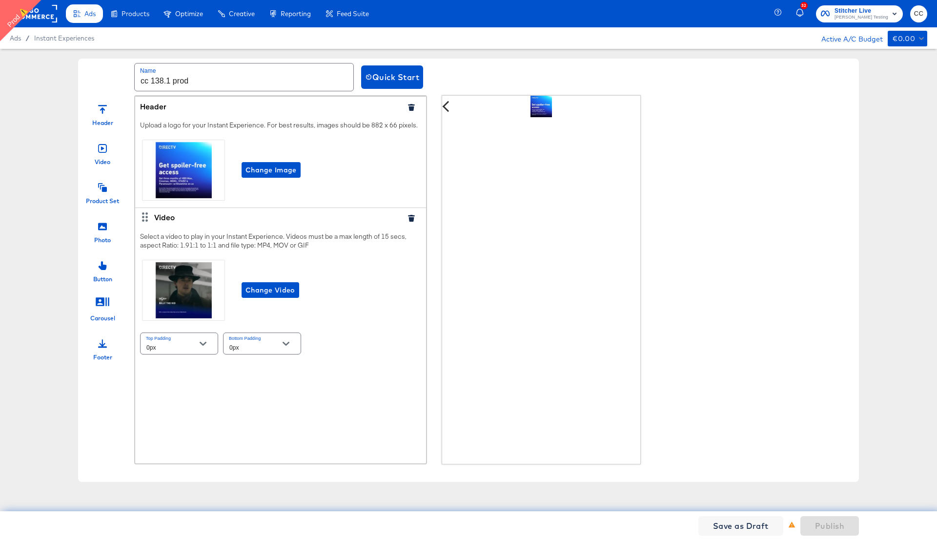
click at [100, 185] on icon at bounding box center [102, 187] width 9 height 9
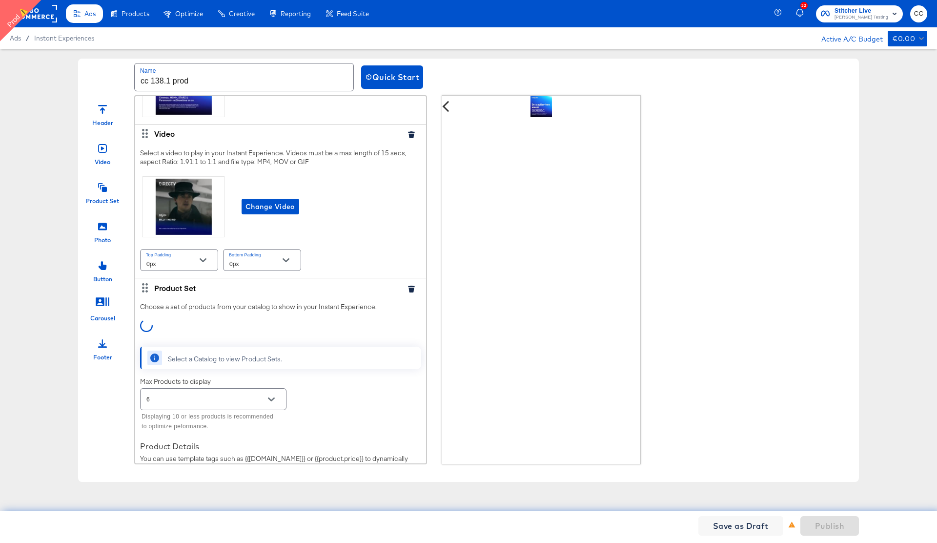
scroll to position [163, 0]
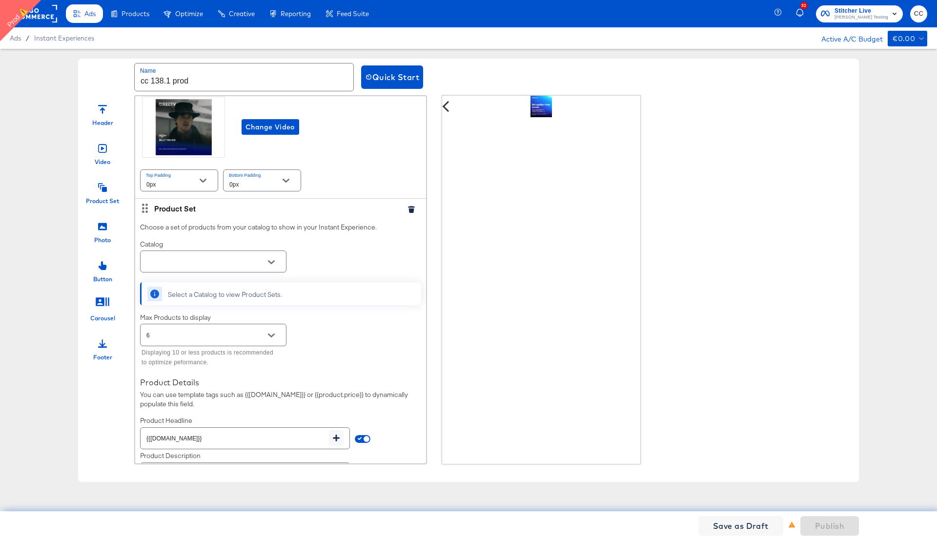
click at [198, 261] on input "text" at bounding box center [206, 261] width 123 height 11
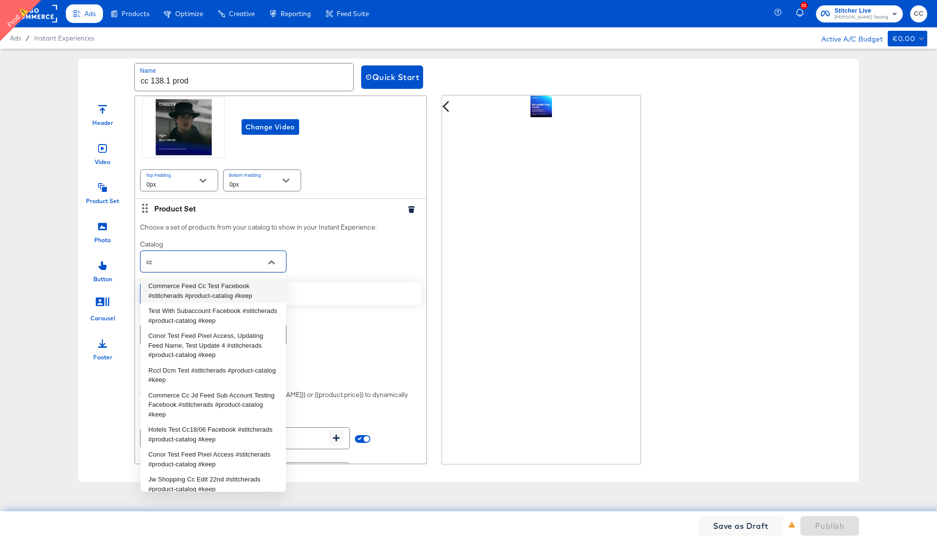
click at [217, 294] on li "Commerce Feed Cc Test Facebook #stitcherads #product-catalog #keep" at bounding box center [213, 290] width 145 height 25
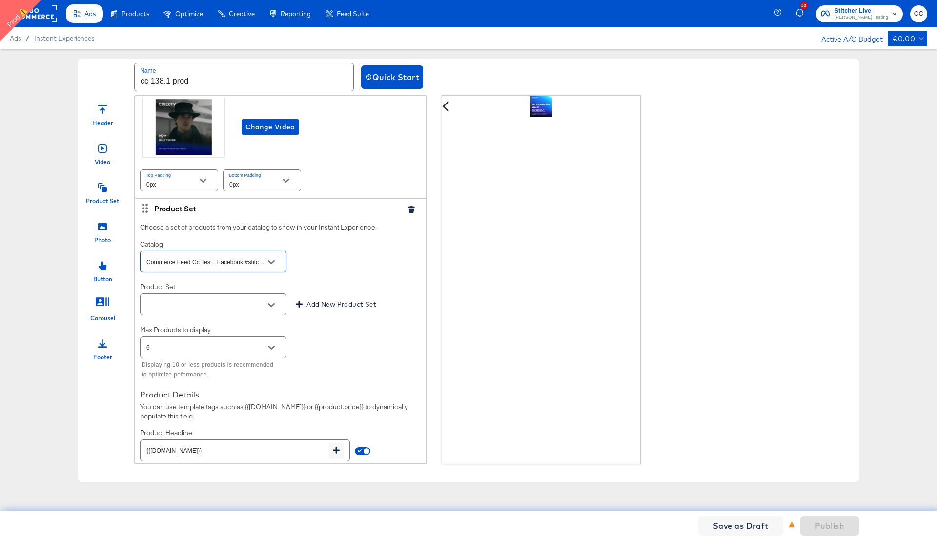
type input "Commerce Feed Cc Test Facebook #stitcherads #product-catalog #keep"
click at [198, 309] on input "text" at bounding box center [206, 304] width 123 height 11
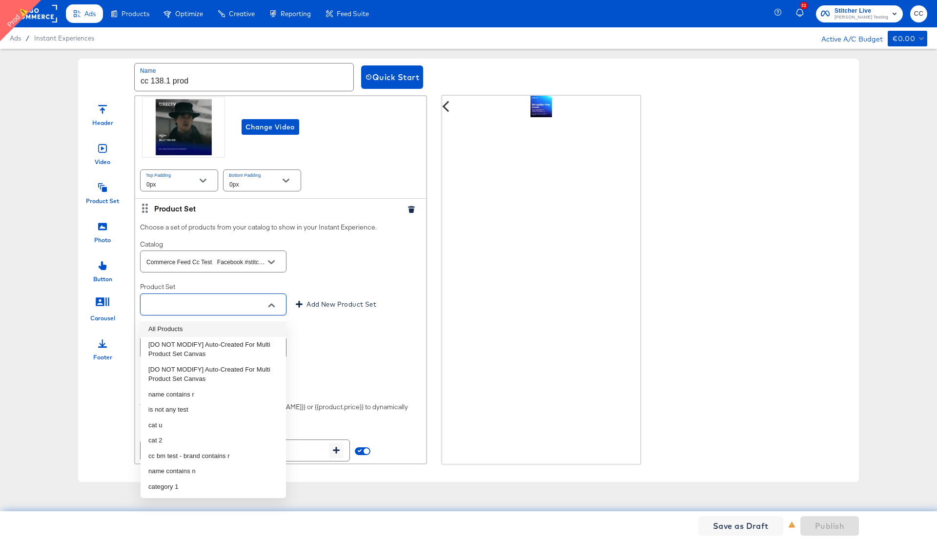
click at [186, 328] on li "All Products" at bounding box center [213, 329] width 145 height 16
type input "All Products"
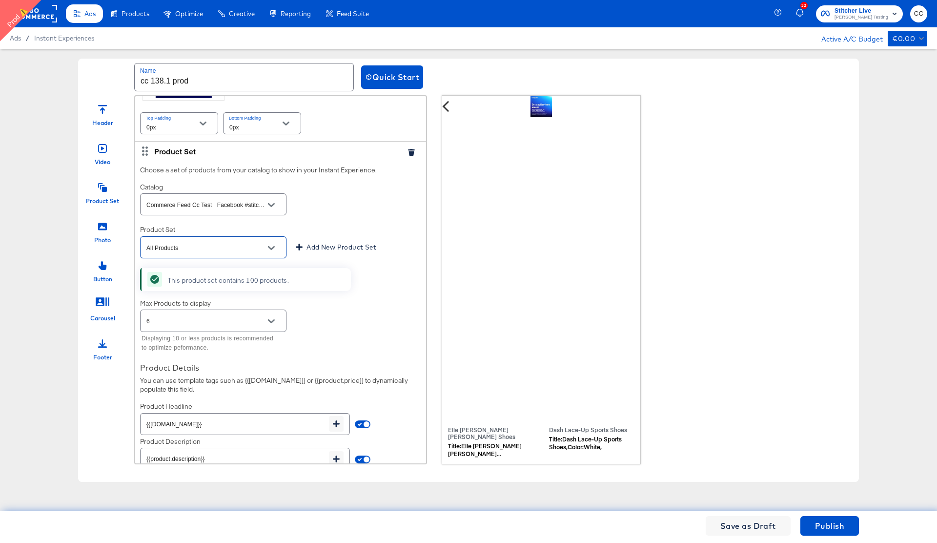
scroll to position [268, 0]
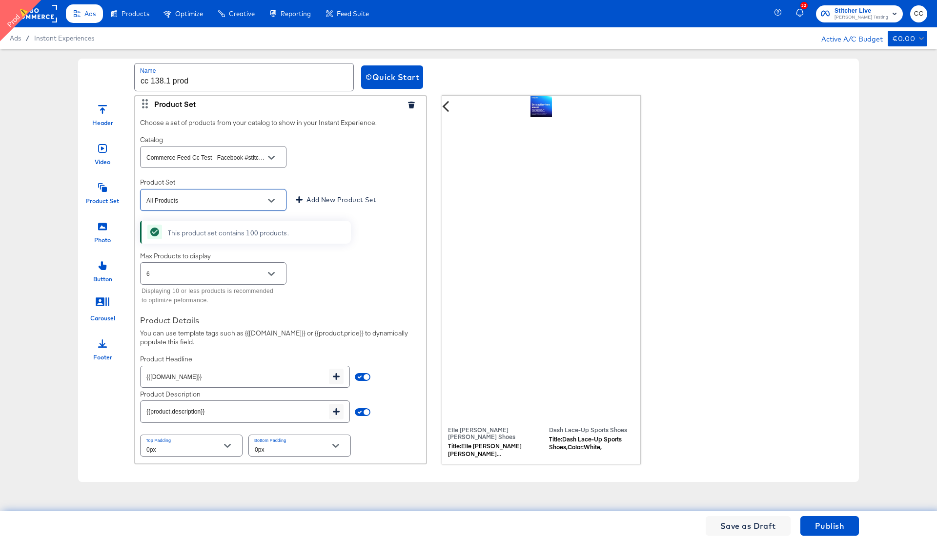
click at [100, 353] on div "Footer" at bounding box center [102, 357] width 19 height 8
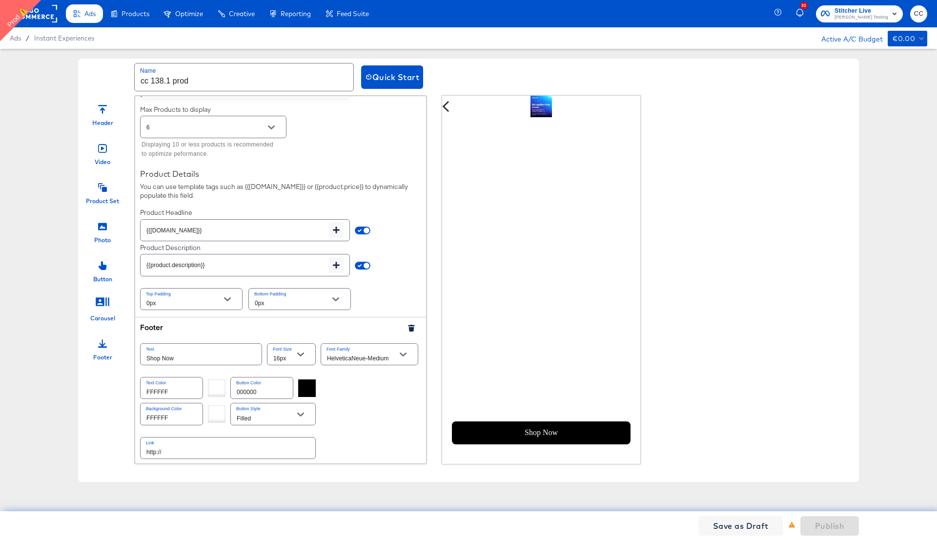
scroll to position [416, 0]
click at [178, 451] on input "http://" at bounding box center [228, 445] width 175 height 21
type input "[URL][DOMAIN_NAME]"
click at [361, 406] on div "Background Color FFFFFF Button Style Filled" at bounding box center [280, 411] width 281 height 26
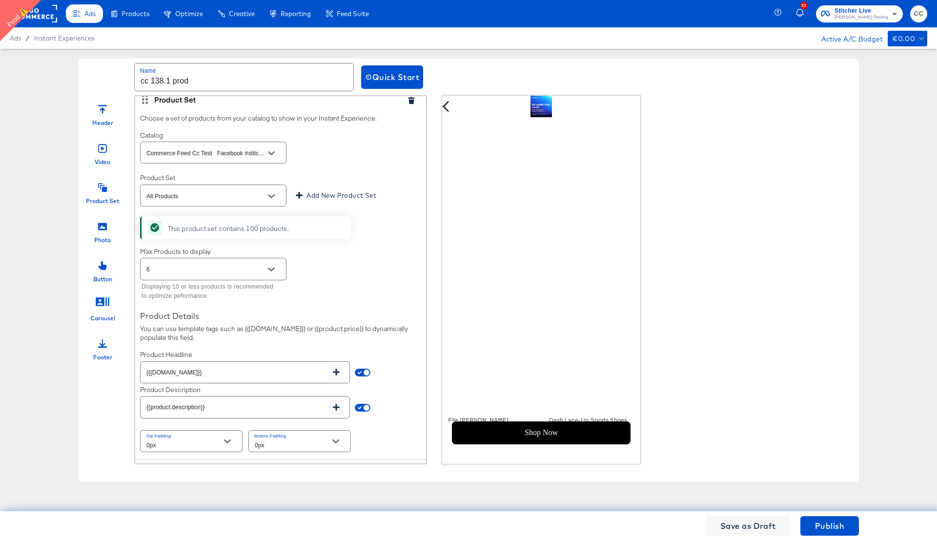
scroll to position [7, 0]
click at [272, 199] on icon "Open" at bounding box center [271, 196] width 7 height 7
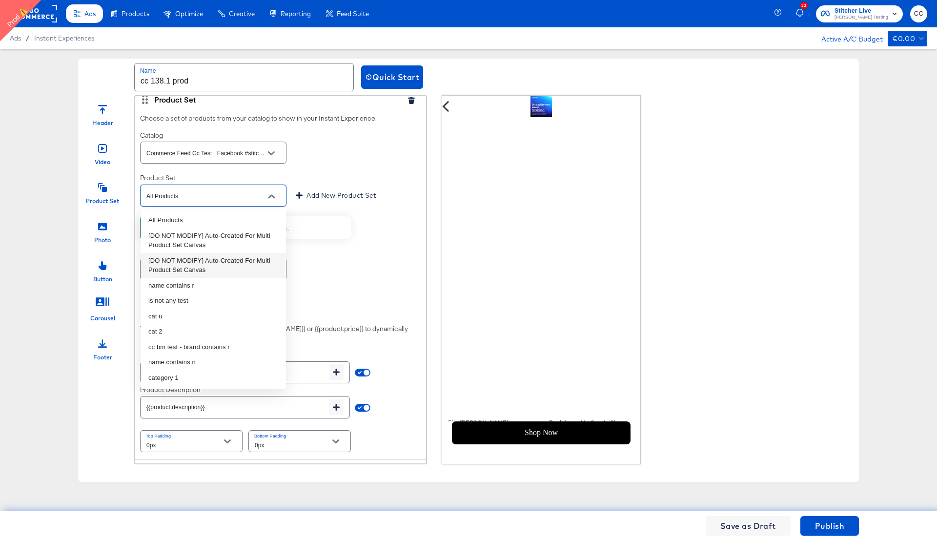
click at [211, 268] on li "[DO NOT MODIFY] Auto-Created For Multi Product Set Canvas" at bounding box center [213, 265] width 145 height 25
type input "[DO NOT MODIFY] Auto-Created For Multi Product Set Canvas"
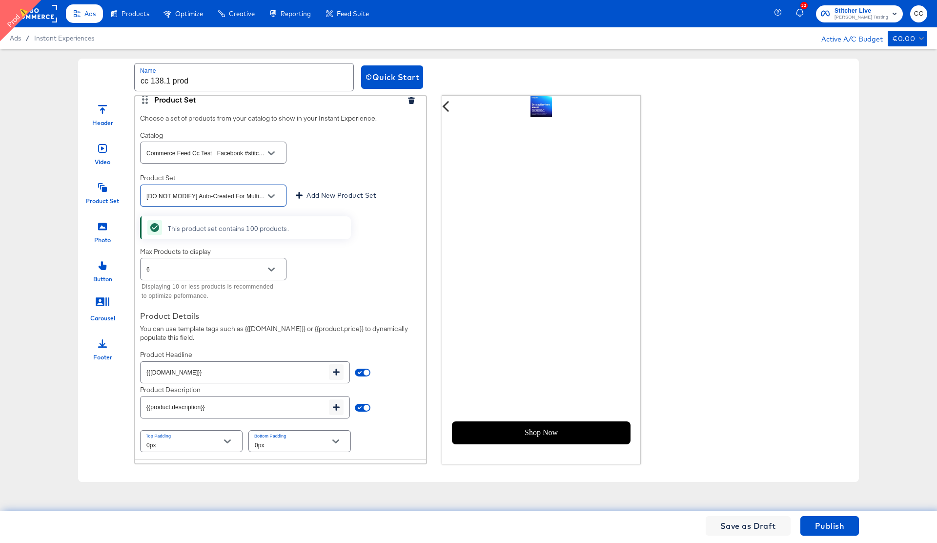
scroll to position [0, 0]
click at [271, 154] on icon "Open" at bounding box center [271, 153] width 7 height 4
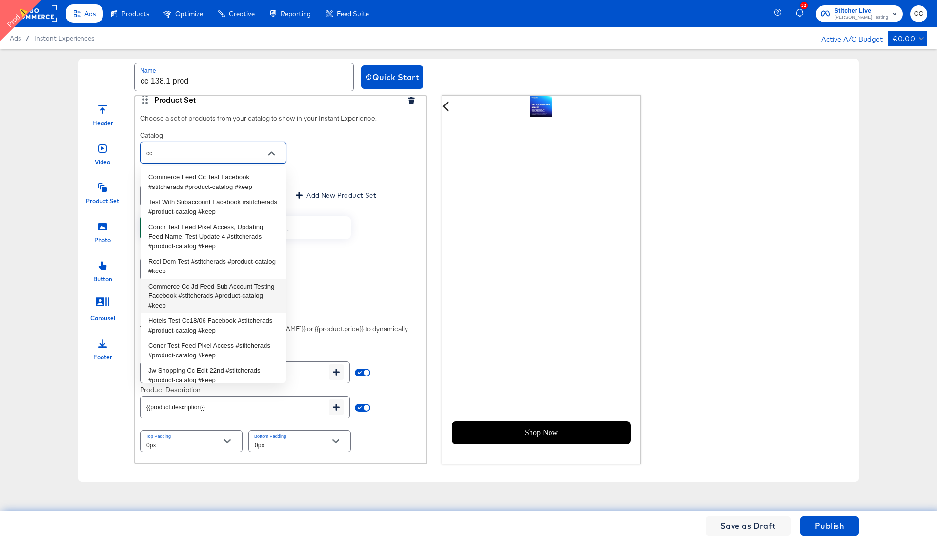
click at [190, 291] on li "Commerce Cc Jd Feed Sub Account Testing Facebook #stitcherads #product-catalog …" at bounding box center [213, 296] width 145 height 35
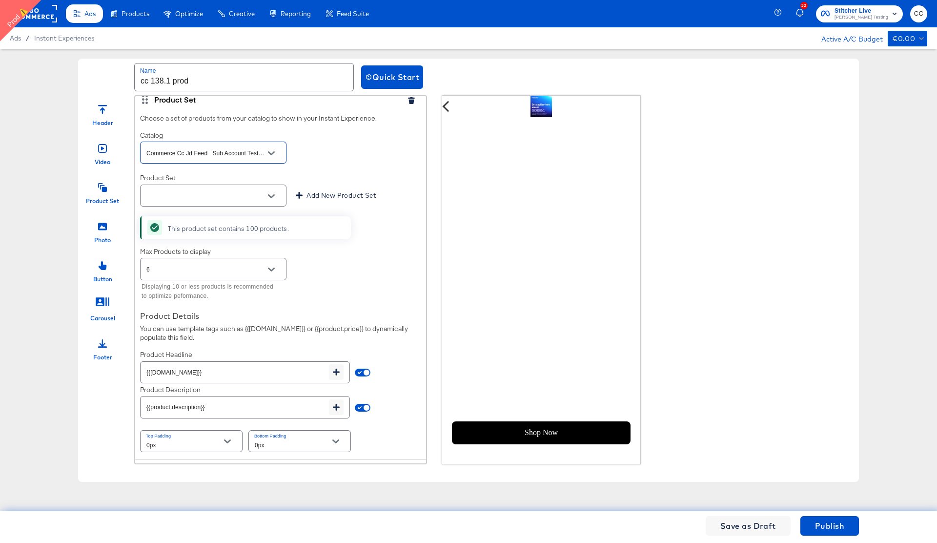
click at [271, 197] on icon "Open" at bounding box center [271, 196] width 7 height 4
type input "Commerce Cc Jd Feed Sub Account Testing Facebook #stitcherads #product-catalog …"
click at [210, 223] on li "All Products" at bounding box center [213, 220] width 145 height 16
type input "All Products"
click at [269, 154] on icon "Open" at bounding box center [271, 153] width 7 height 7
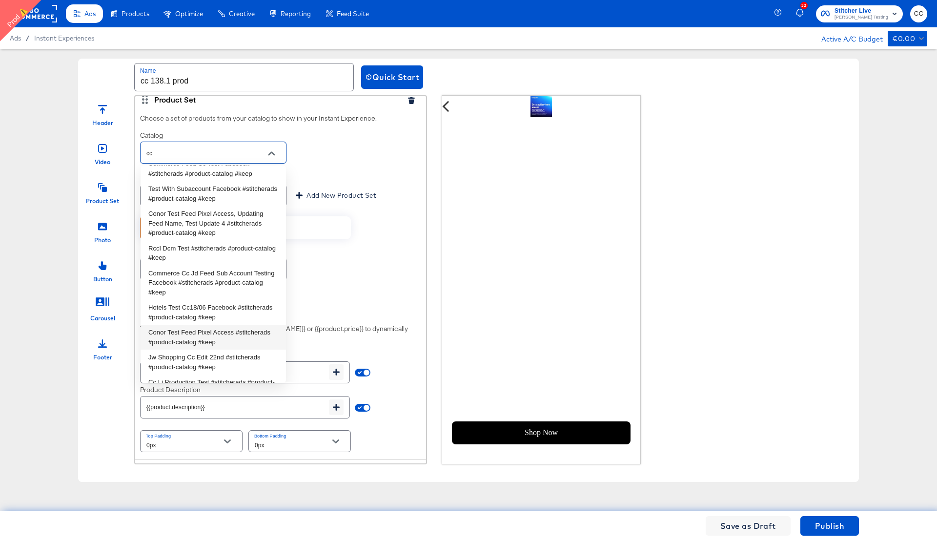
scroll to position [15, 0]
click at [180, 358] on li "Jw Shopping Cc Edit 22nd #stitcherads #product-catalog #keep" at bounding box center [213, 360] width 145 height 25
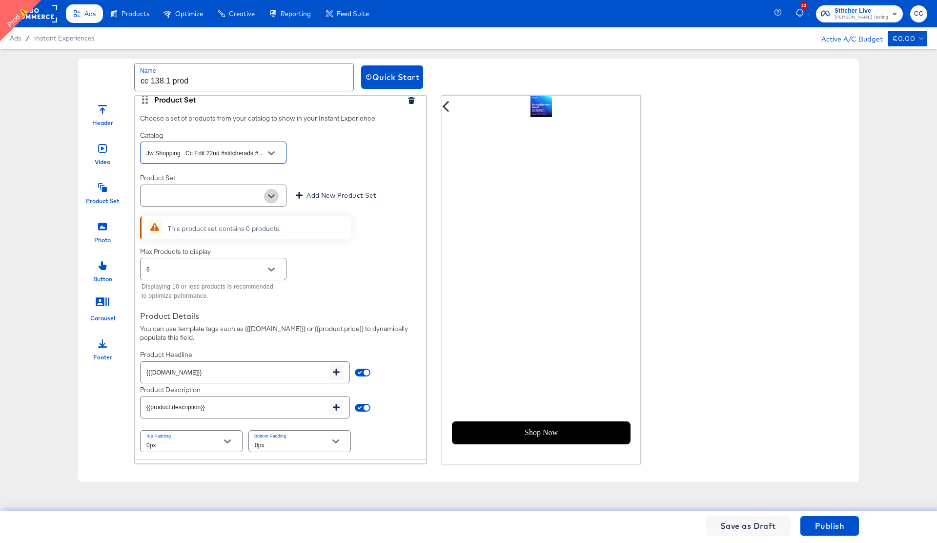
click at [267, 195] on button "Open" at bounding box center [271, 196] width 15 height 15
type input "Jw Shopping Cc Edit 22nd #stitcherads #product-catalog #keep"
click at [201, 224] on li "All Shopping" at bounding box center [213, 220] width 145 height 16
type input "All Shopping"
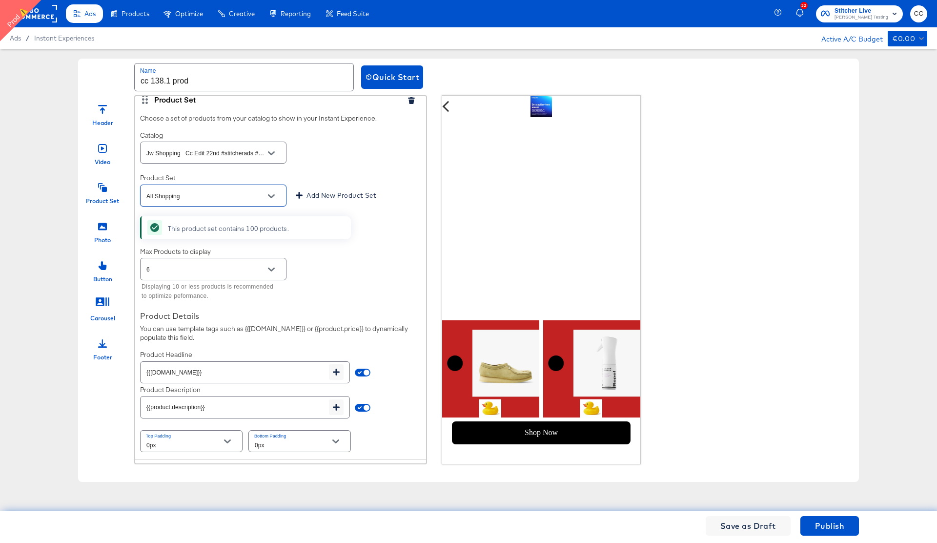
click at [398, 167] on div "Choose a set of products from your catalog to show in your Instant Experience. …" at bounding box center [280, 284] width 291 height 350
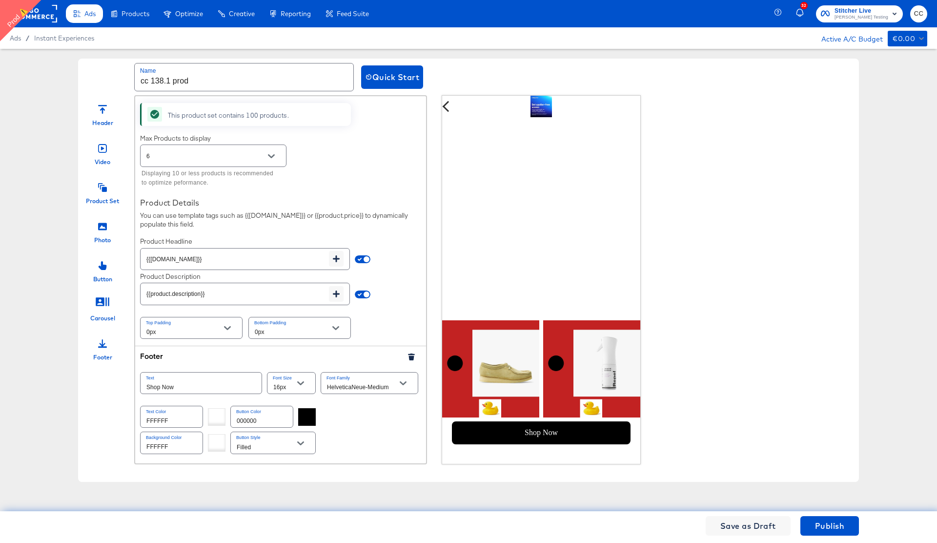
scroll to position [386, 0]
click at [819, 525] on span "Publish" at bounding box center [829, 526] width 29 height 14
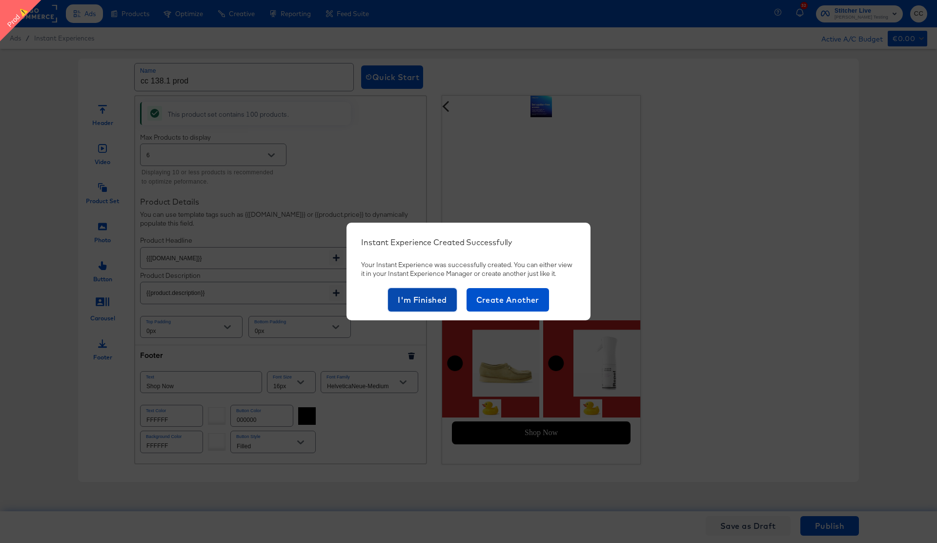
click at [411, 299] on span "I'm Finished" at bounding box center [422, 300] width 49 height 14
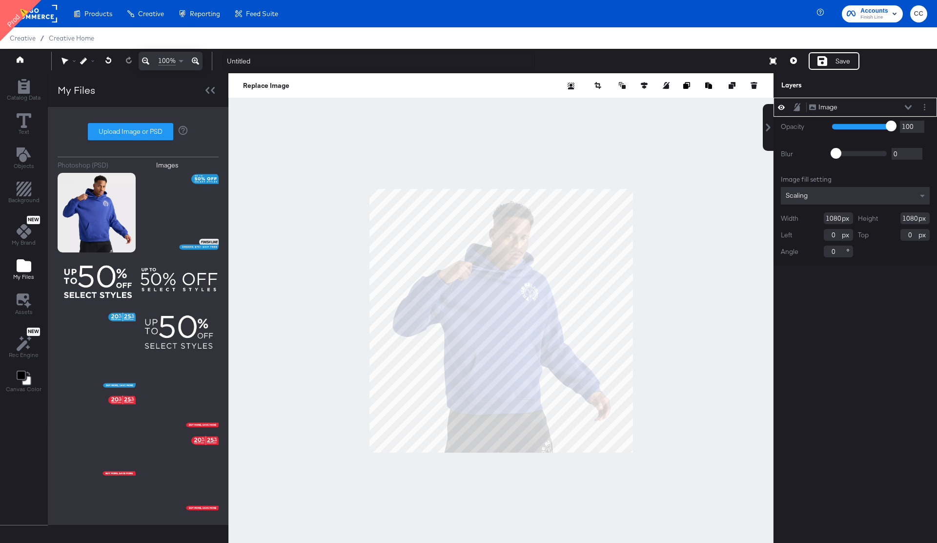
click at [45, 16] on rect at bounding box center [34, 14] width 45 height 18
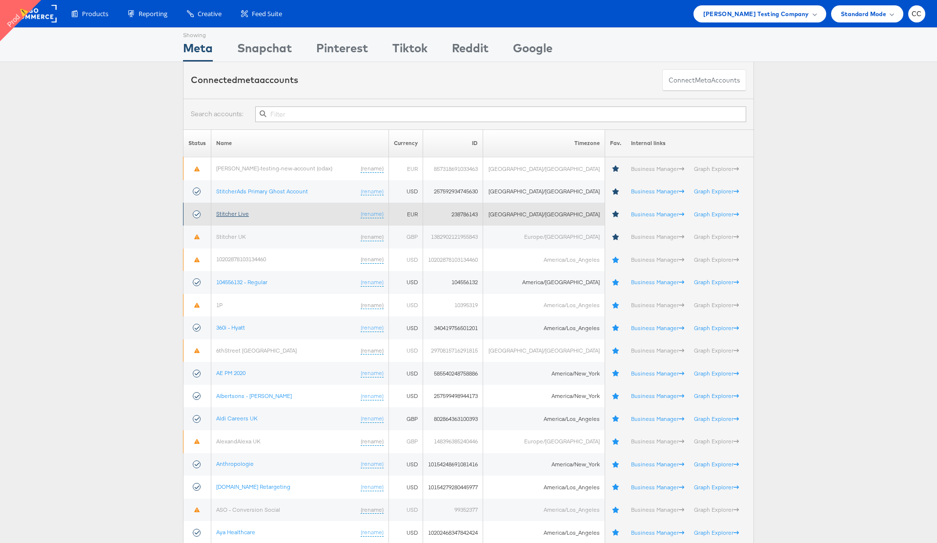
click at [237, 215] on link "Stitcher Live" at bounding box center [232, 213] width 33 height 7
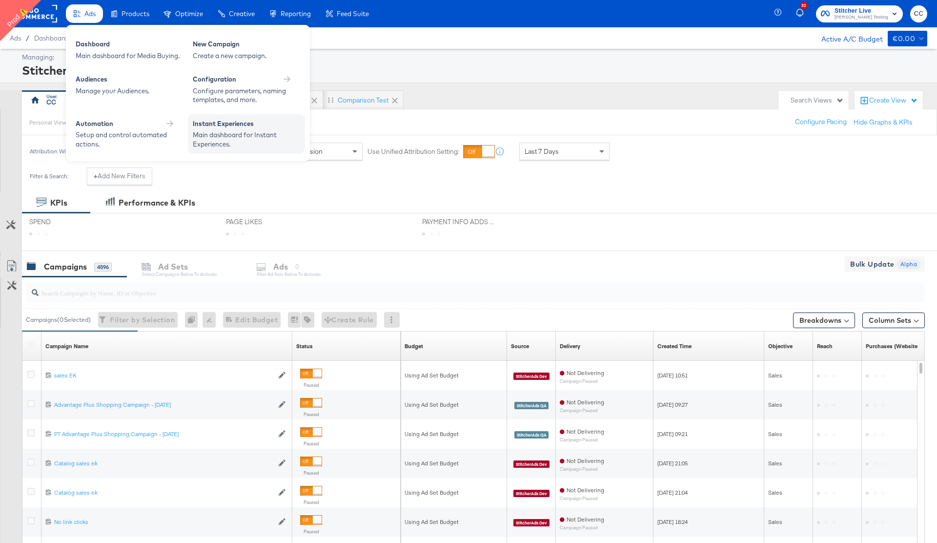
click at [251, 123] on div "Instant Experiences" at bounding box center [246, 125] width 107 height 12
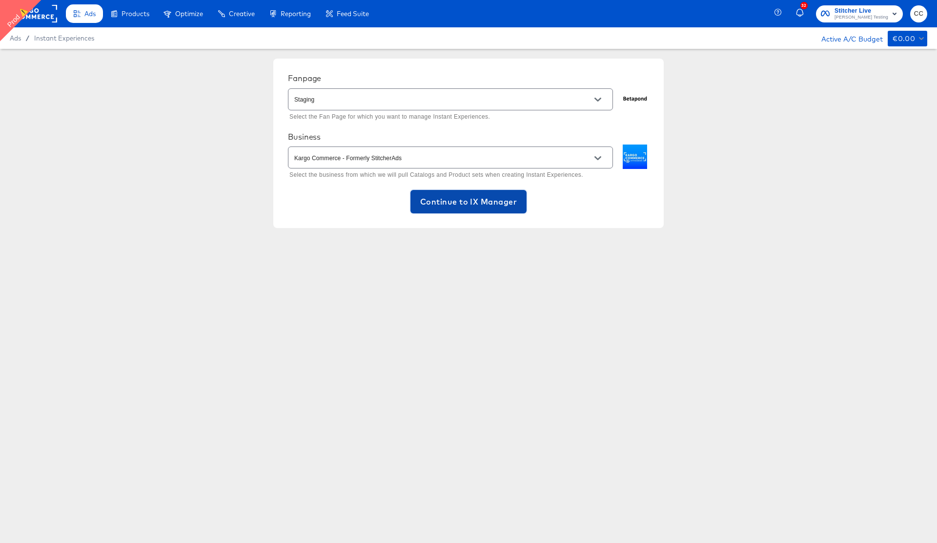
click at [473, 207] on span "Continue to IX Manager" at bounding box center [468, 202] width 97 height 14
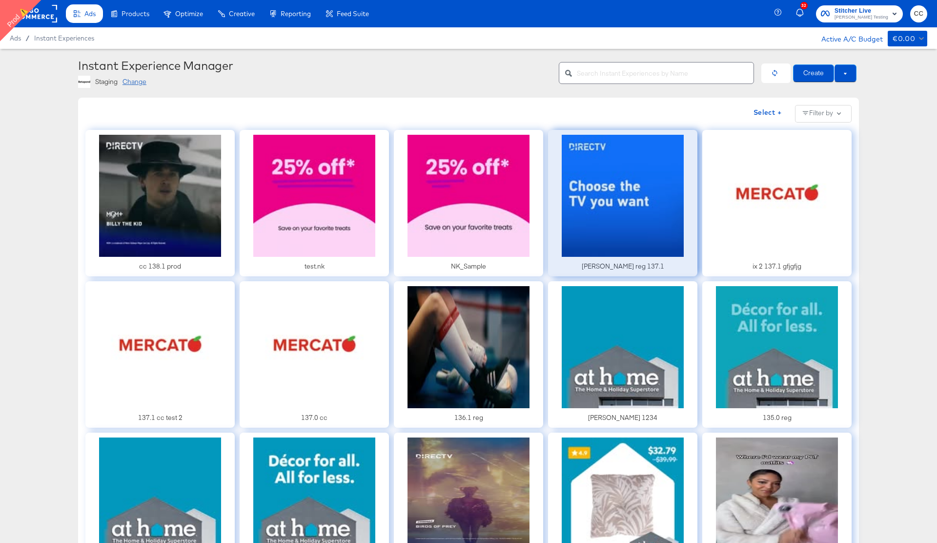
click at [608, 230] on div at bounding box center [622, 203] width 149 height 146
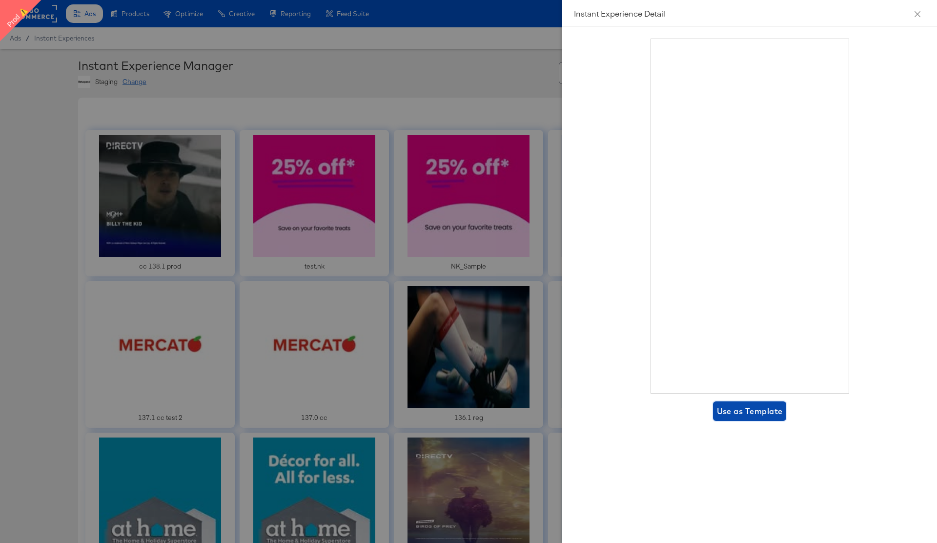
click at [749, 413] on span "Use as Template" at bounding box center [750, 411] width 66 height 14
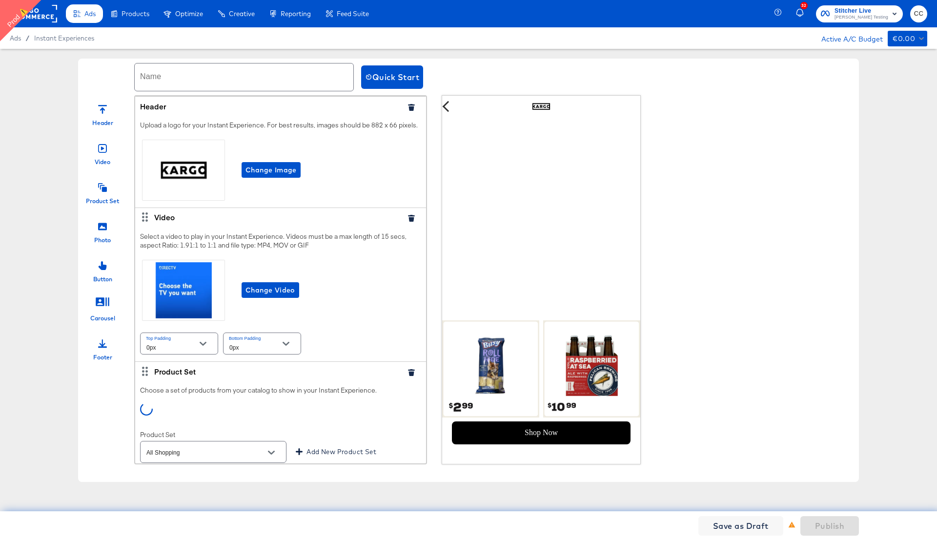
click at [212, 77] on input "text" at bounding box center [244, 76] width 219 height 27
type input "existing cc"
click at [829, 529] on span "Publish" at bounding box center [829, 526] width 29 height 14
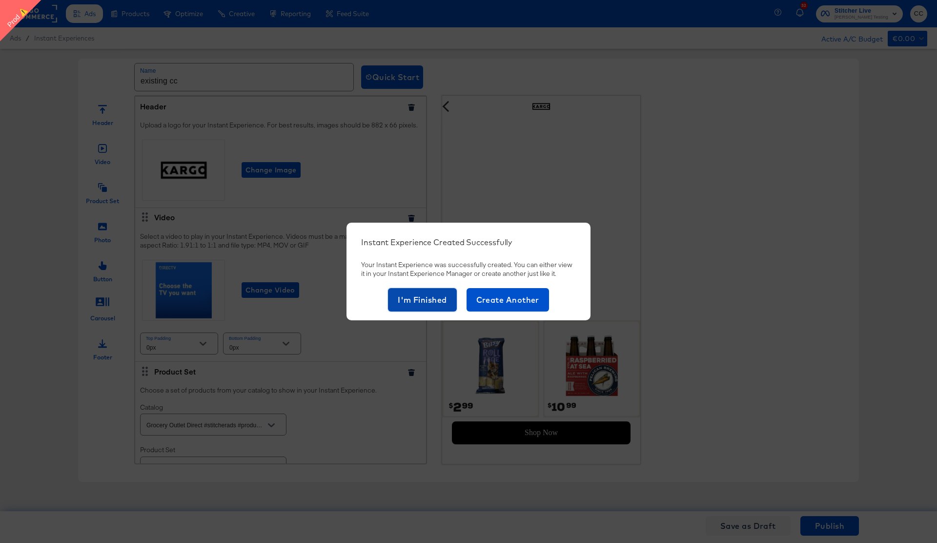
click at [415, 306] on button "I'm Finished" at bounding box center [422, 299] width 69 height 23
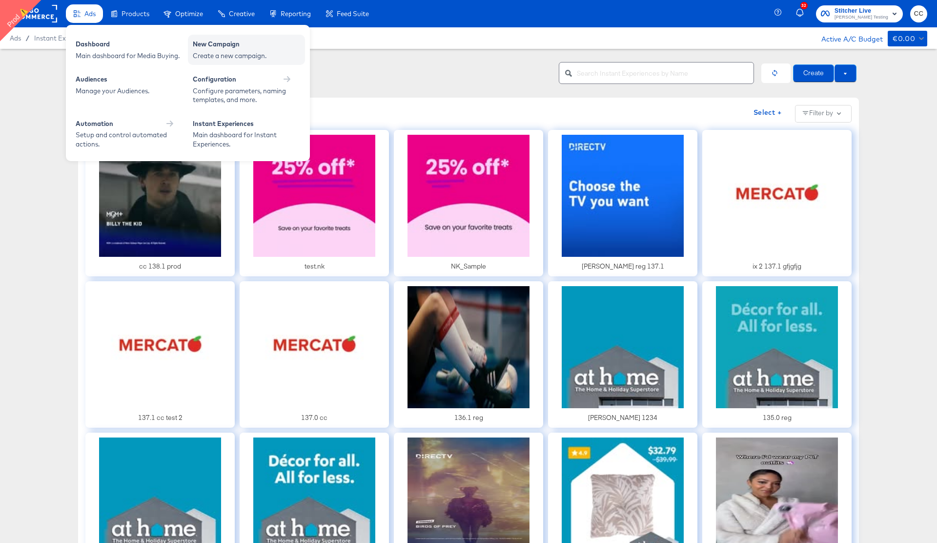
click at [224, 57] on div "Create a new campaign." at bounding box center [246, 55] width 107 height 9
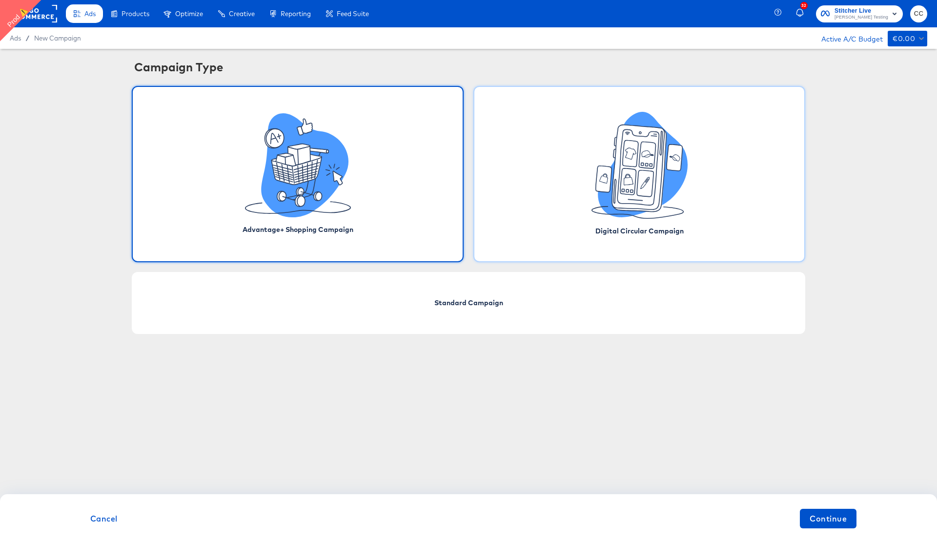
click at [635, 207] on icon at bounding box center [639, 168] width 54 height 87
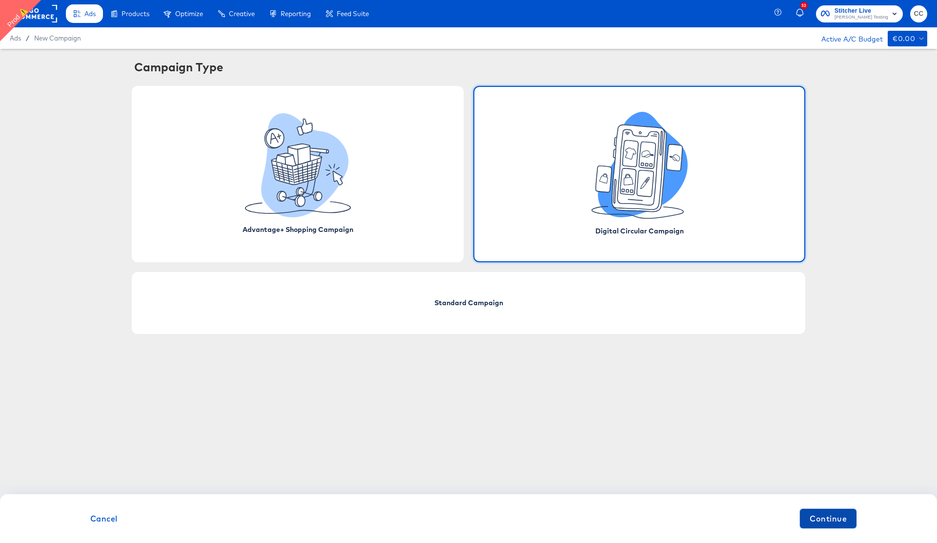
click at [821, 522] on span "Continue" at bounding box center [828, 519] width 37 height 14
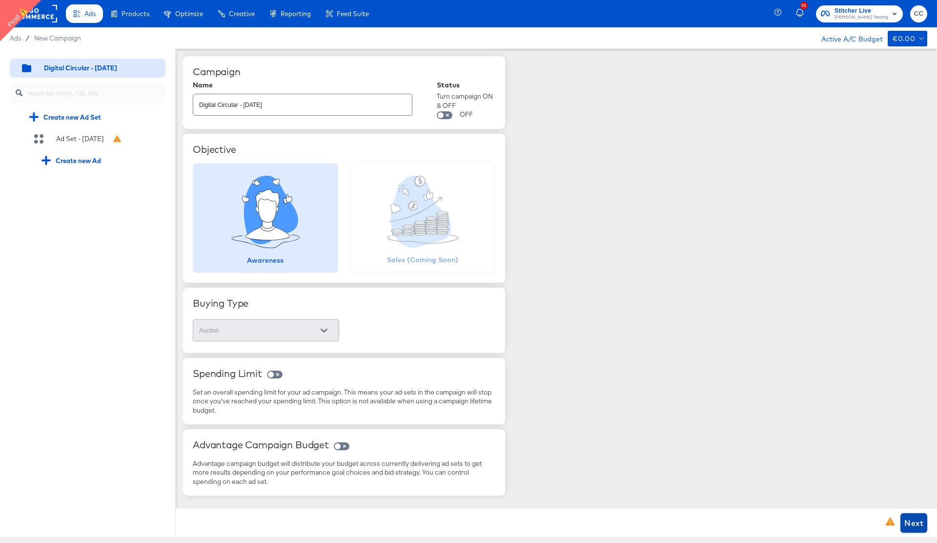
click at [907, 523] on span "Next" at bounding box center [914, 523] width 19 height 14
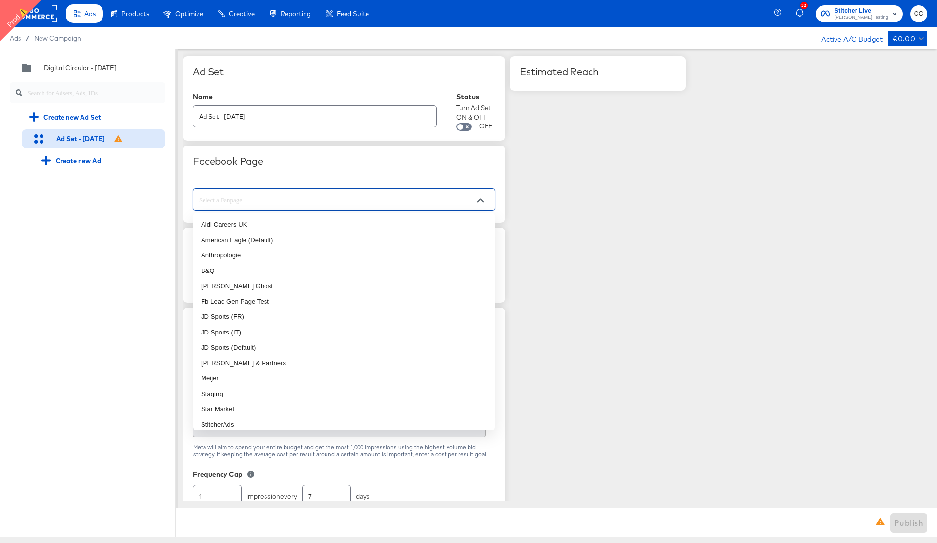
click at [267, 200] on input "text" at bounding box center [336, 199] width 279 height 11
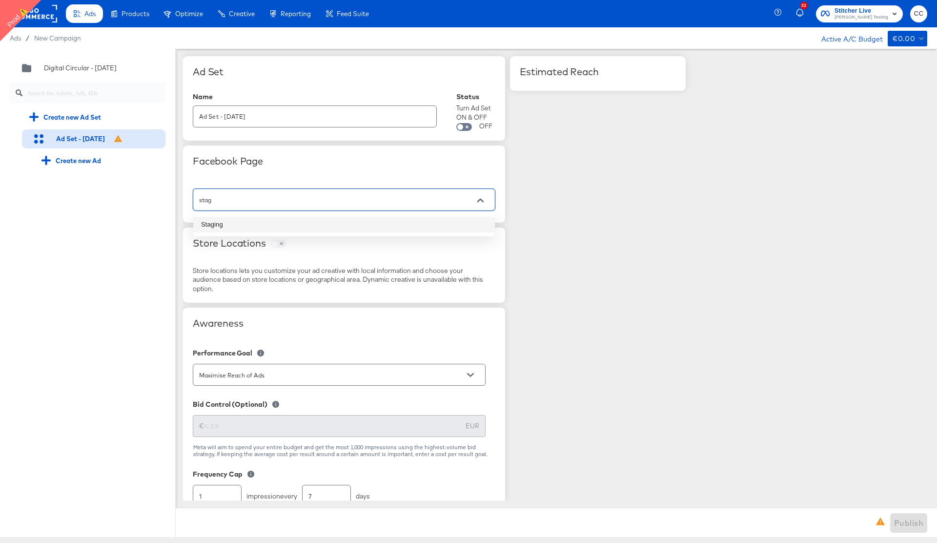
click at [258, 223] on li "Staging" at bounding box center [344, 225] width 302 height 16
type input "Staging"
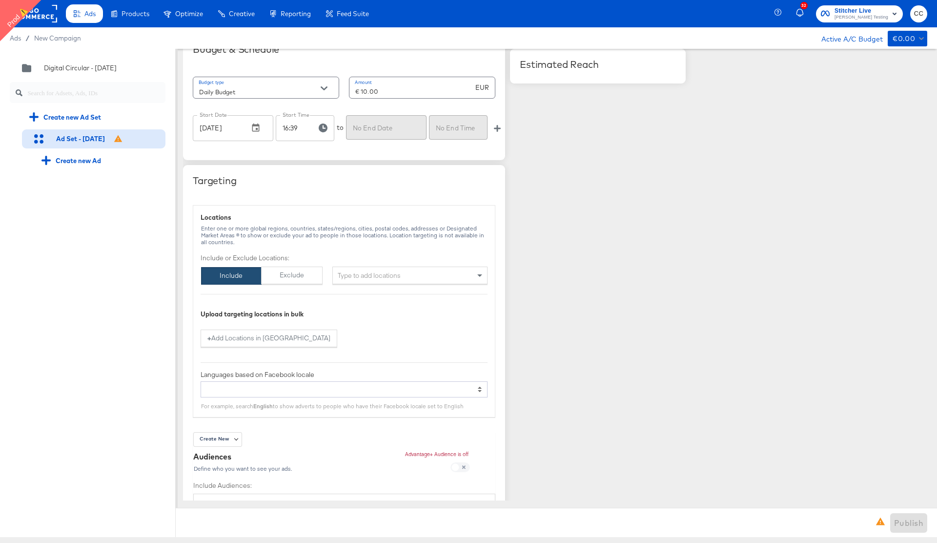
scroll to position [501, 0]
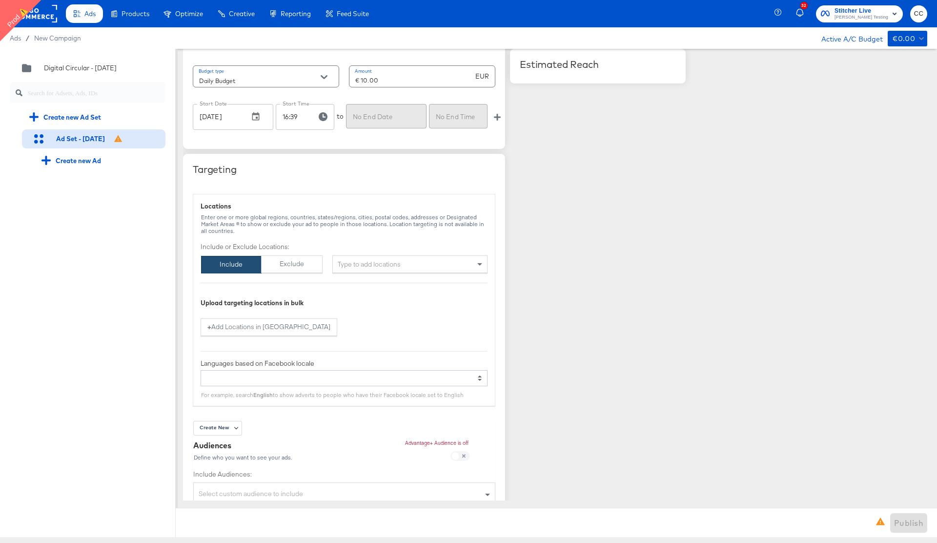
type input "Staging"
click at [379, 266] on div "Type to add locations" at bounding box center [409, 264] width 155 height 18
type input "usa"
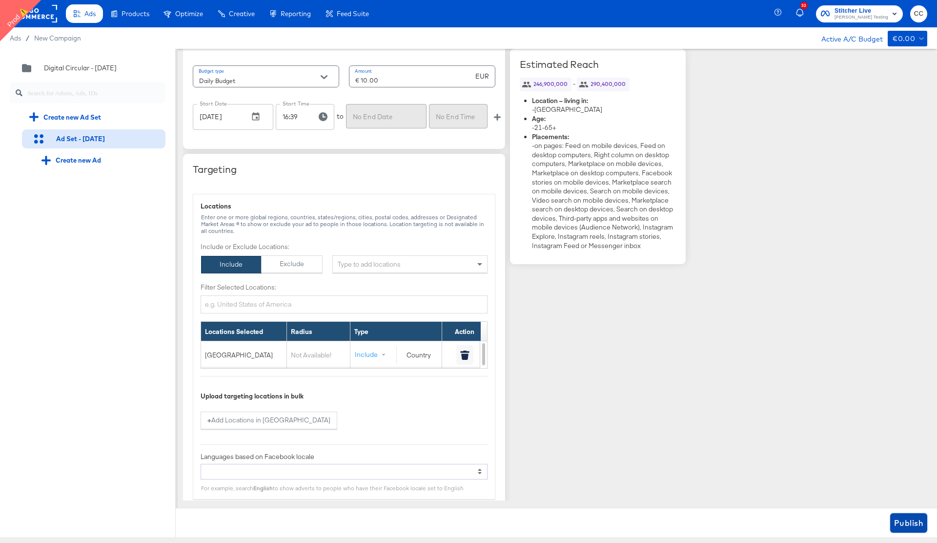
click at [907, 525] on span "Publish" at bounding box center [908, 523] width 29 height 14
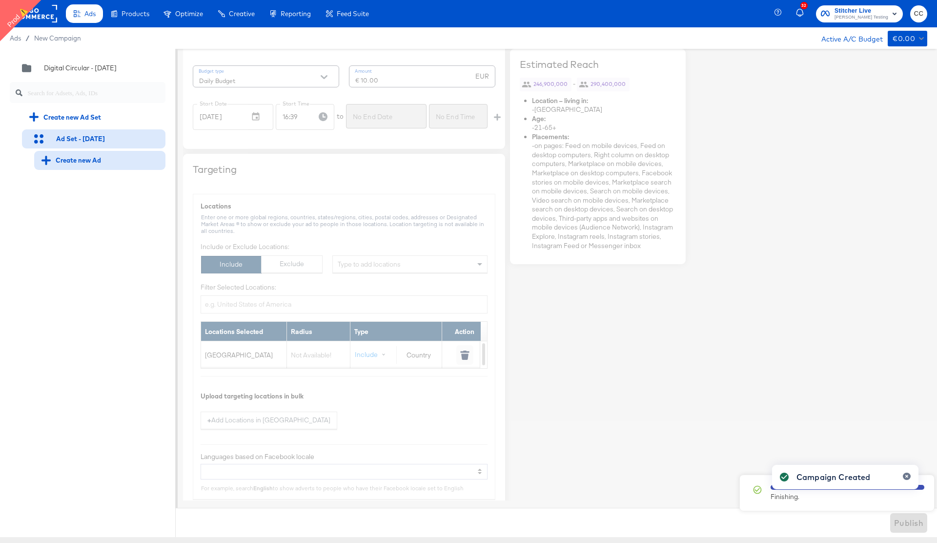
click at [84, 165] on div "Create new Ad" at bounding box center [99, 160] width 131 height 19
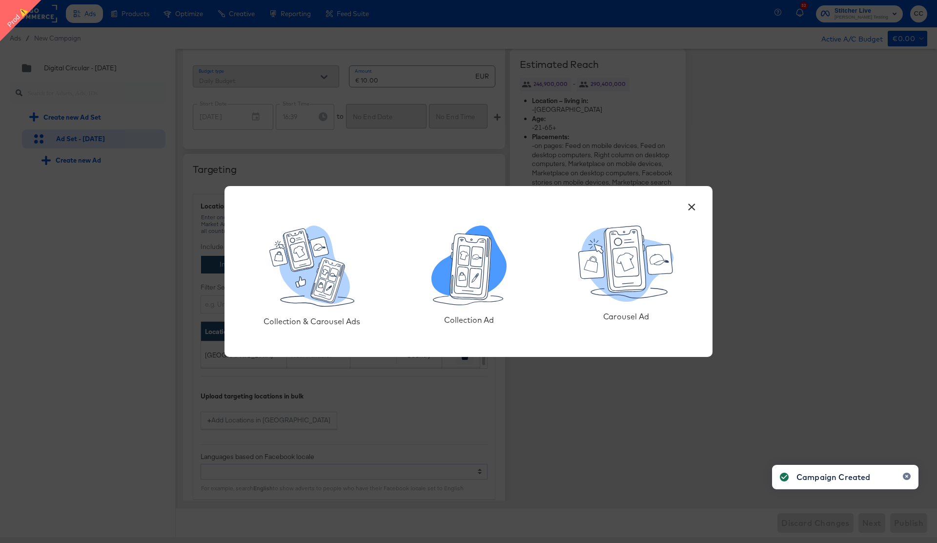
click at [479, 285] on icon at bounding box center [475, 279] width 13 height 20
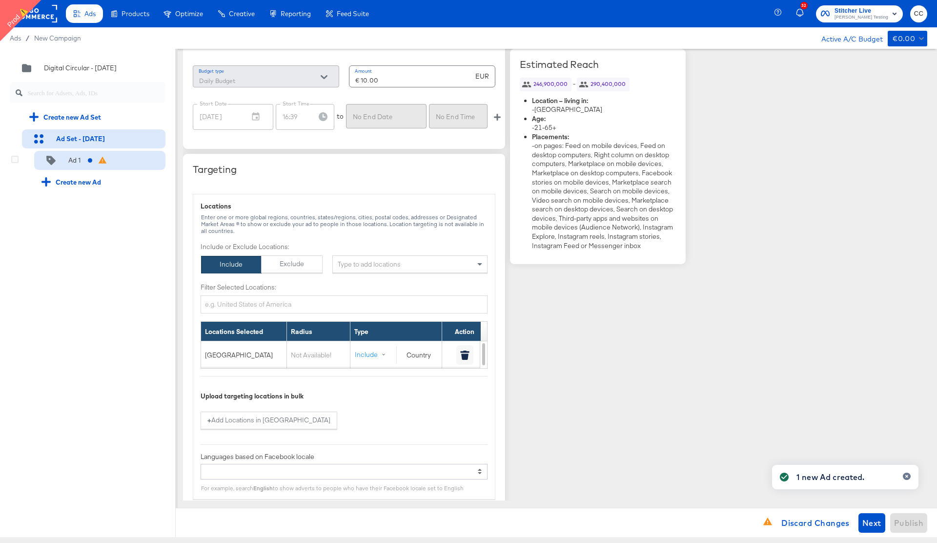
click at [78, 158] on div "Ad 1" at bounding box center [74, 160] width 12 height 9
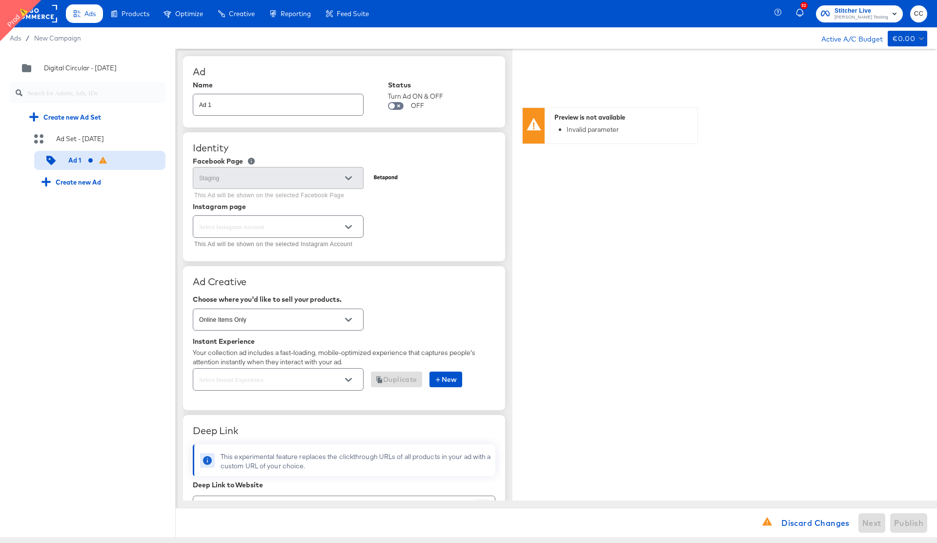
click at [350, 224] on icon "Open" at bounding box center [348, 227] width 7 height 7
click at [289, 269] on li "Page-backed Instagram Account" at bounding box center [278, 267] width 170 height 16
type textarea "x"
type input "Page-backed Instagram Account"
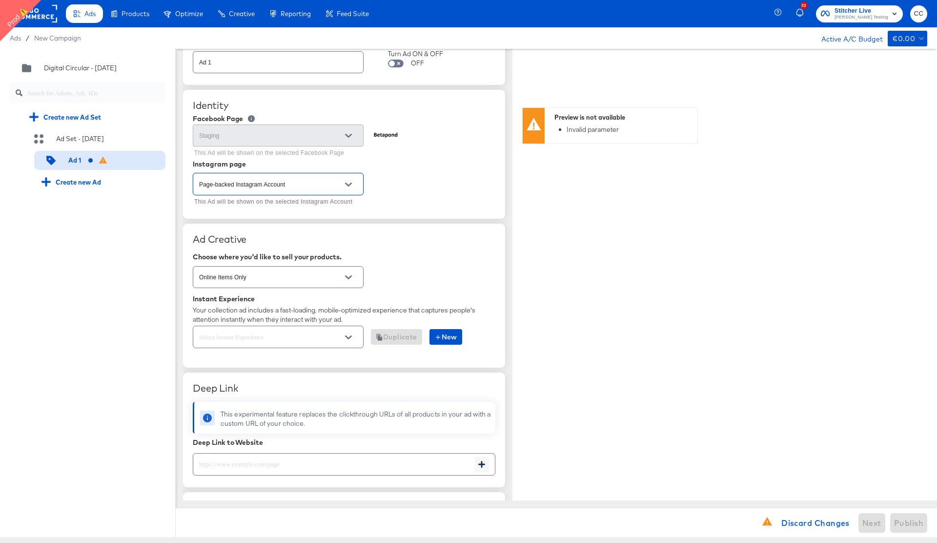
scroll to position [56, 0]
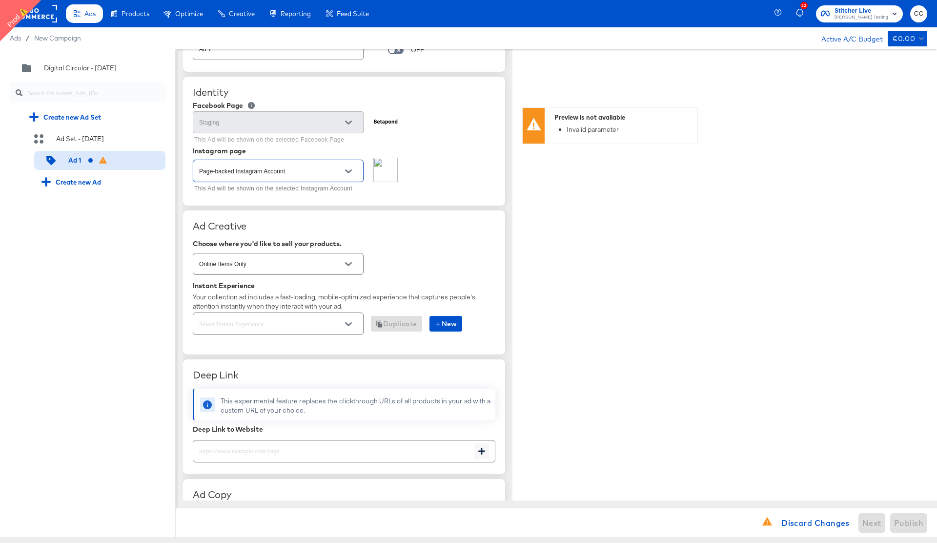
click at [301, 323] on input "text" at bounding box center [270, 323] width 147 height 11
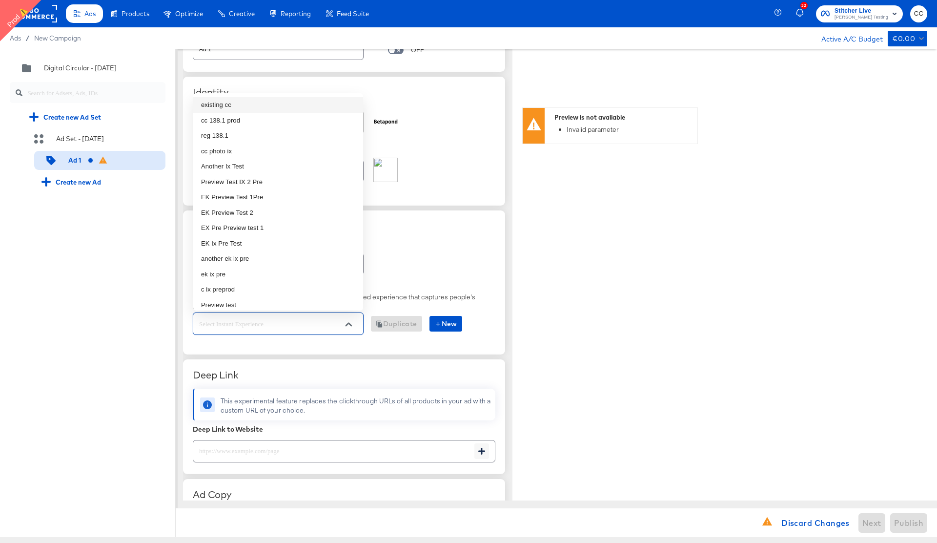
click at [251, 107] on li "existing cc" at bounding box center [278, 105] width 170 height 16
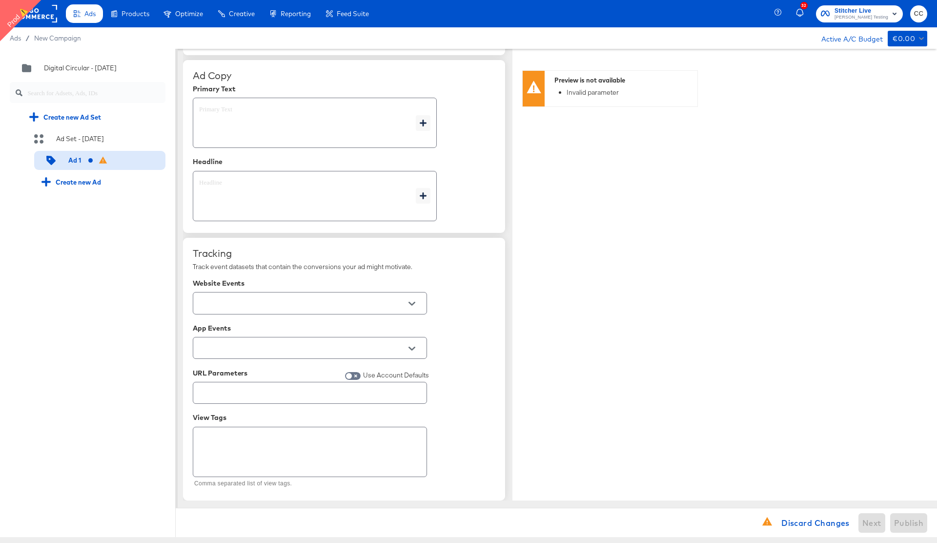
scroll to position [0, 0]
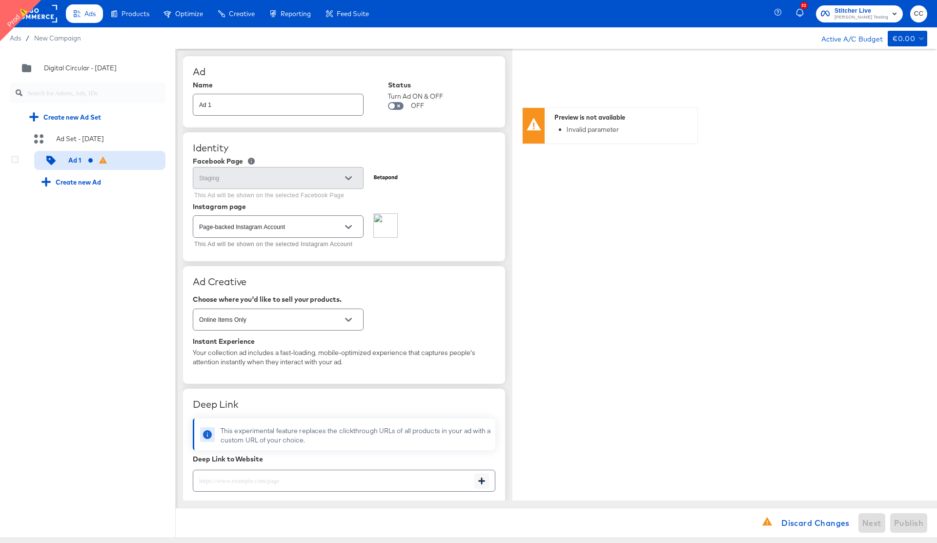
type textarea "x"
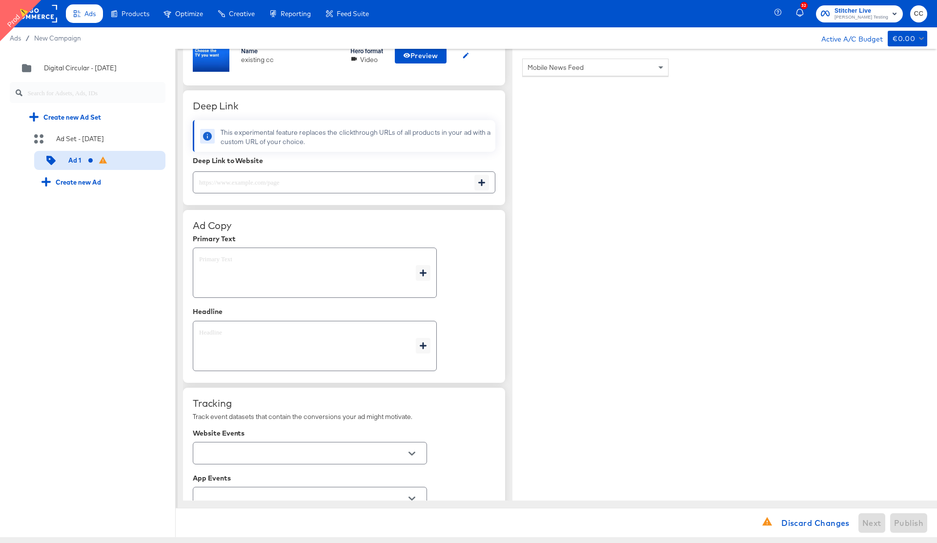
scroll to position [348, 0]
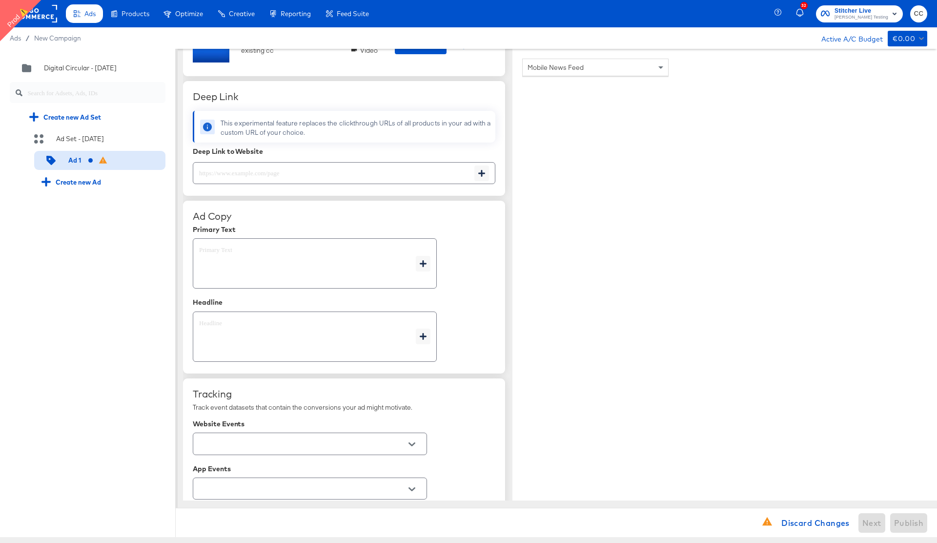
click at [221, 336] on textarea at bounding box center [307, 336] width 217 height 35
type textarea "x"
type textarea "S"
type textarea "x"
type textarea "Sa"
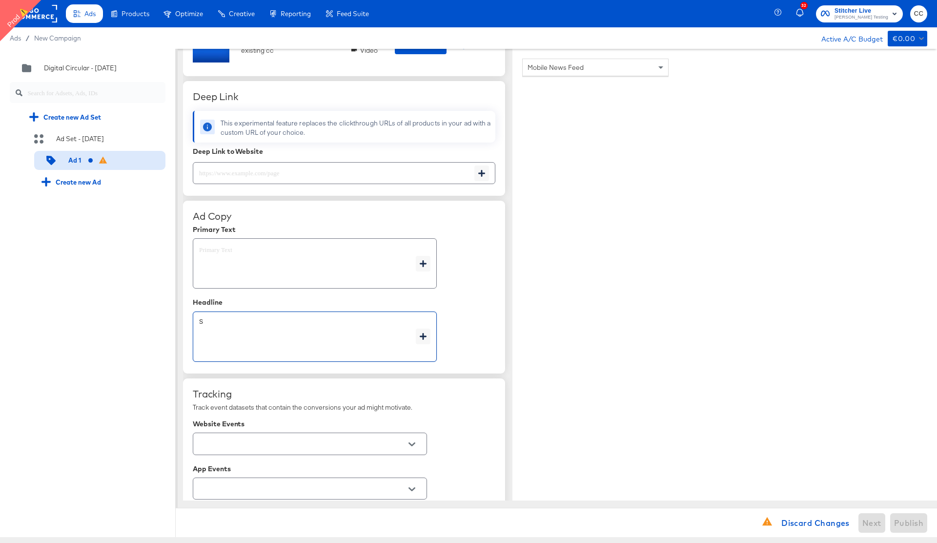
type textarea "x"
type textarea "[PERSON_NAME]"
type textarea "x"
type textarea "Sale"
type textarea "x"
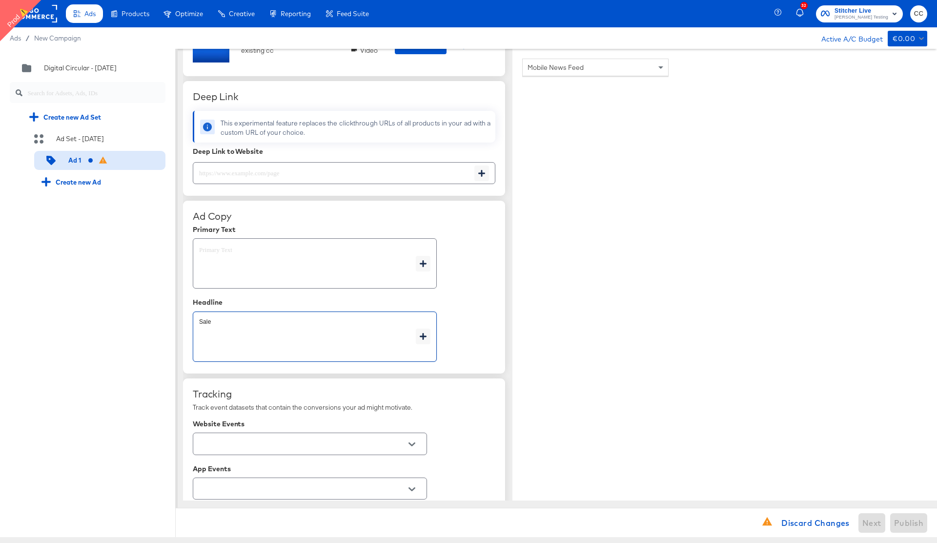
type textarea "Sale"
type textarea "x"
type textarea "Sale t"
type textarea "x"
type textarea "Sale to"
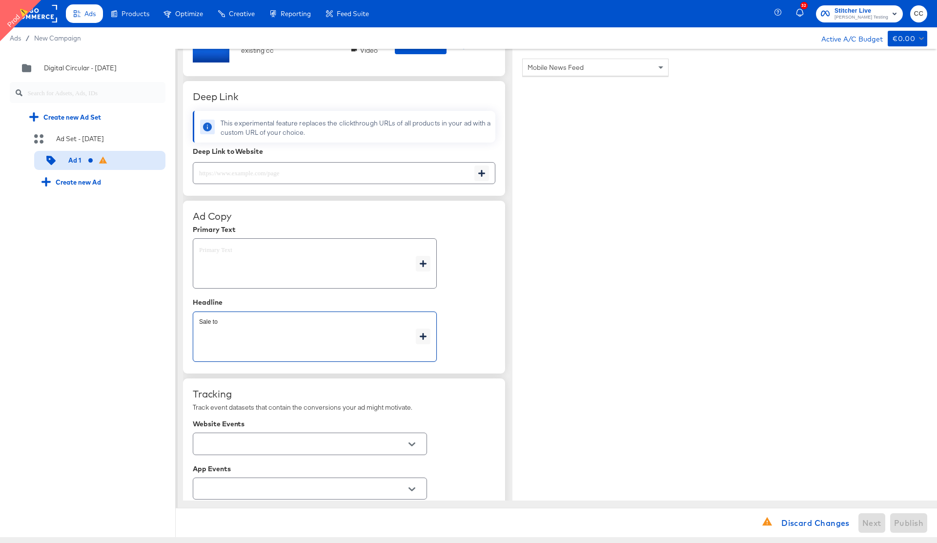
type textarea "x"
type textarea "Sale [PERSON_NAME]"
type textarea "x"
type textarea "Sale toda"
type textarea "x"
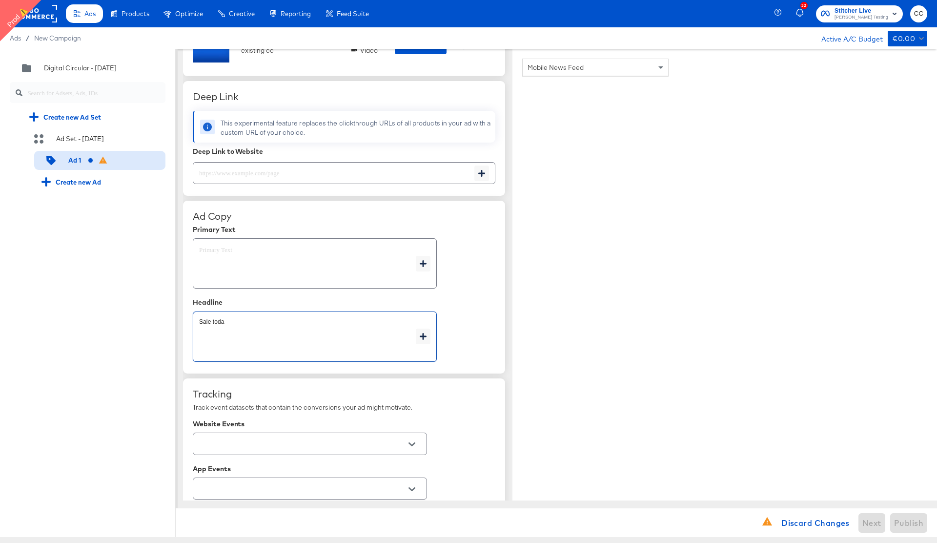
type textarea "Sale [DATE]"
type textarea "x"
type textarea "Sale [DATE]"
type textarea "x"
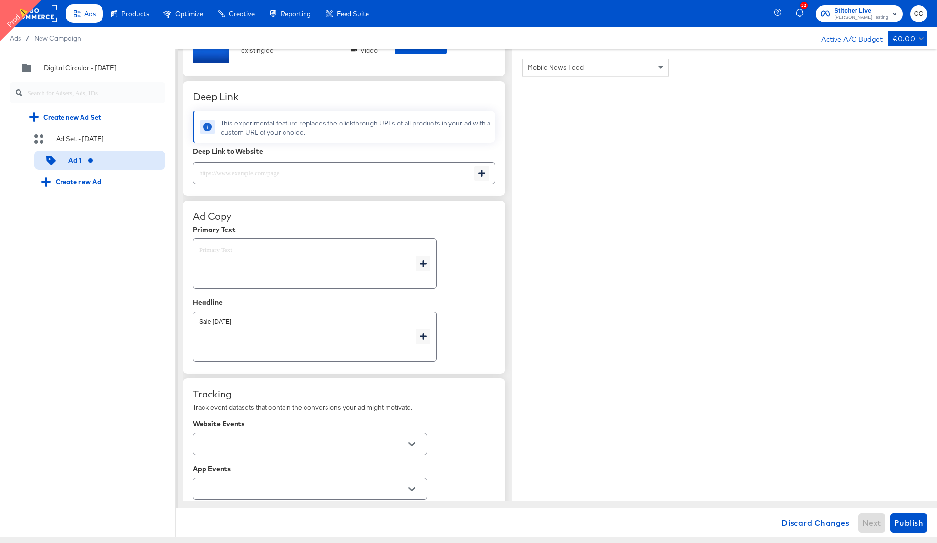
click at [471, 314] on div "Sale [DATE] x" at bounding box center [344, 337] width 303 height 54
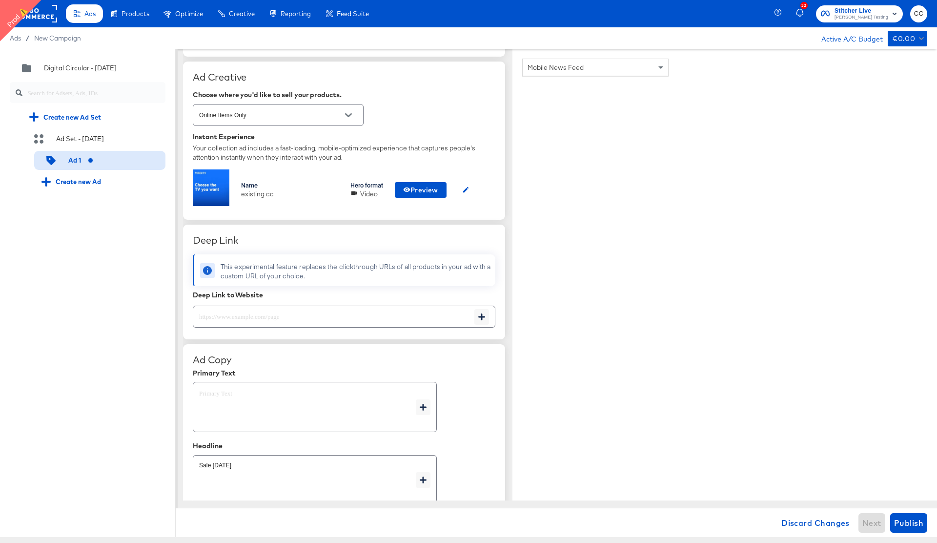
scroll to position [203, 0]
click at [470, 187] on icon "button" at bounding box center [465, 190] width 7 height 7
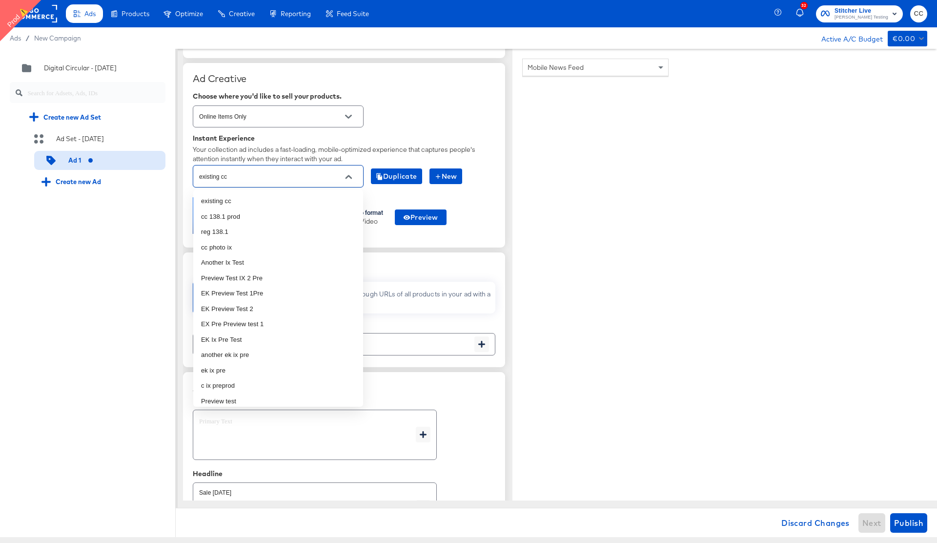
click at [298, 174] on input "existing cc" at bounding box center [270, 176] width 147 height 11
click at [261, 221] on li "cc 138.1 prod" at bounding box center [278, 217] width 170 height 16
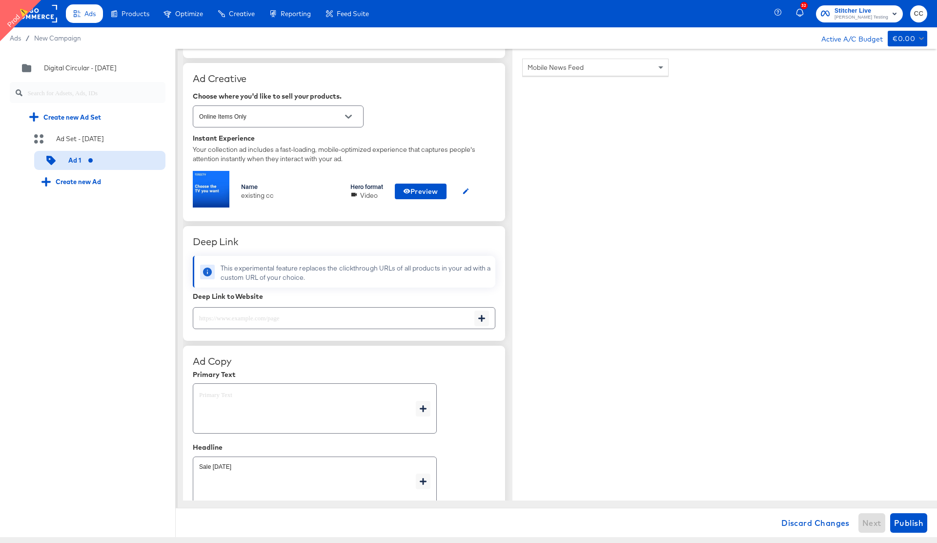
type textarea "x"
click at [877, 335] on div "Mobile News Feed" at bounding box center [725, 293] width 425 height 489
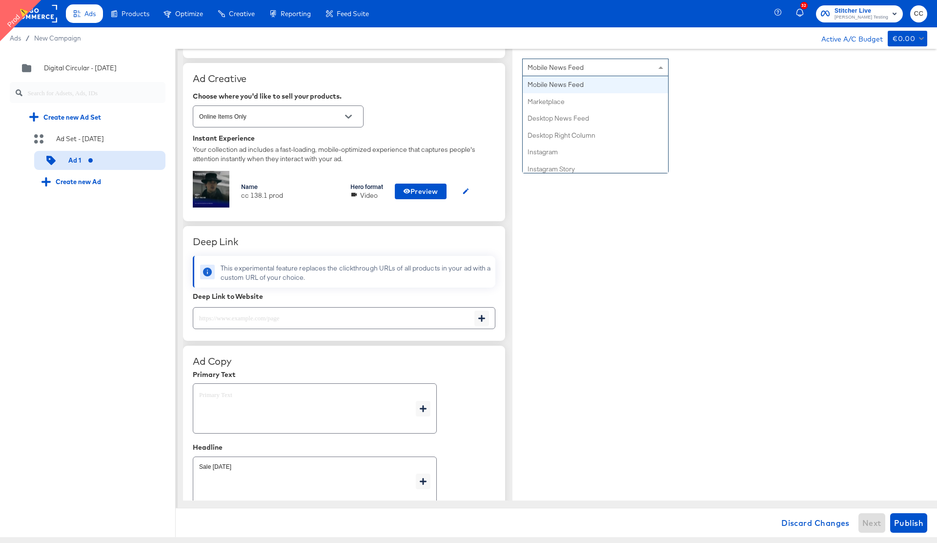
click at [660, 69] on span at bounding box center [662, 67] width 12 height 17
click at [903, 525] on span "Publish" at bounding box center [908, 523] width 29 height 14
type textarea "x"
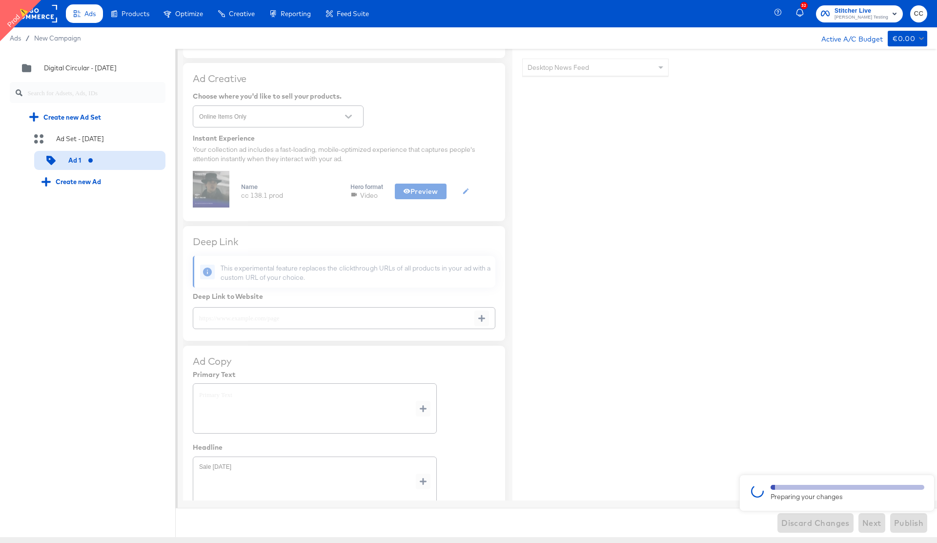
type textarea "x"
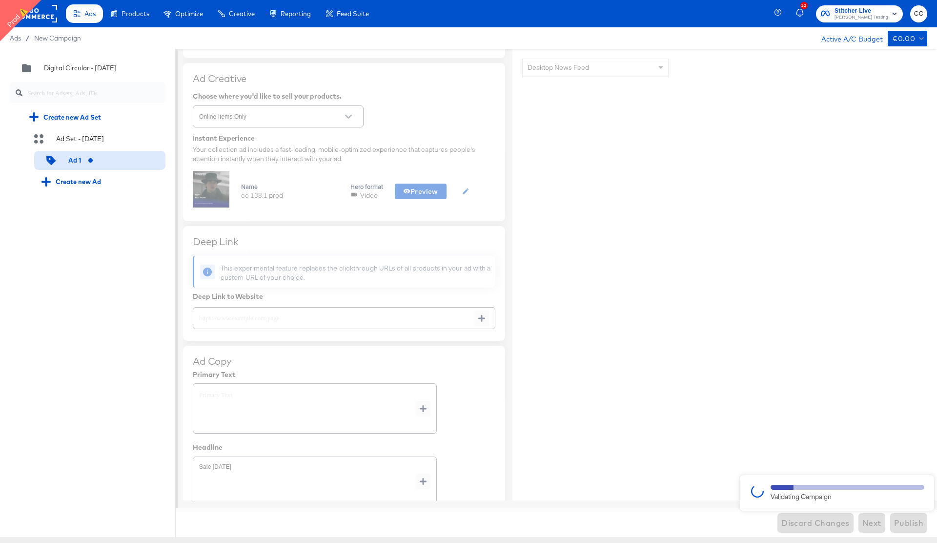
type textarea "x"
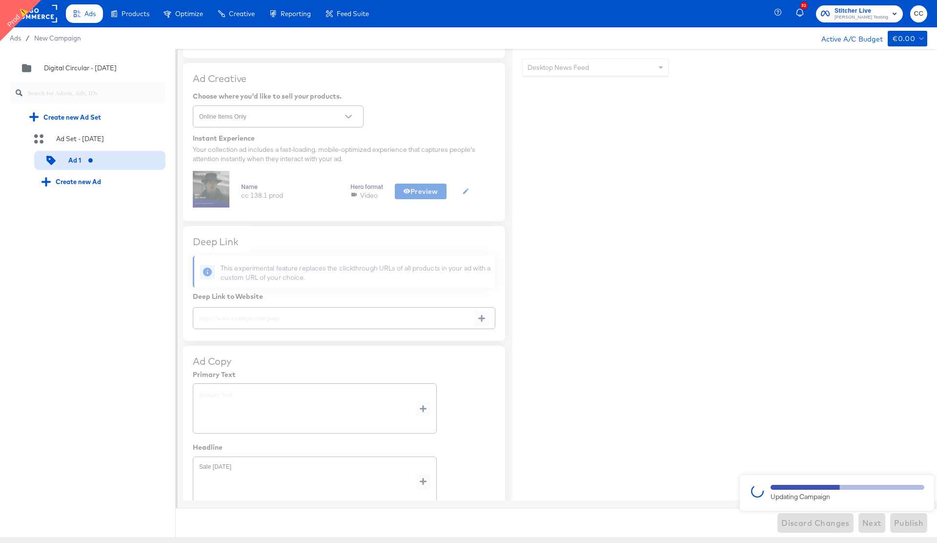
type textarea "x"
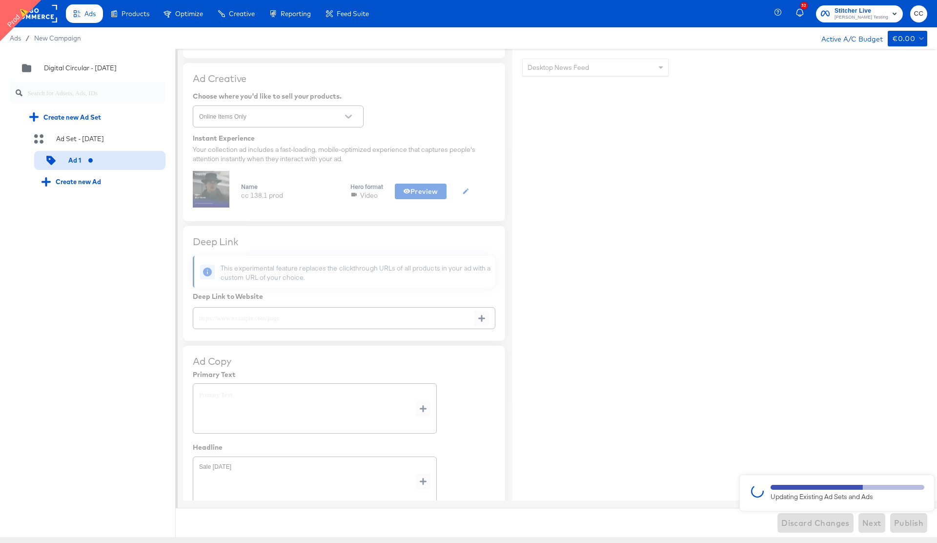
type textarea "x"
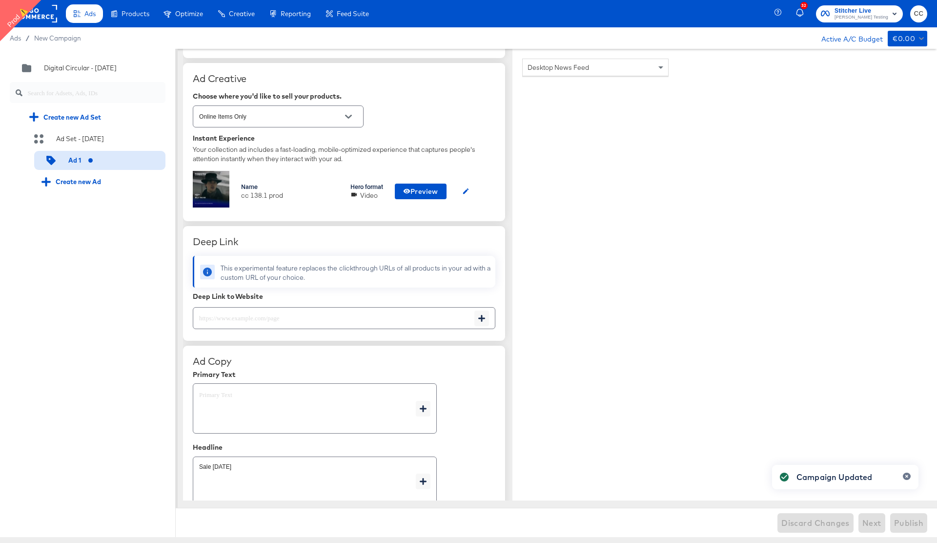
type textarea "x"
